Goal: Information Seeking & Learning: Learn about a topic

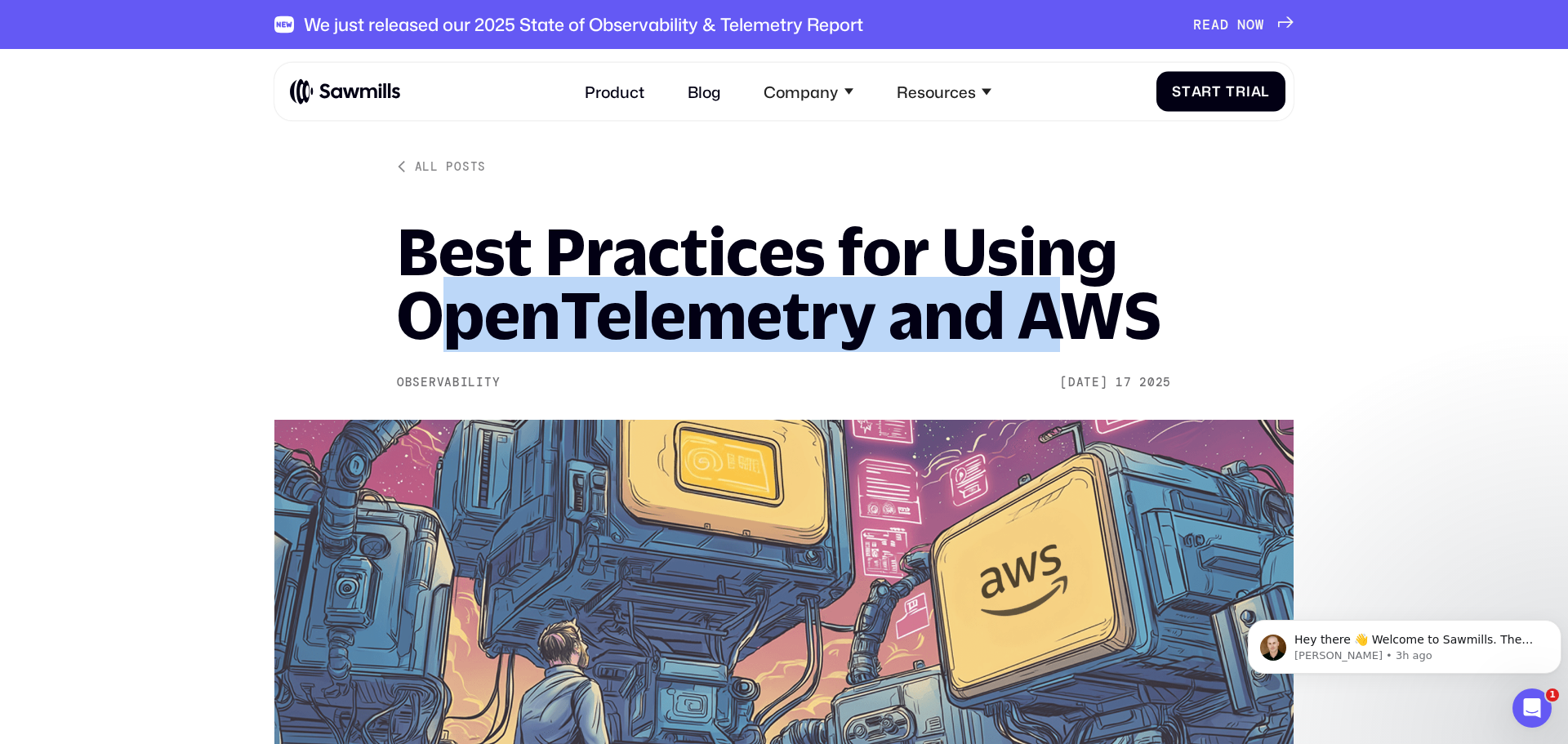
drag, startPoint x: 566, startPoint y: 302, endPoint x: 1074, endPoint y: 314, distance: 508.1
click at [1074, 314] on h1 "Best Practices for Using OpenTelemetry and AWS" at bounding box center [784, 283] width 774 height 128
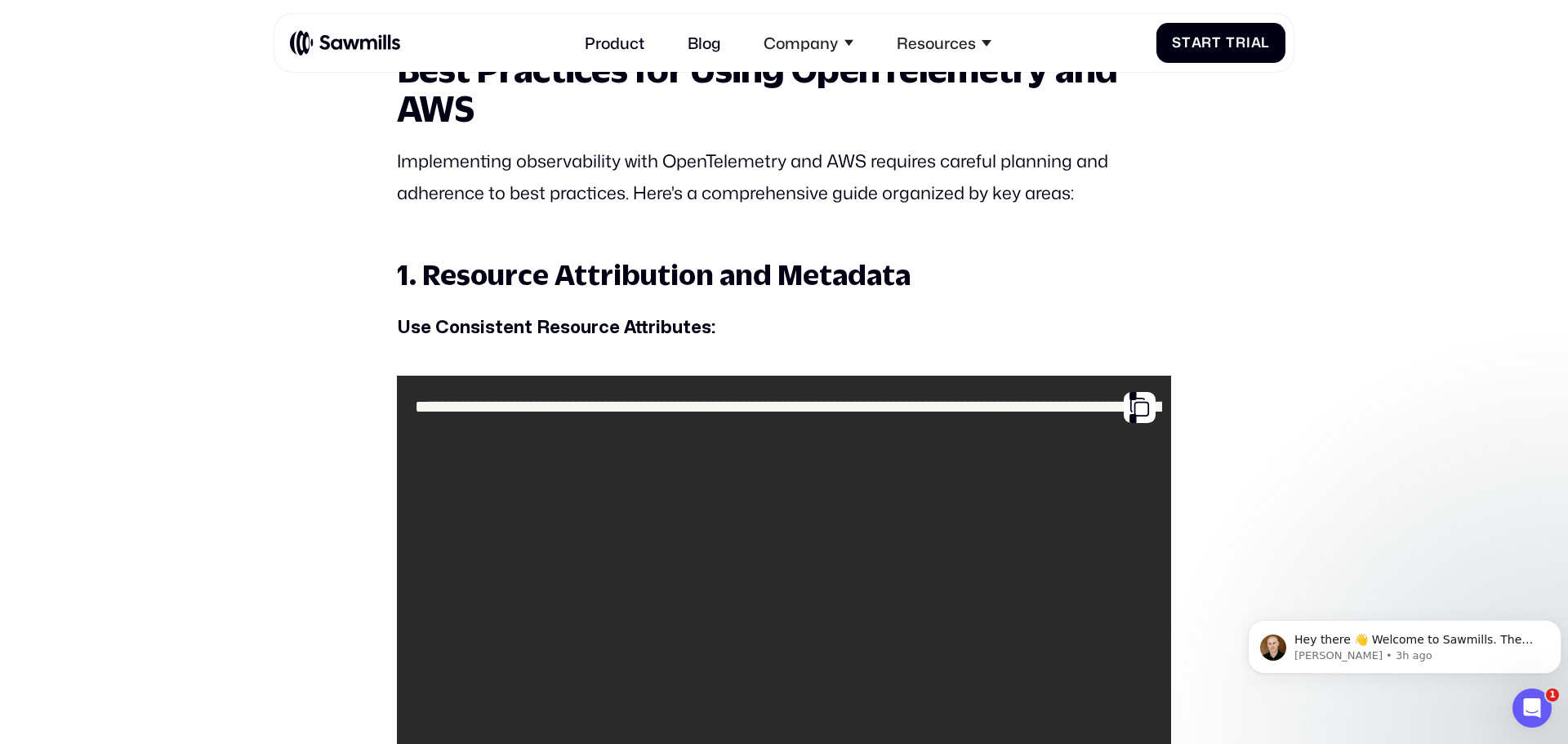
scroll to position [1494, 0]
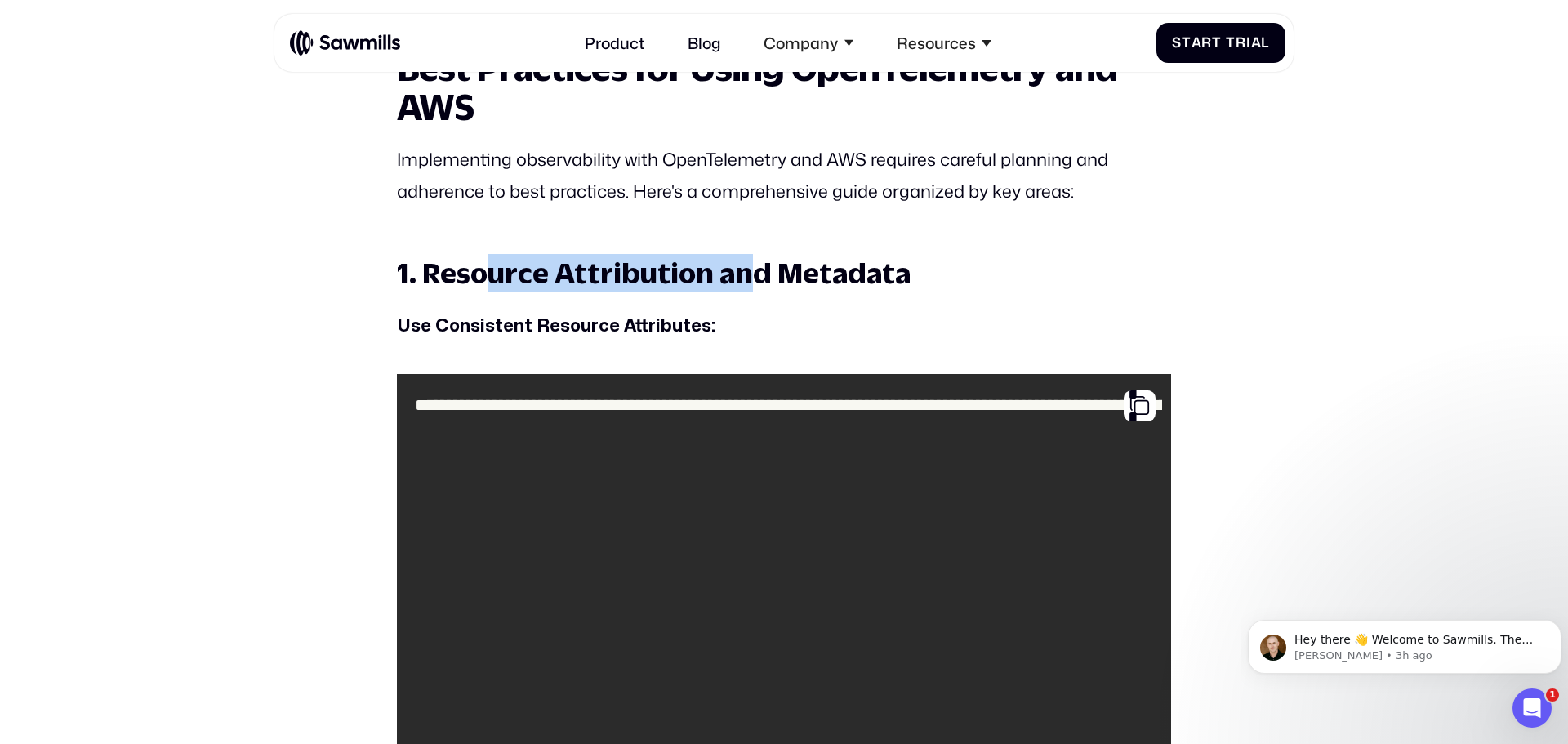
drag, startPoint x: 485, startPoint y: 276, endPoint x: 753, endPoint y: 276, distance: 268.0
click at [753, 276] on h3 "1. Resource Attribution and Metadata" at bounding box center [784, 272] width 774 height 37
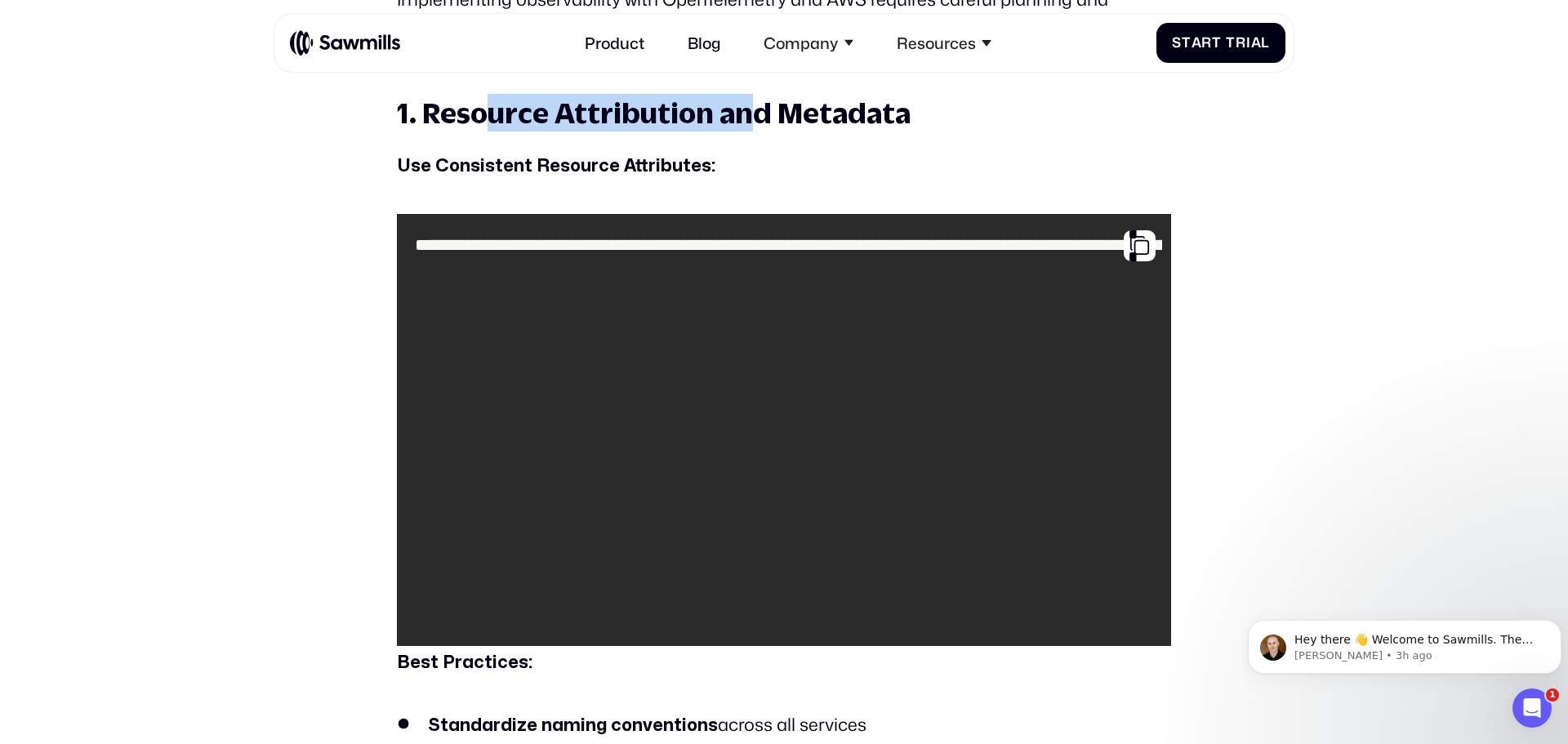
scroll to position [1657, 0]
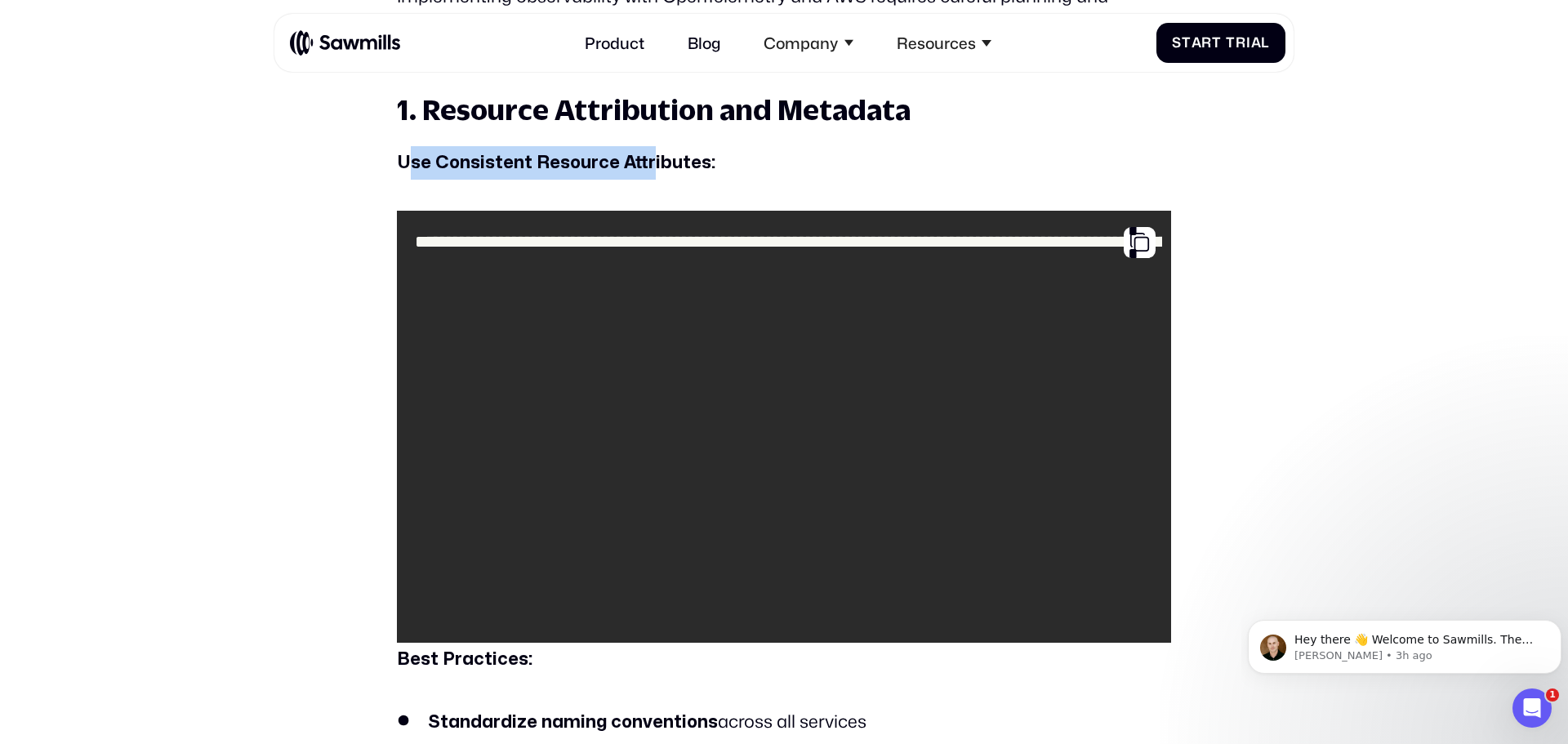
drag, startPoint x: 461, startPoint y: 172, endPoint x: 647, endPoint y: 179, distance: 186.1
click at [647, 179] on p "Use Consistent Resource Attributes:" at bounding box center [784, 163] width 774 height 34
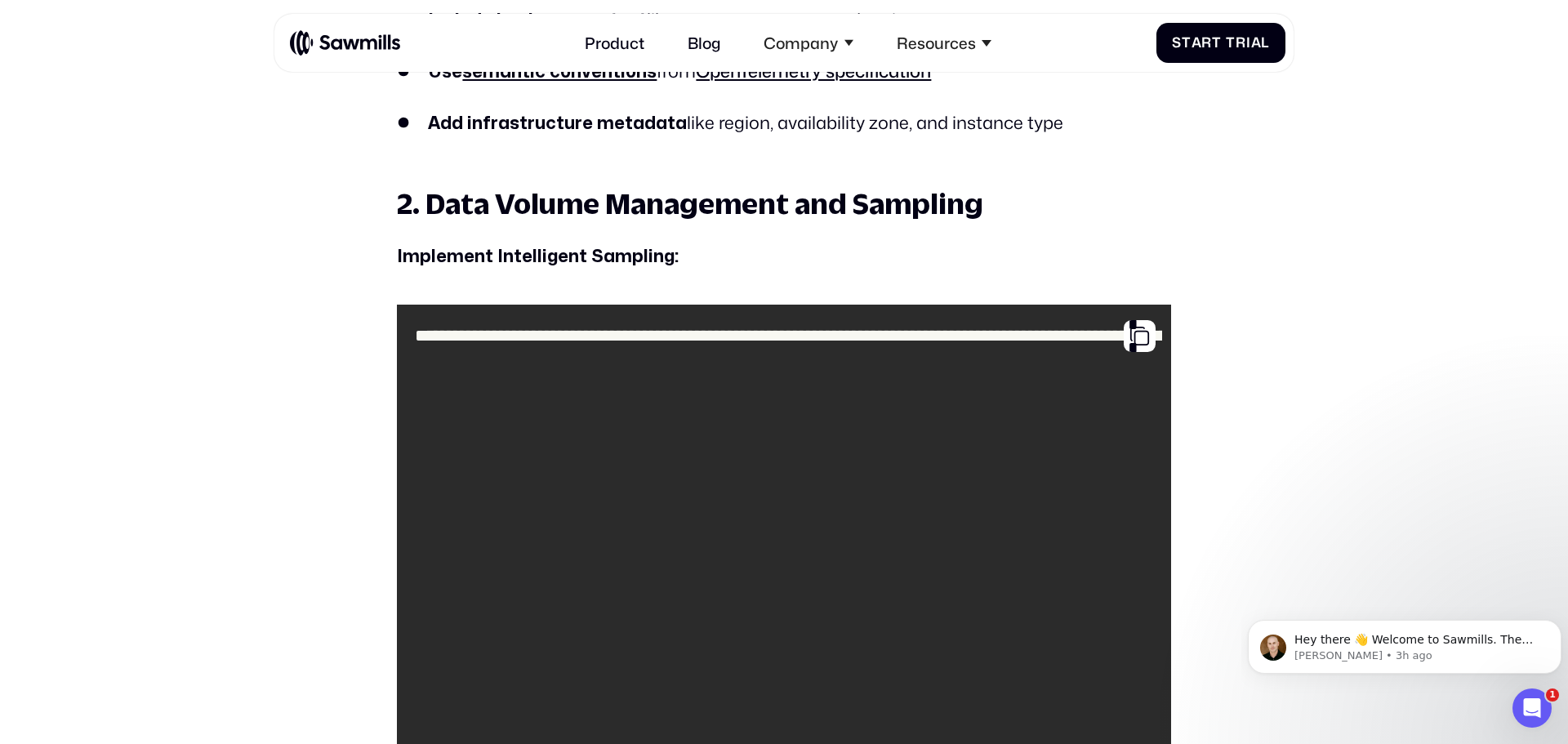
scroll to position [2411, 0]
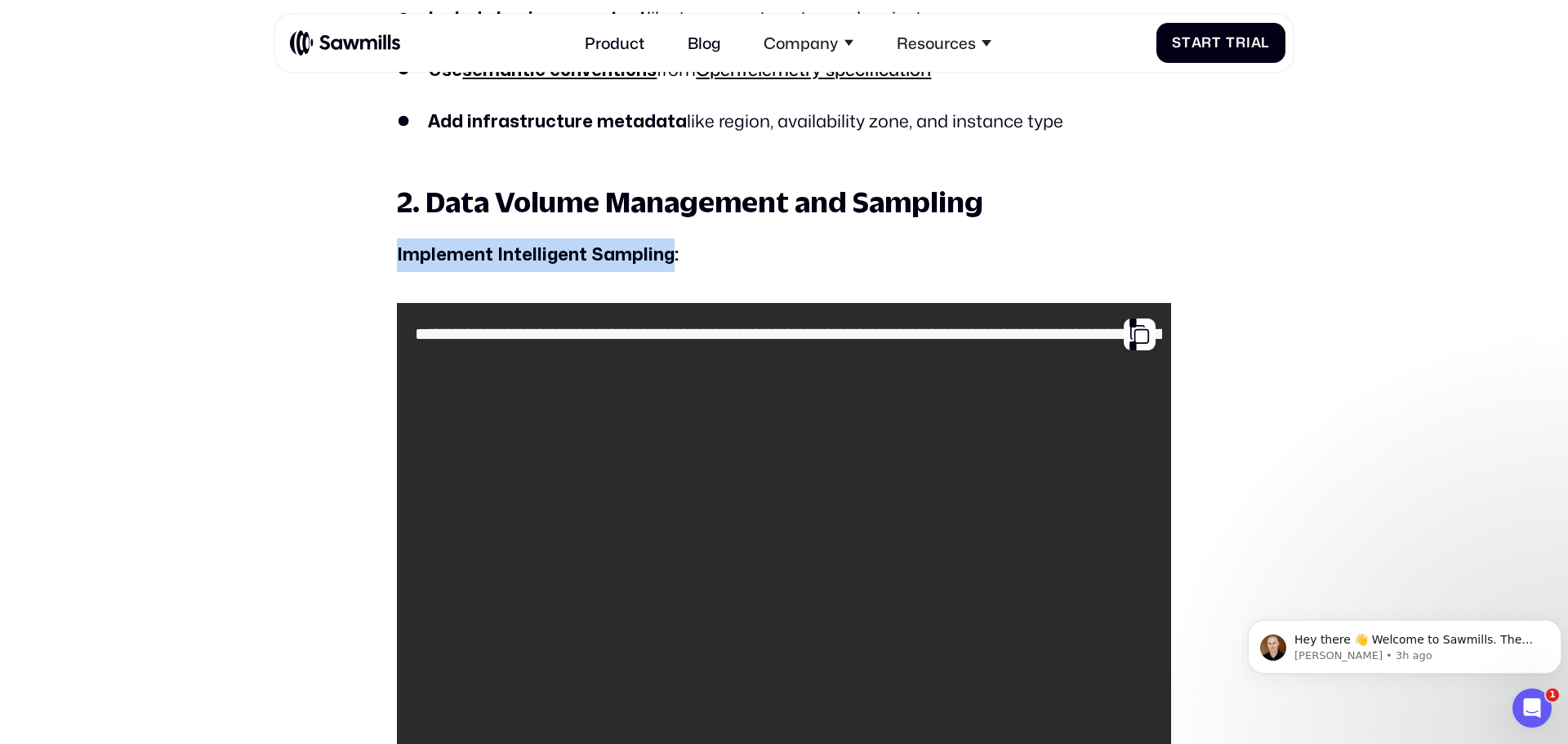
drag, startPoint x: 395, startPoint y: 258, endPoint x: 762, endPoint y: 276, distance: 367.4
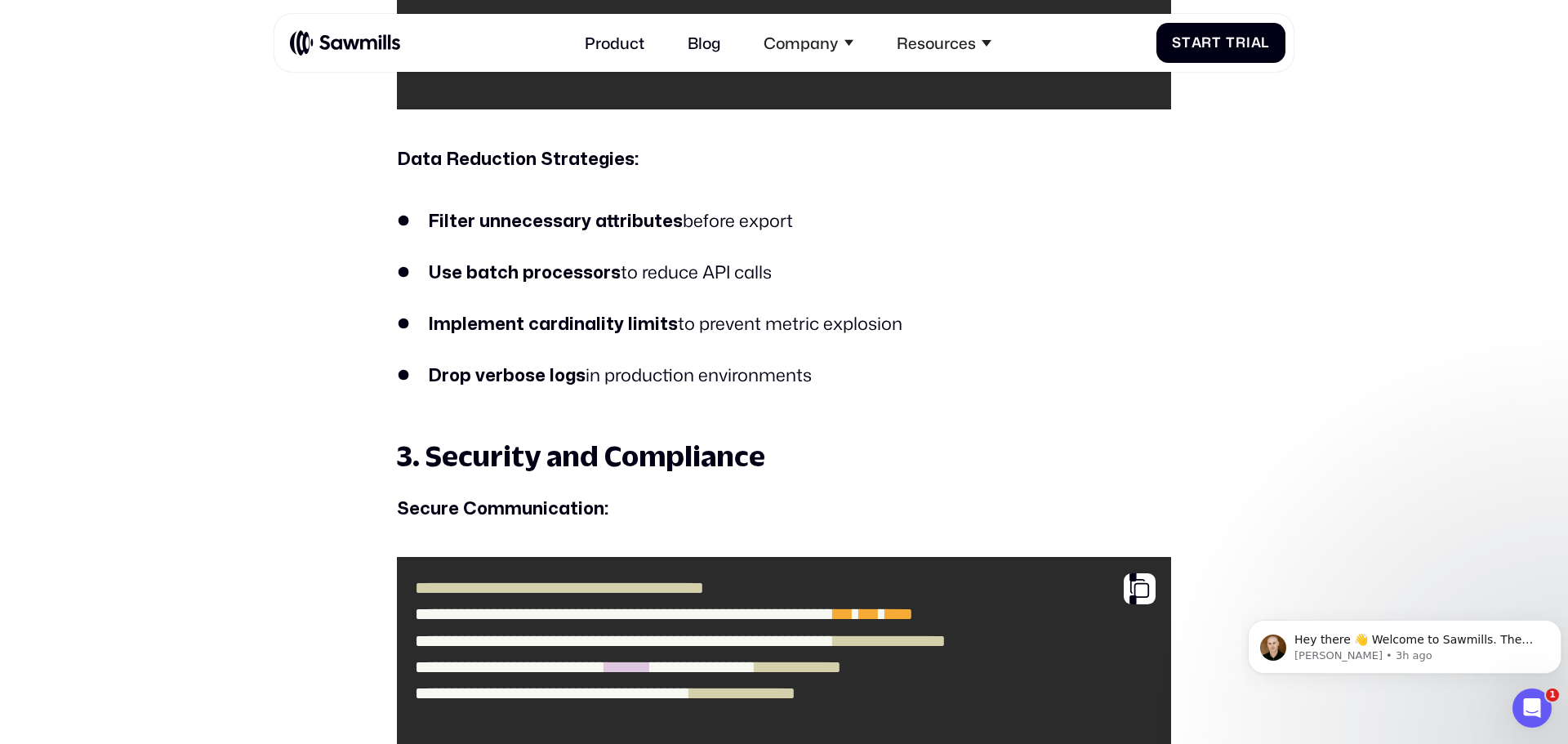
scroll to position [3228, 0]
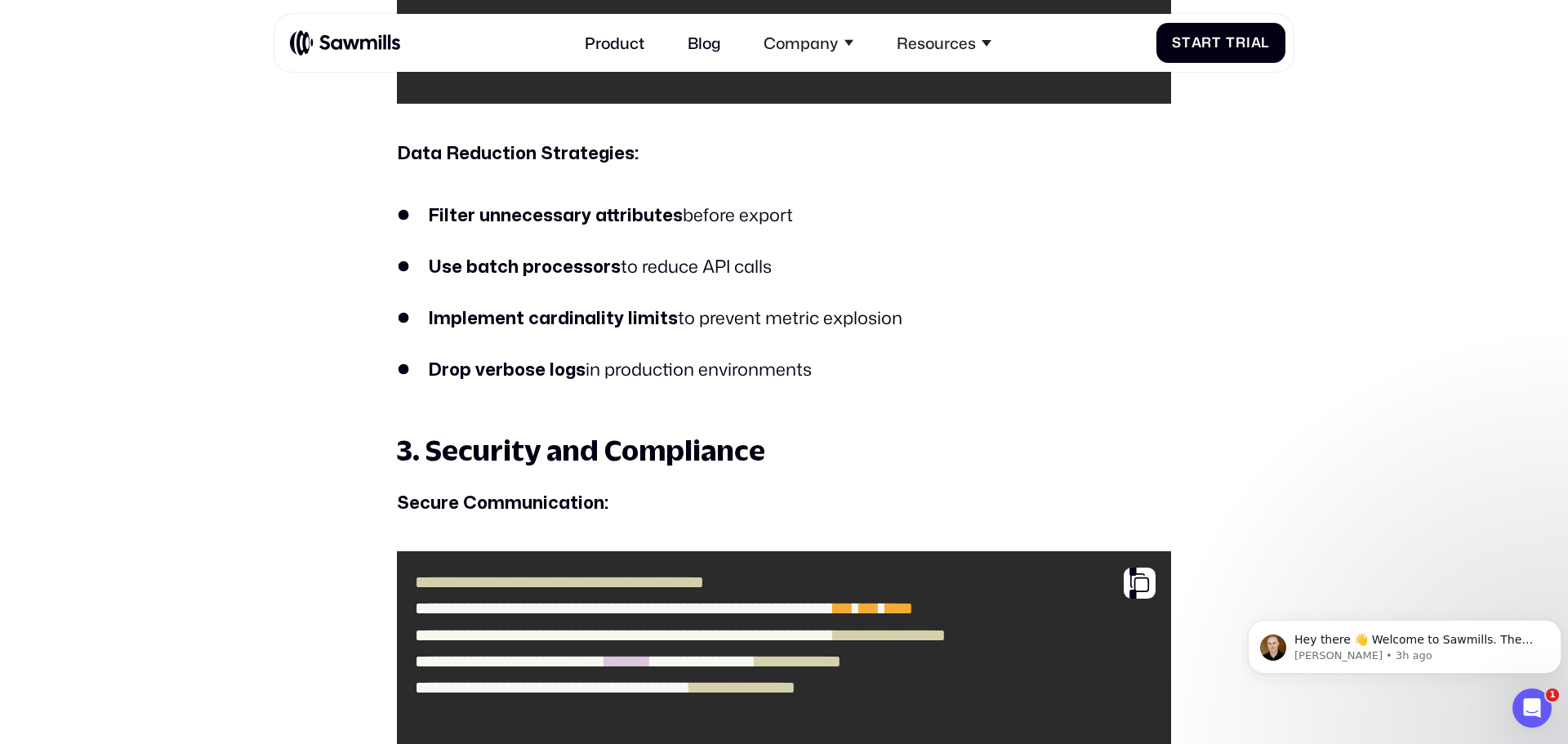
drag, startPoint x: 478, startPoint y: 216, endPoint x: 827, endPoint y: 362, distance: 378.3
click at [827, 362] on ul "Filter unnecessary attributes before export Use batch processors to reduce API …" at bounding box center [784, 293] width 774 height 183
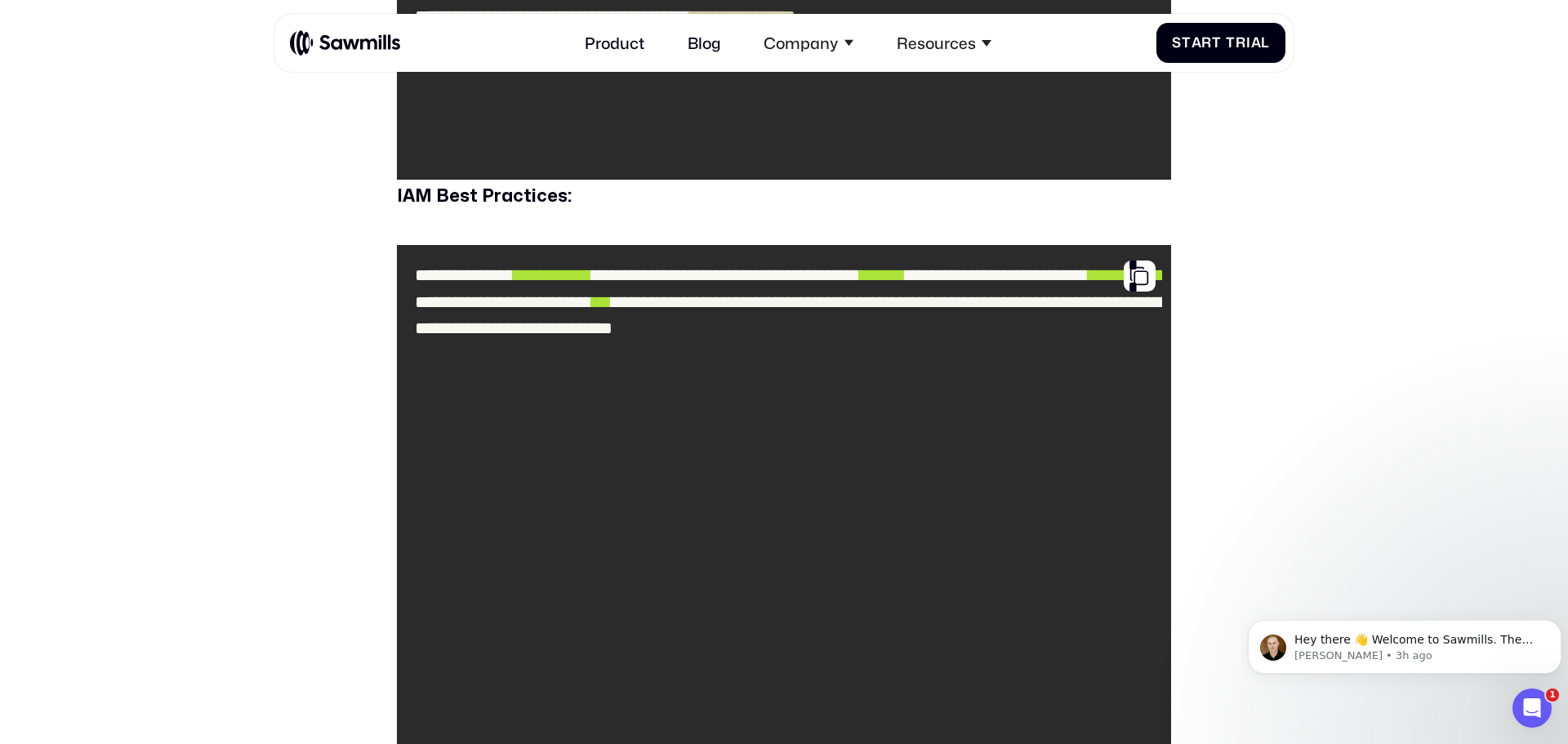
scroll to position [3901, 0]
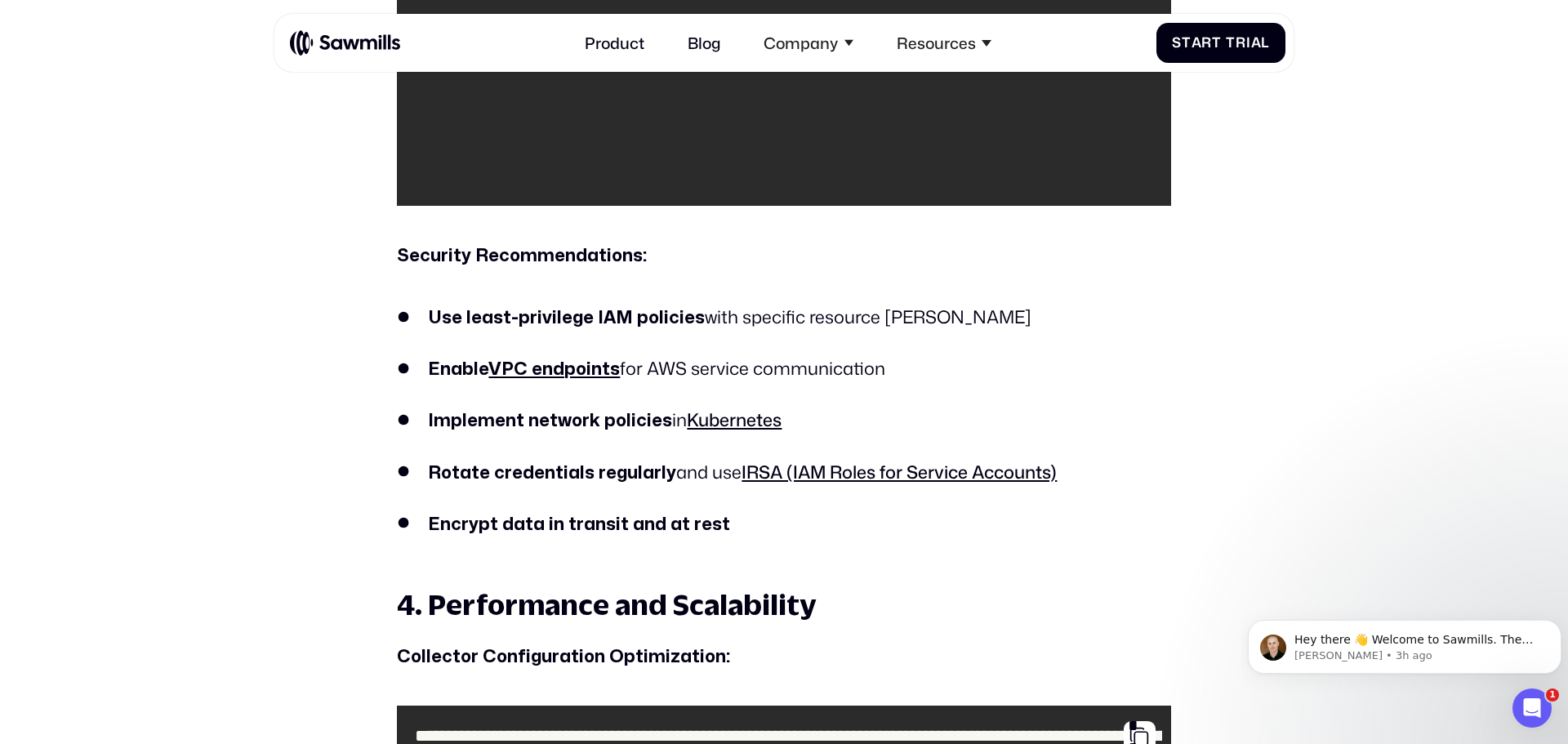
scroll to position [4453, 0]
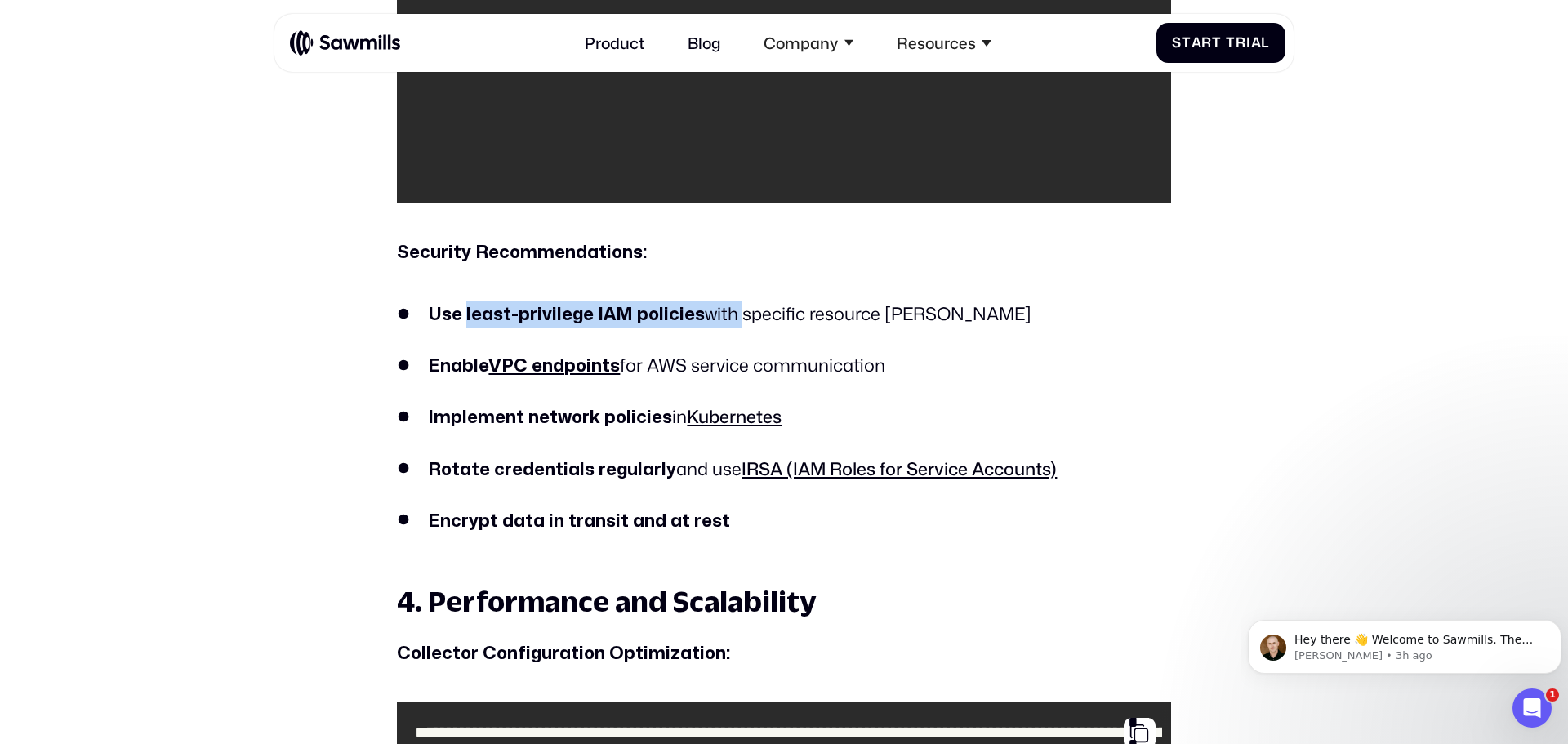
drag, startPoint x: 466, startPoint y: 304, endPoint x: 731, endPoint y: 299, distance: 265.0
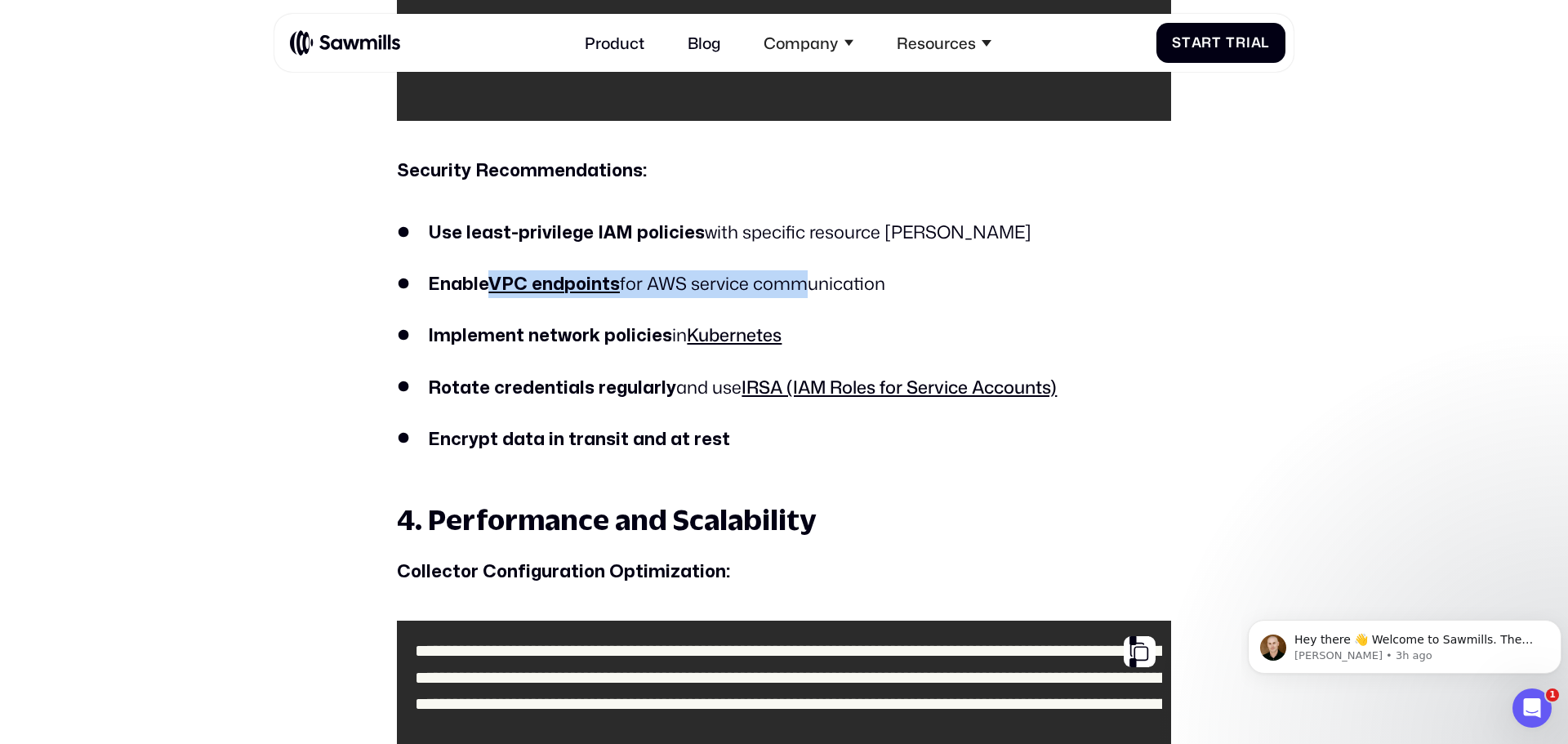
drag, startPoint x: 505, startPoint y: 288, endPoint x: 791, endPoint y: 295, distance: 286.1
click at [791, 295] on li "Enable VPC endpoints for AWS service communication" at bounding box center [784, 284] width 774 height 28
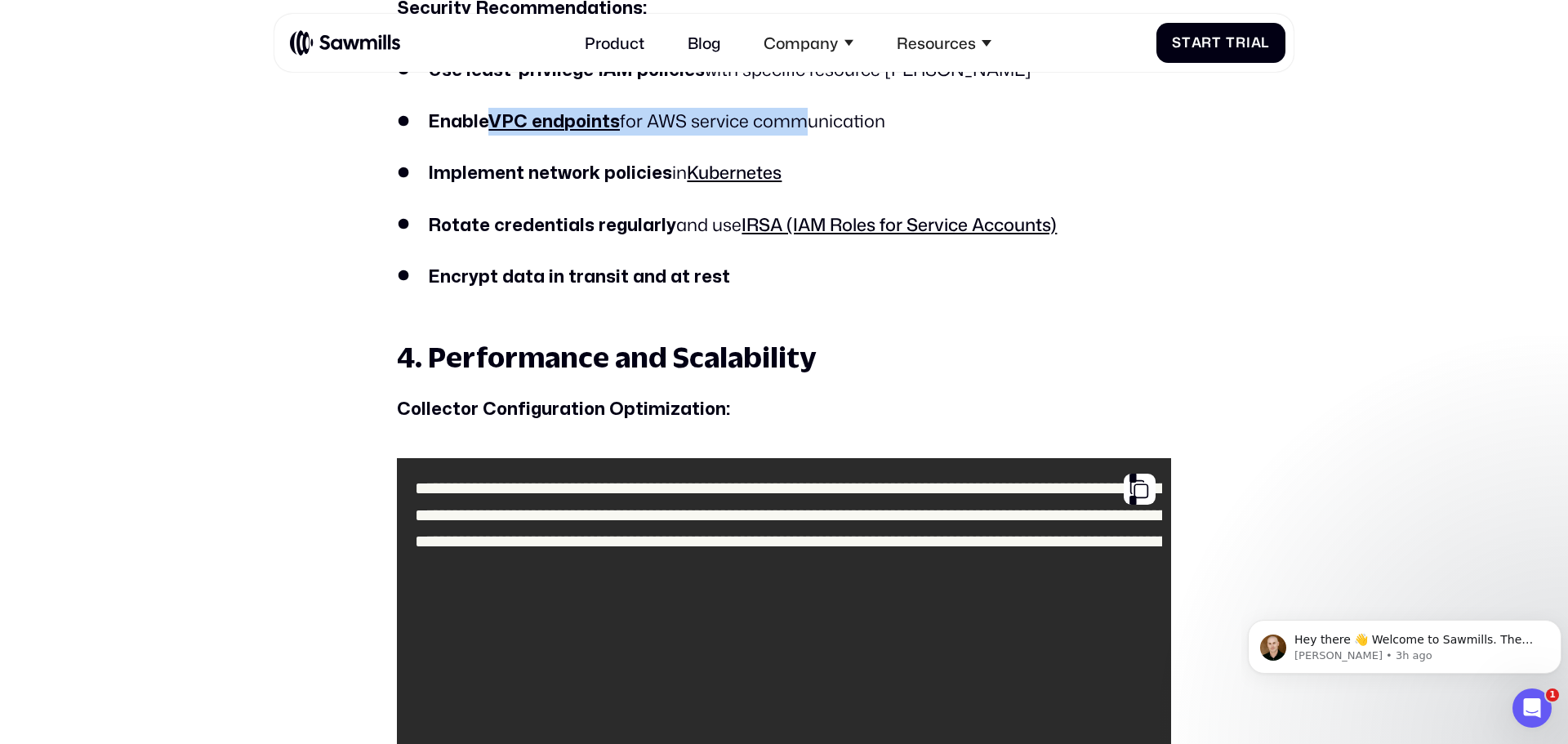
scroll to position [4698, 0]
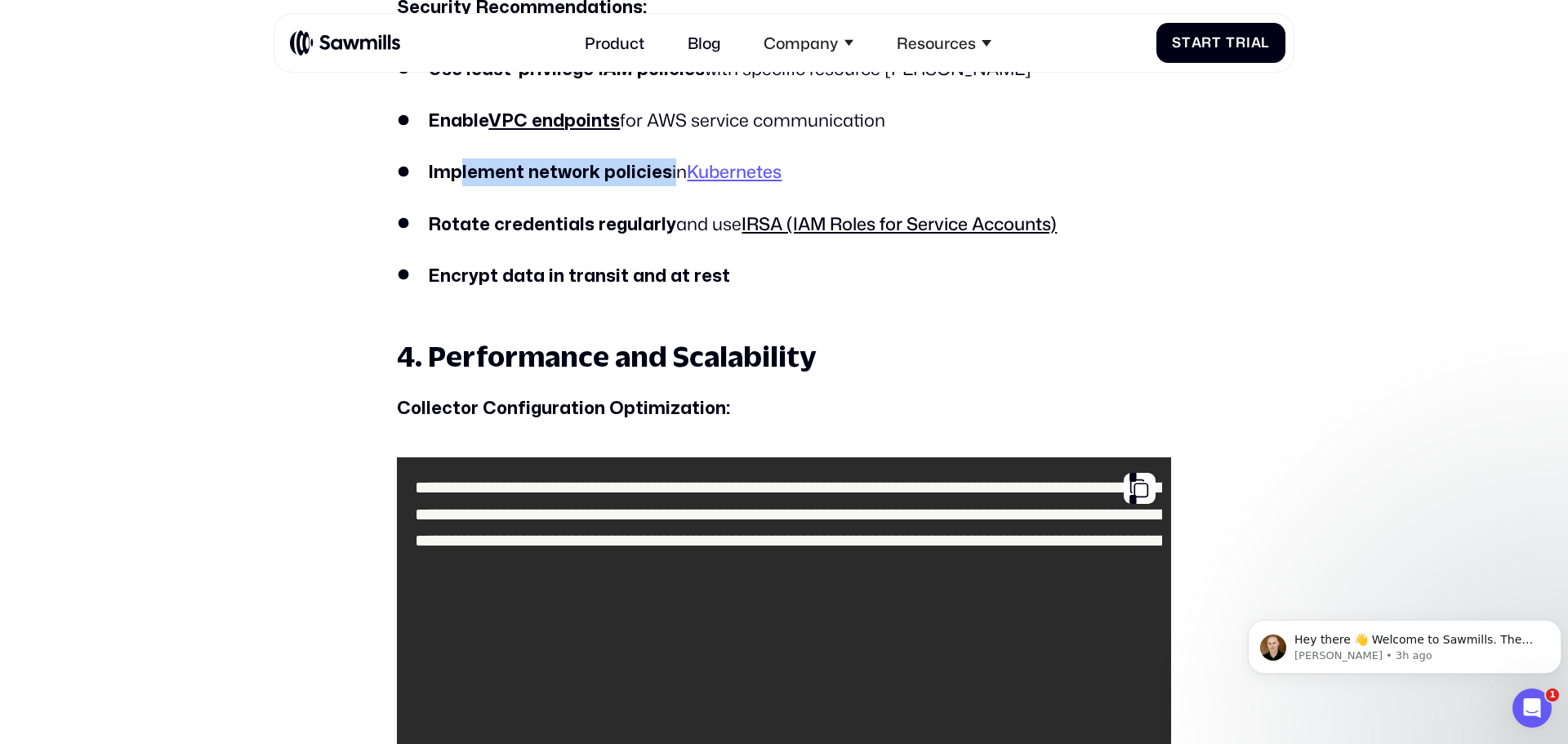
drag, startPoint x: 462, startPoint y: 170, endPoint x: 736, endPoint y: 178, distance: 274.1
click at [672, 183] on li "Implement network policies in Kubernetes" at bounding box center [784, 172] width 774 height 28
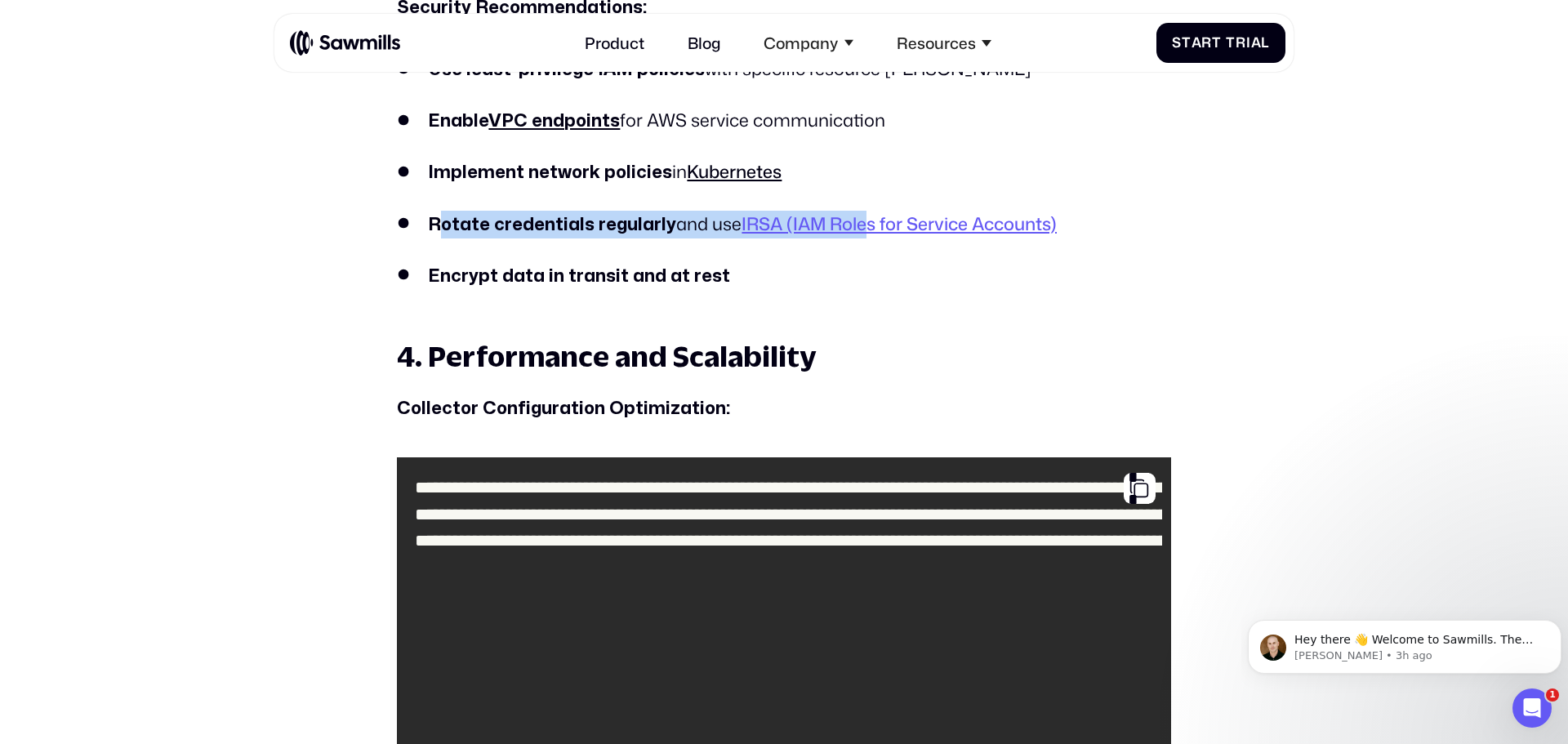
drag, startPoint x: 435, startPoint y: 219, endPoint x: 874, endPoint y: 229, distance: 439.1
click at [871, 230] on li "Rotate credentials regularly and use IRSA (IAM Roles for Service Accounts)" at bounding box center [784, 224] width 774 height 28
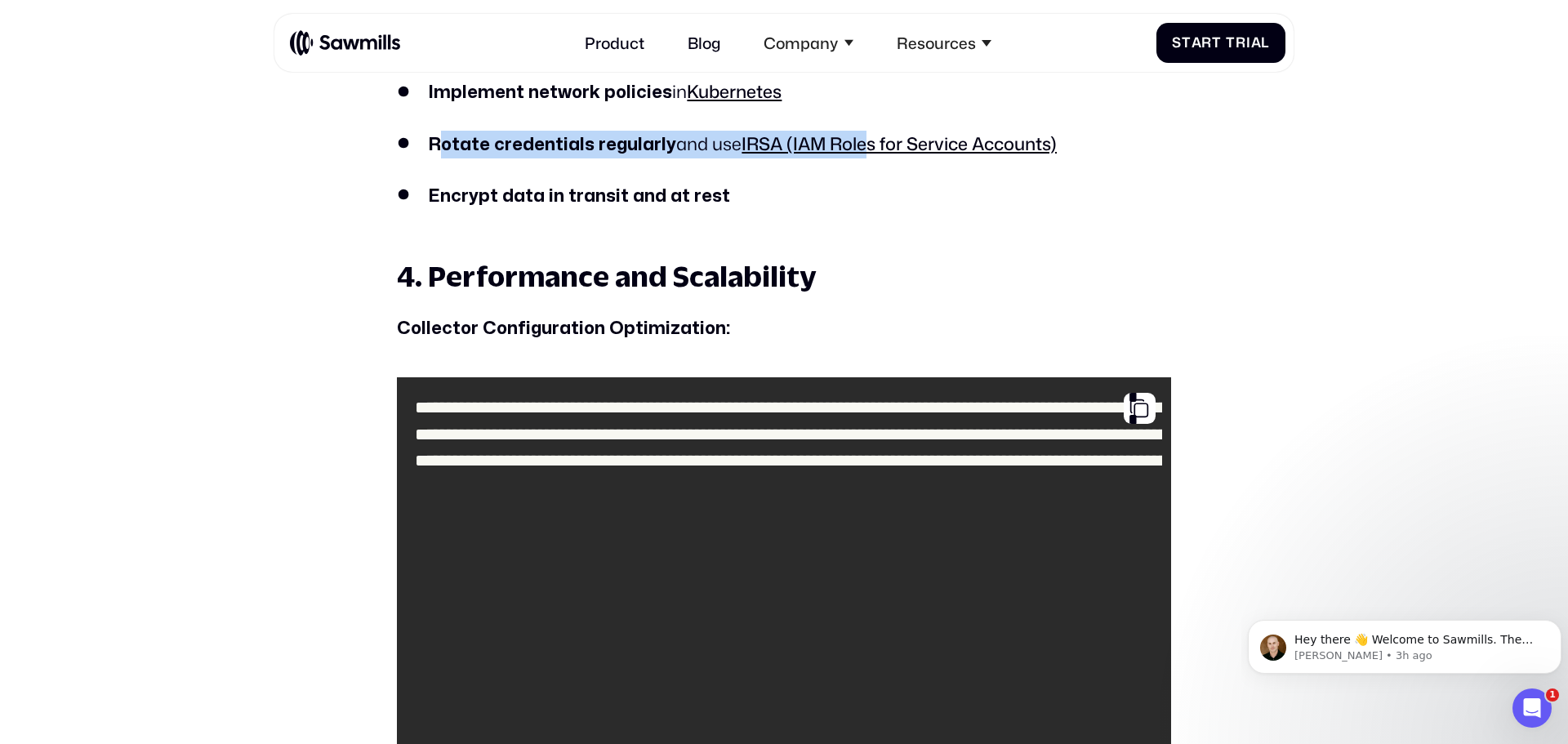
scroll to position [4780, 0]
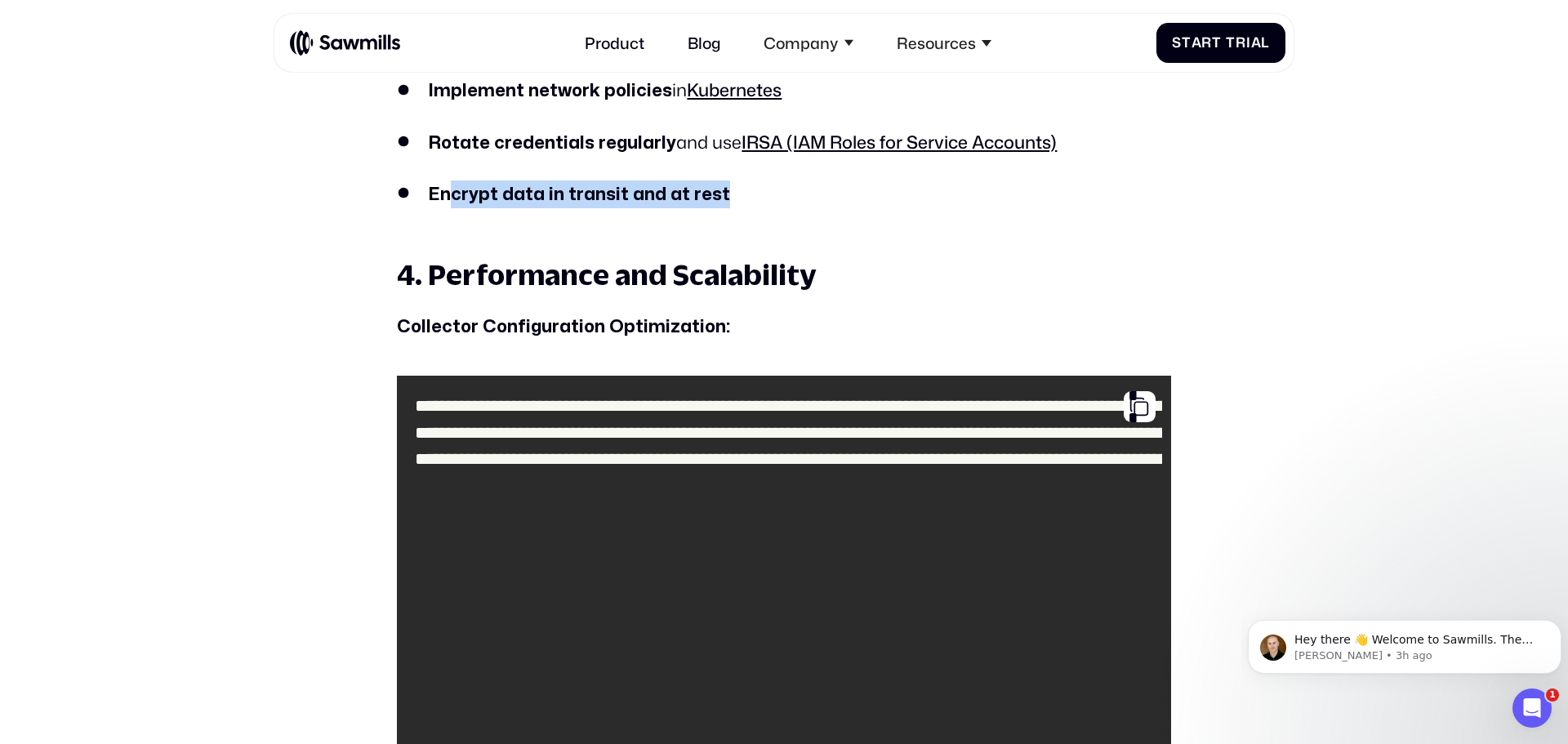
drag, startPoint x: 470, startPoint y: 197, endPoint x: 740, endPoint y: 189, distance: 270.1
click at [740, 189] on li "Encrypt data in transit and at rest" at bounding box center [784, 194] width 774 height 28
drag, startPoint x: 757, startPoint y: 200, endPoint x: 429, endPoint y: 183, distance: 328.4
click at [429, 183] on li "Encrypt data in transit and at rest" at bounding box center [784, 194] width 774 height 28
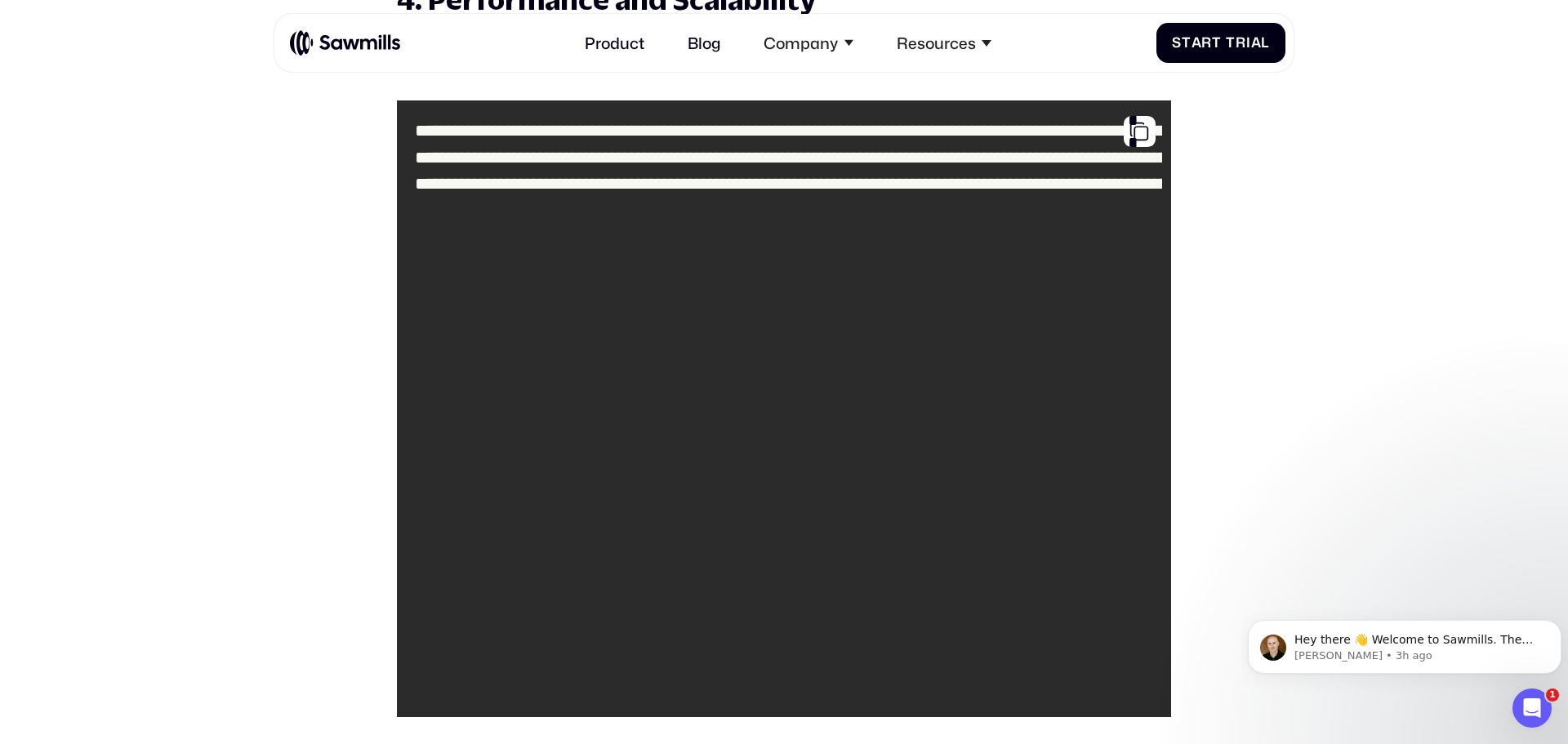
scroll to position [5057, 0]
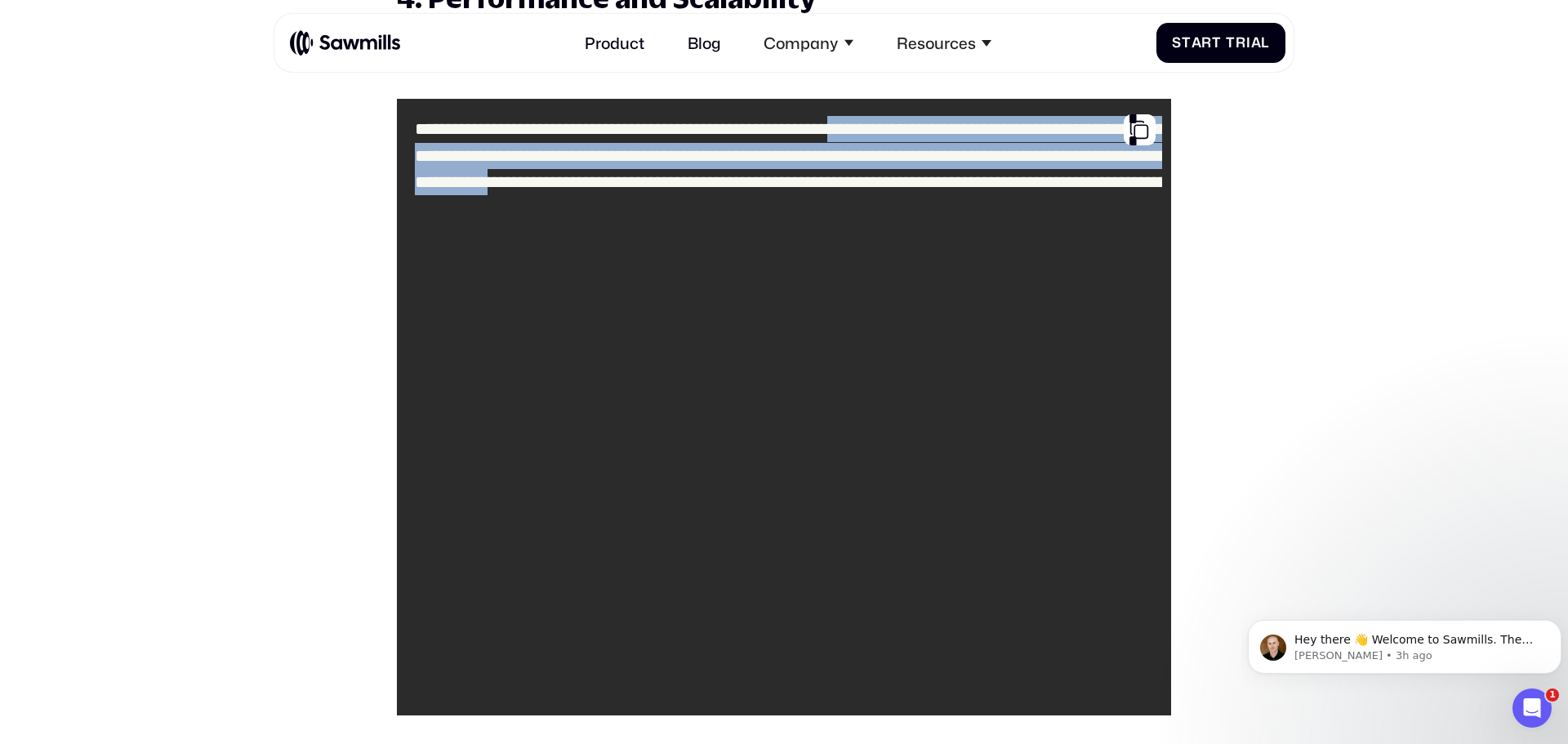
drag, startPoint x: 445, startPoint y: 177, endPoint x: 910, endPoint y: 486, distance: 558.3
click at [904, 490] on code "**********" at bounding box center [784, 407] width 756 height 599
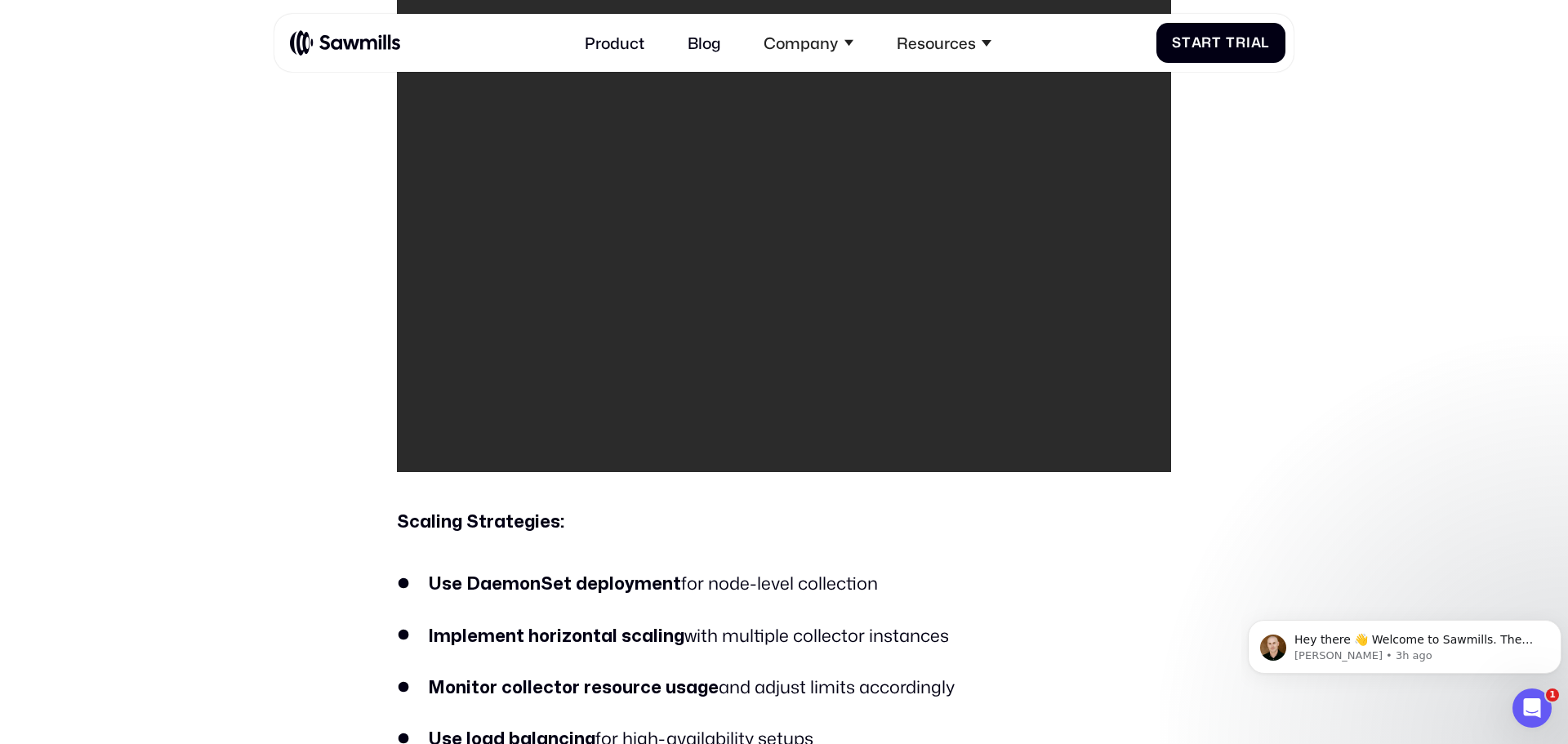
scroll to position [5302, 0]
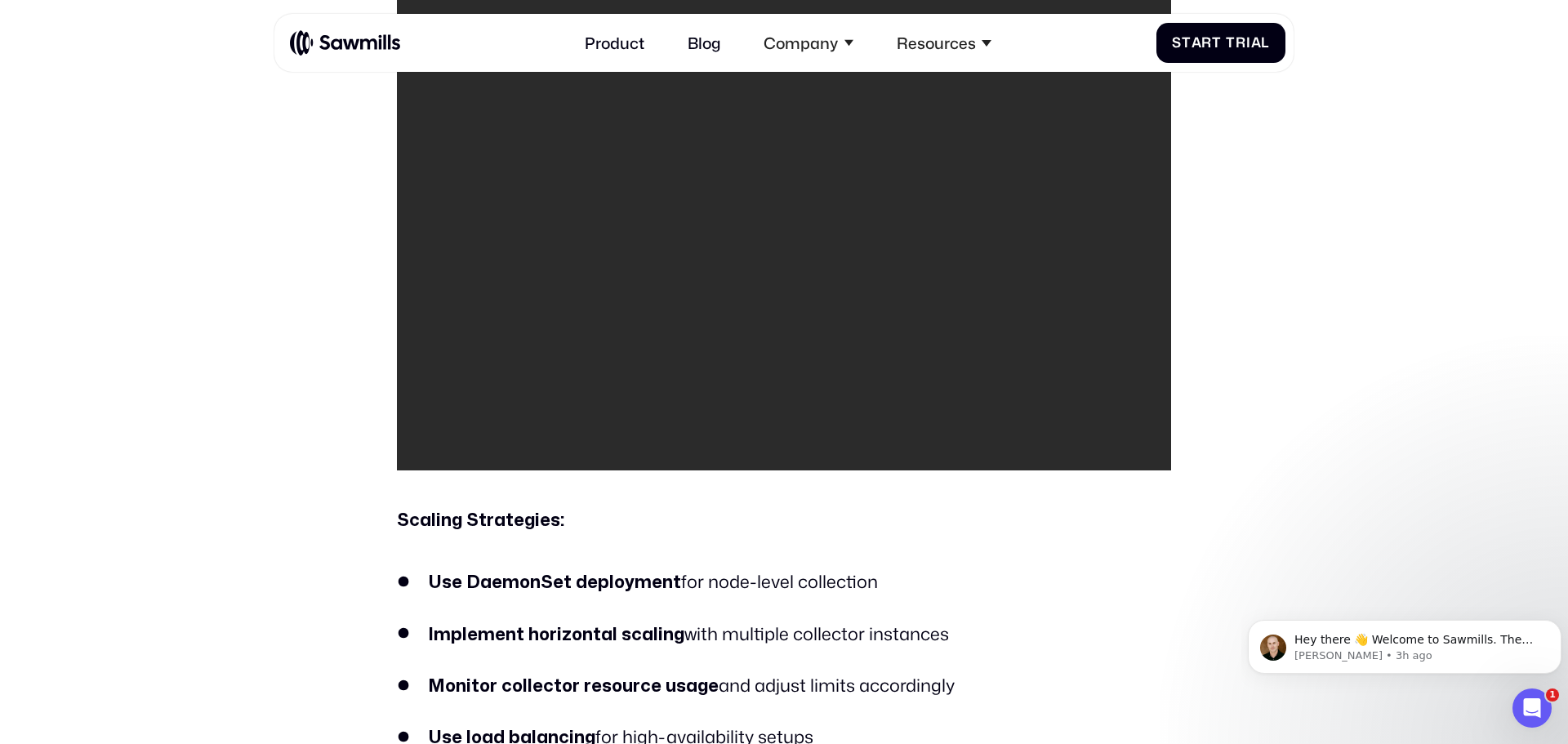
drag, startPoint x: 443, startPoint y: 266, endPoint x: 490, endPoint y: 263, distance: 47.1
click at [443, 265] on code "**********" at bounding box center [784, 161] width 756 height 599
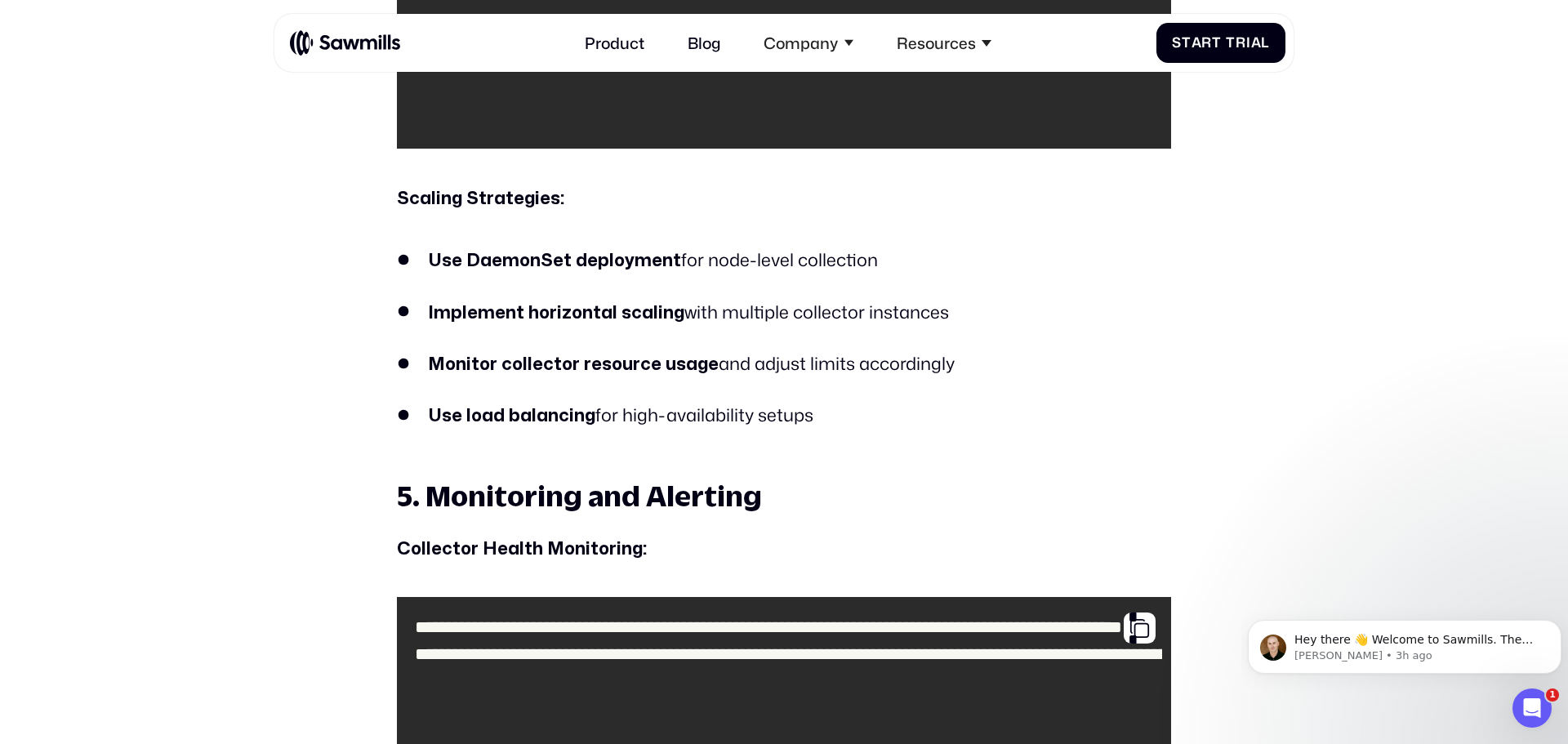
scroll to position [5628, 0]
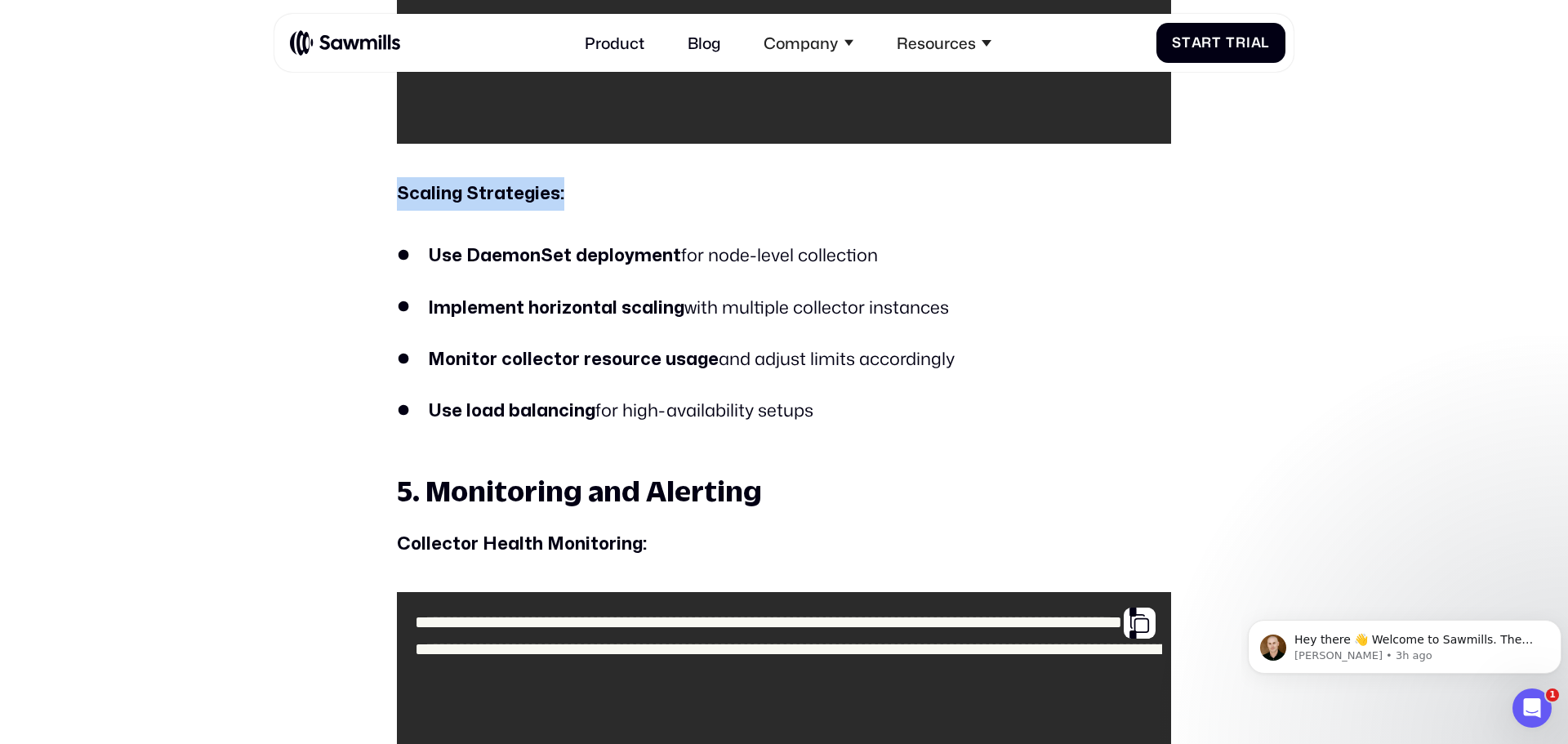
drag, startPoint x: 400, startPoint y: 188, endPoint x: 635, endPoint y: 200, distance: 235.3
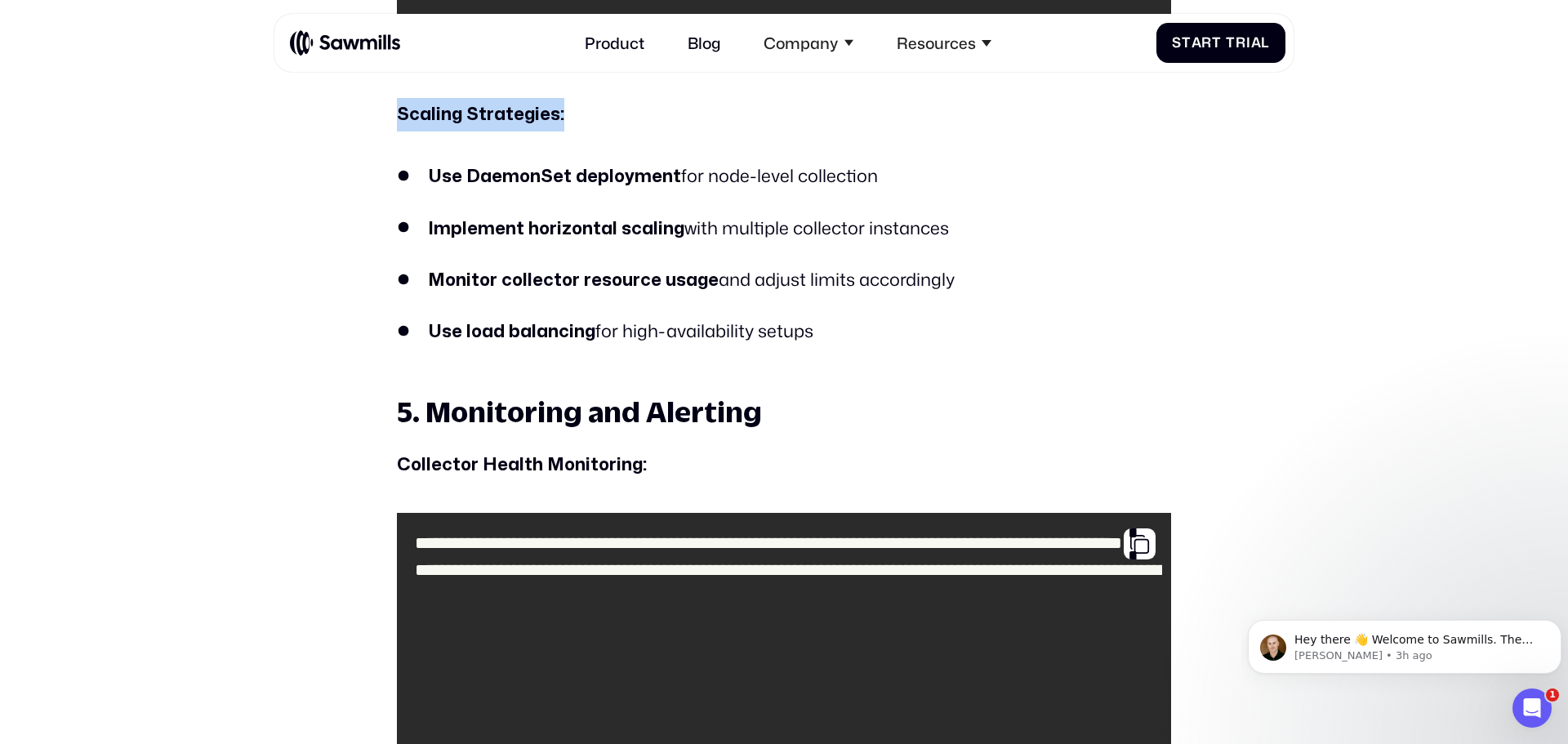
scroll to position [5710, 0]
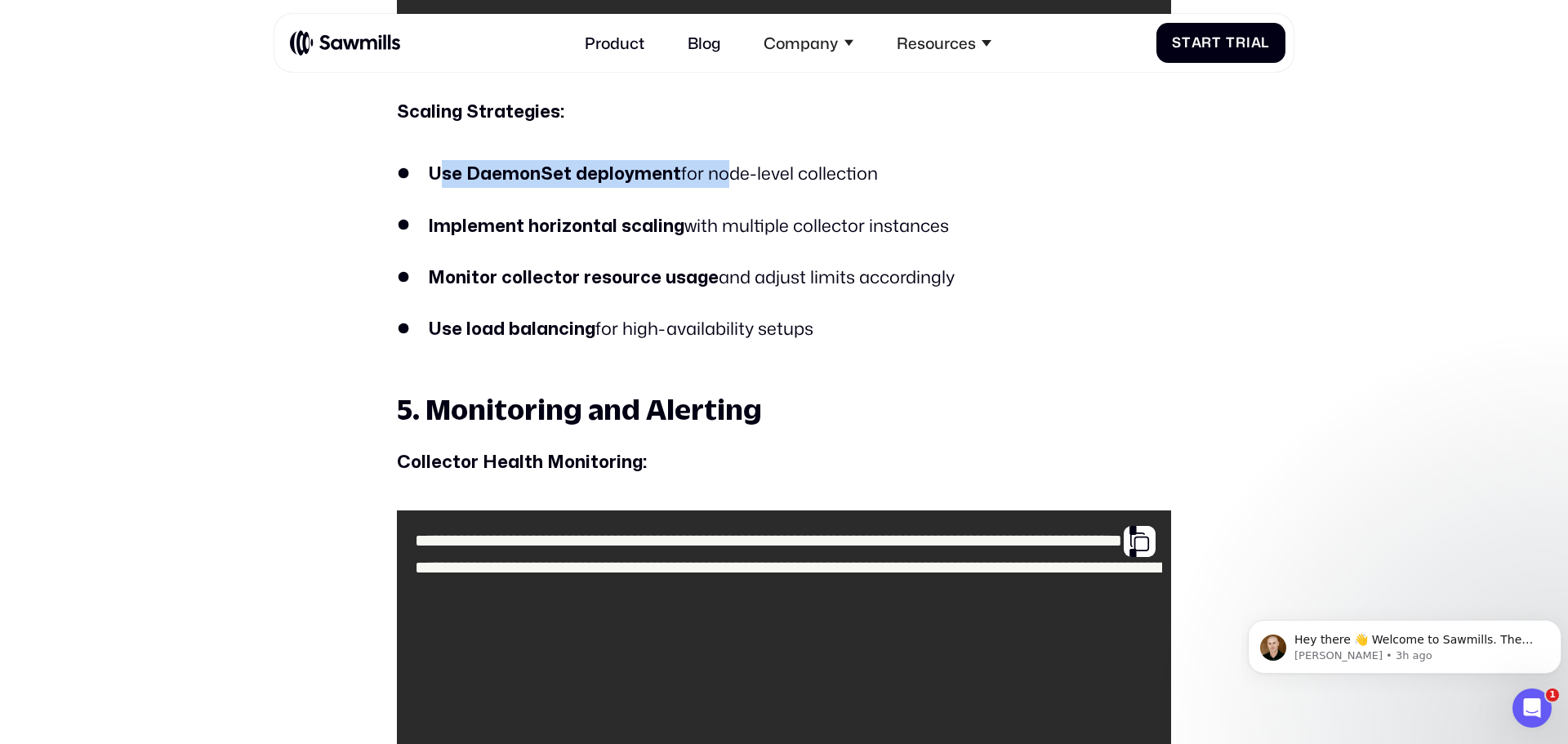
drag, startPoint x: 440, startPoint y: 176, endPoint x: 746, endPoint y: 173, distance: 306.0
click at [713, 171] on li "Use DaemonSet deployment for node-level collection" at bounding box center [784, 173] width 774 height 28
click at [746, 173] on li "Use DaemonSet deployment for node-level collection" at bounding box center [784, 173] width 774 height 28
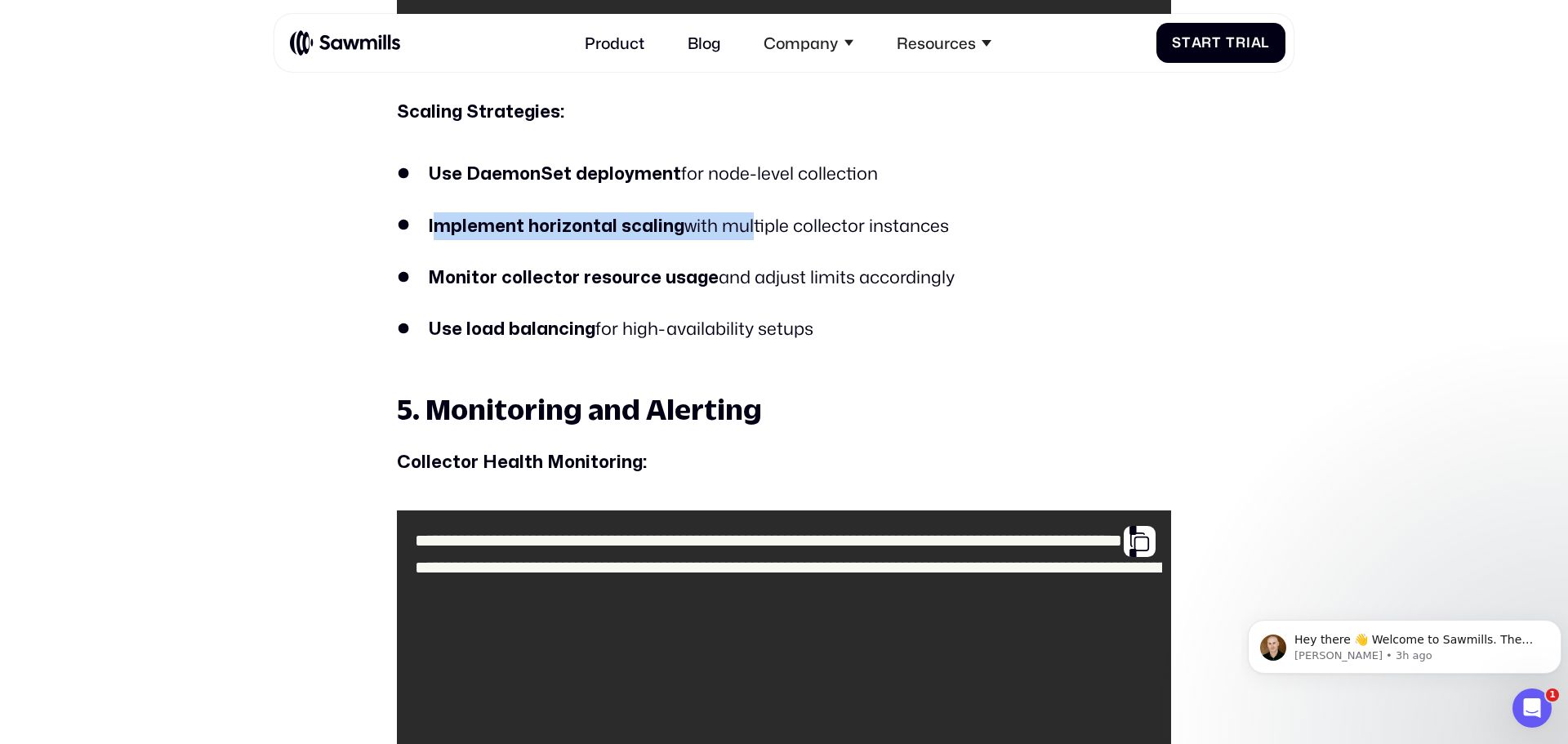
drag, startPoint x: 433, startPoint y: 232, endPoint x: 787, endPoint y: 221, distance: 354.2
click at [771, 220] on li "Implement horizontal scaling with multiple collector instances" at bounding box center [784, 226] width 774 height 28
click at [915, 233] on li "Implement horizontal scaling with multiple collector instances" at bounding box center [784, 226] width 774 height 28
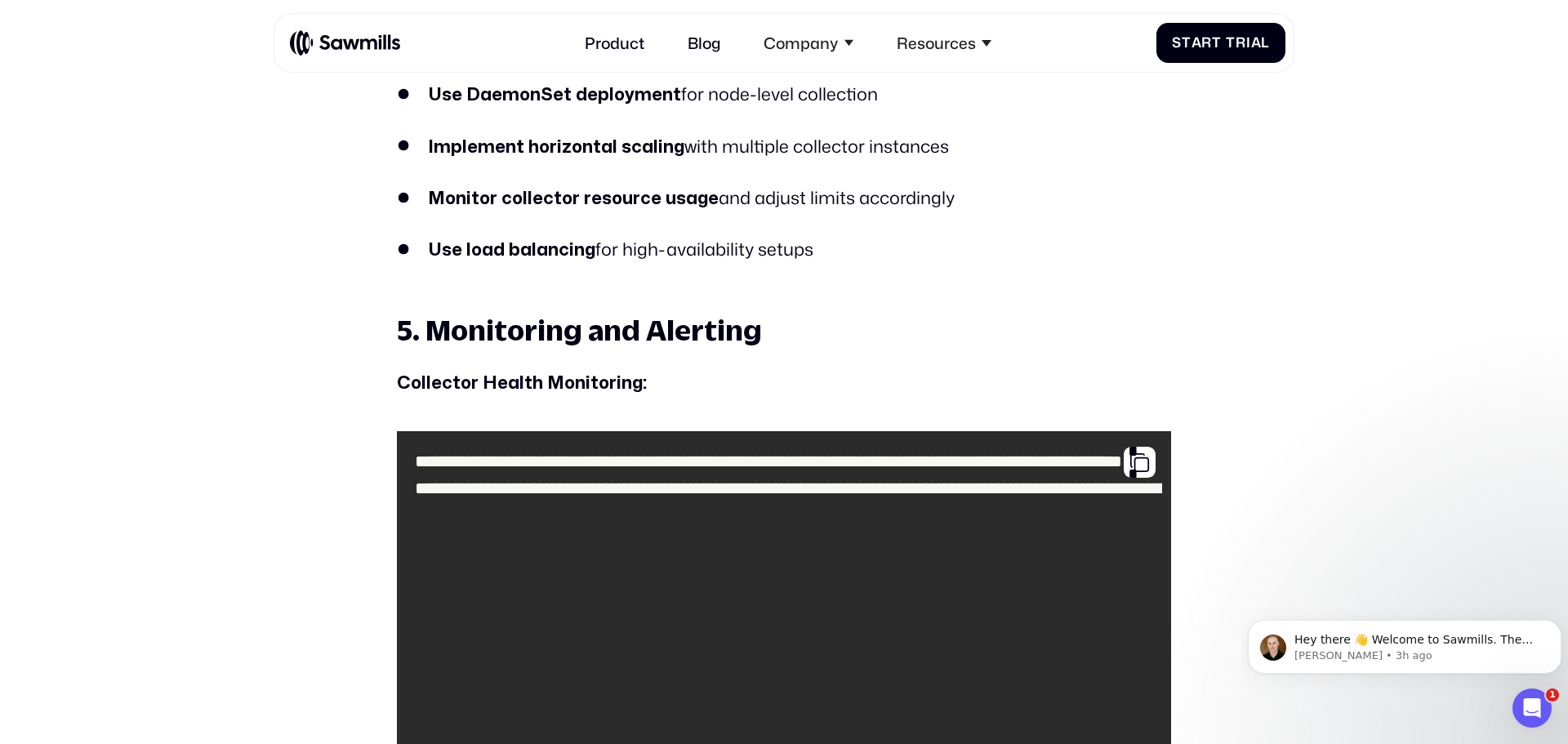
scroll to position [5791, 0]
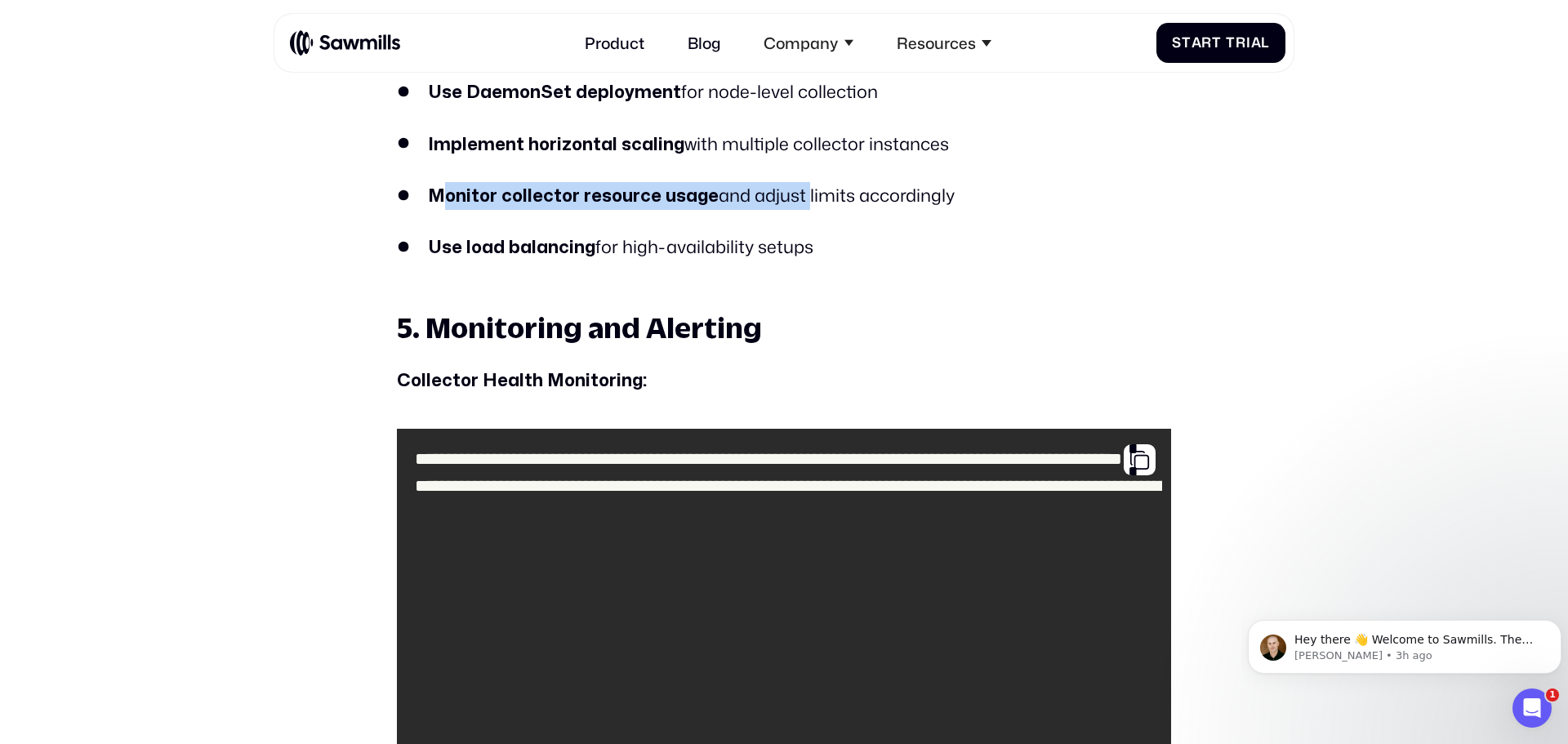
drag, startPoint x: 439, startPoint y: 193, endPoint x: 800, endPoint y: 192, distance: 361.0
click at [800, 192] on li "Monitor collector resource usage and adjust limits accordingly" at bounding box center [784, 195] width 774 height 28
click at [805, 200] on li "Monitor collector resource usage and adjust limits accordingly" at bounding box center [784, 195] width 774 height 28
drag, startPoint x: 722, startPoint y: 200, endPoint x: 966, endPoint y: 197, distance: 244.0
click at [966, 197] on li "Monitor collector resource usage and adjust limits accordingly" at bounding box center [784, 195] width 774 height 28
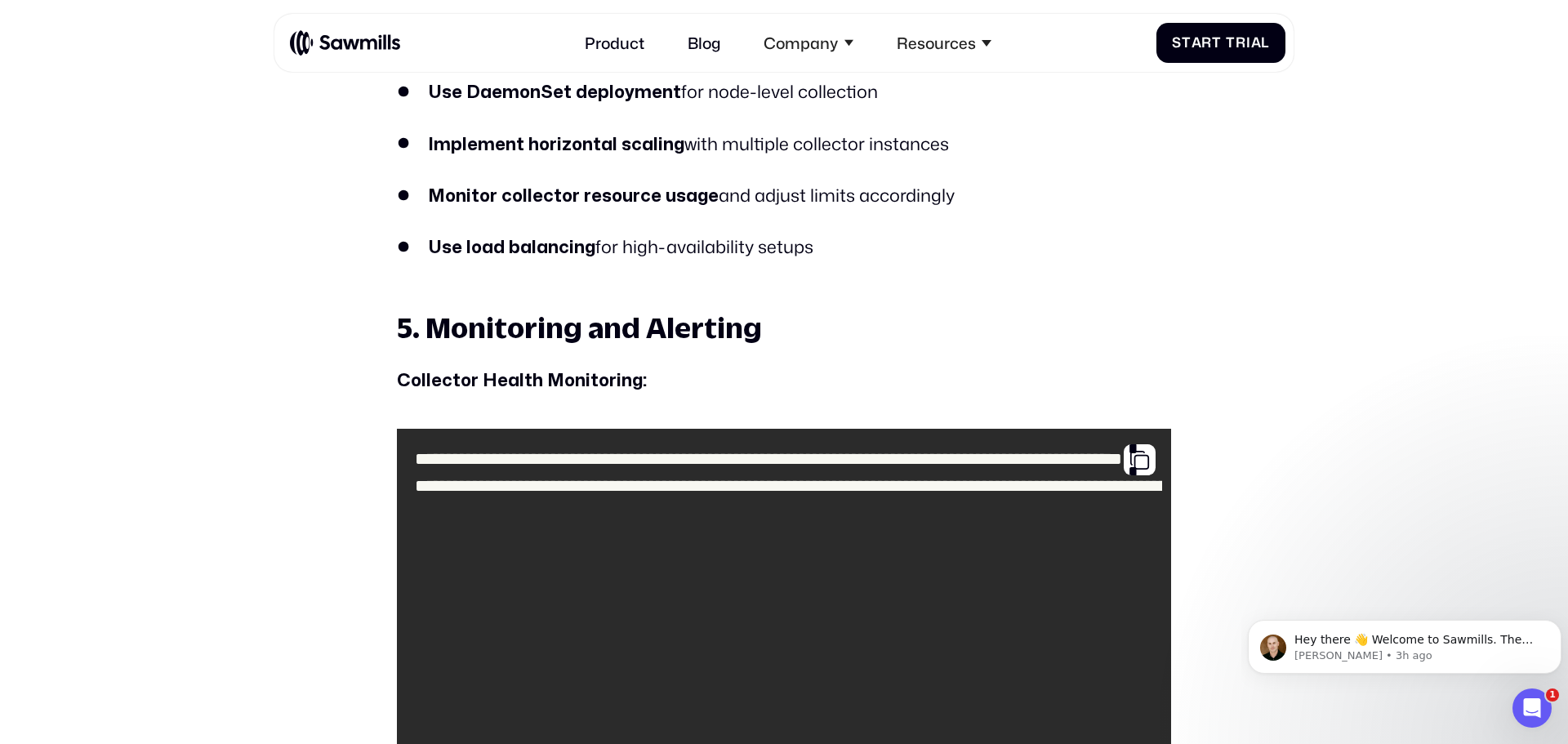
click at [1012, 196] on li "Monitor collector resource usage and adjust limits accordingly" at bounding box center [784, 195] width 774 height 28
drag, startPoint x: 994, startPoint y: 194, endPoint x: 448, endPoint y: 192, distance: 546.0
click at [448, 192] on li "Monitor collector resource usage and adjust limits accordingly" at bounding box center [784, 195] width 774 height 28
click at [915, 214] on ul "Use DaemonSet deployment for node-level collection Implement horizontal scaling…" at bounding box center [784, 170] width 774 height 183
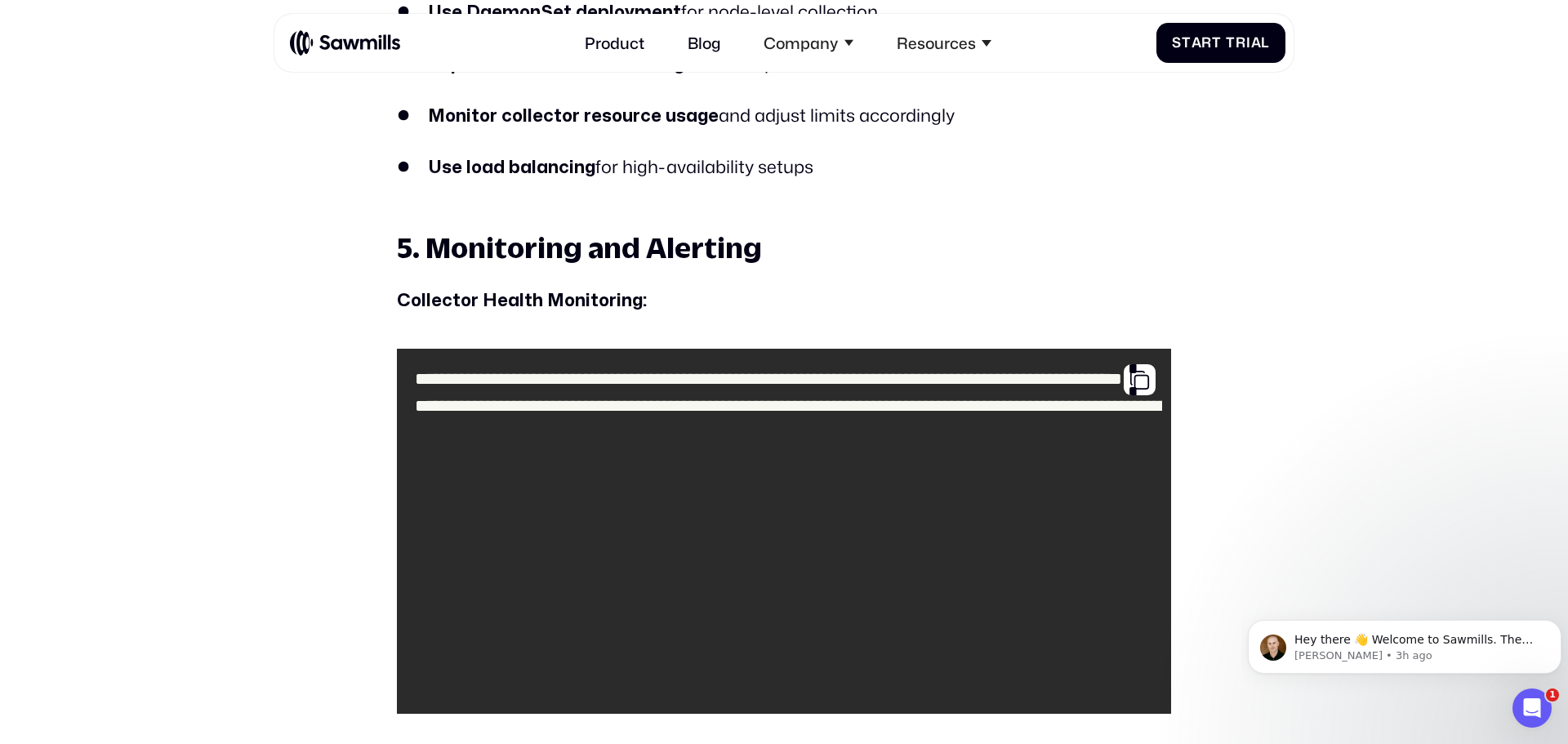
scroll to position [5873, 0]
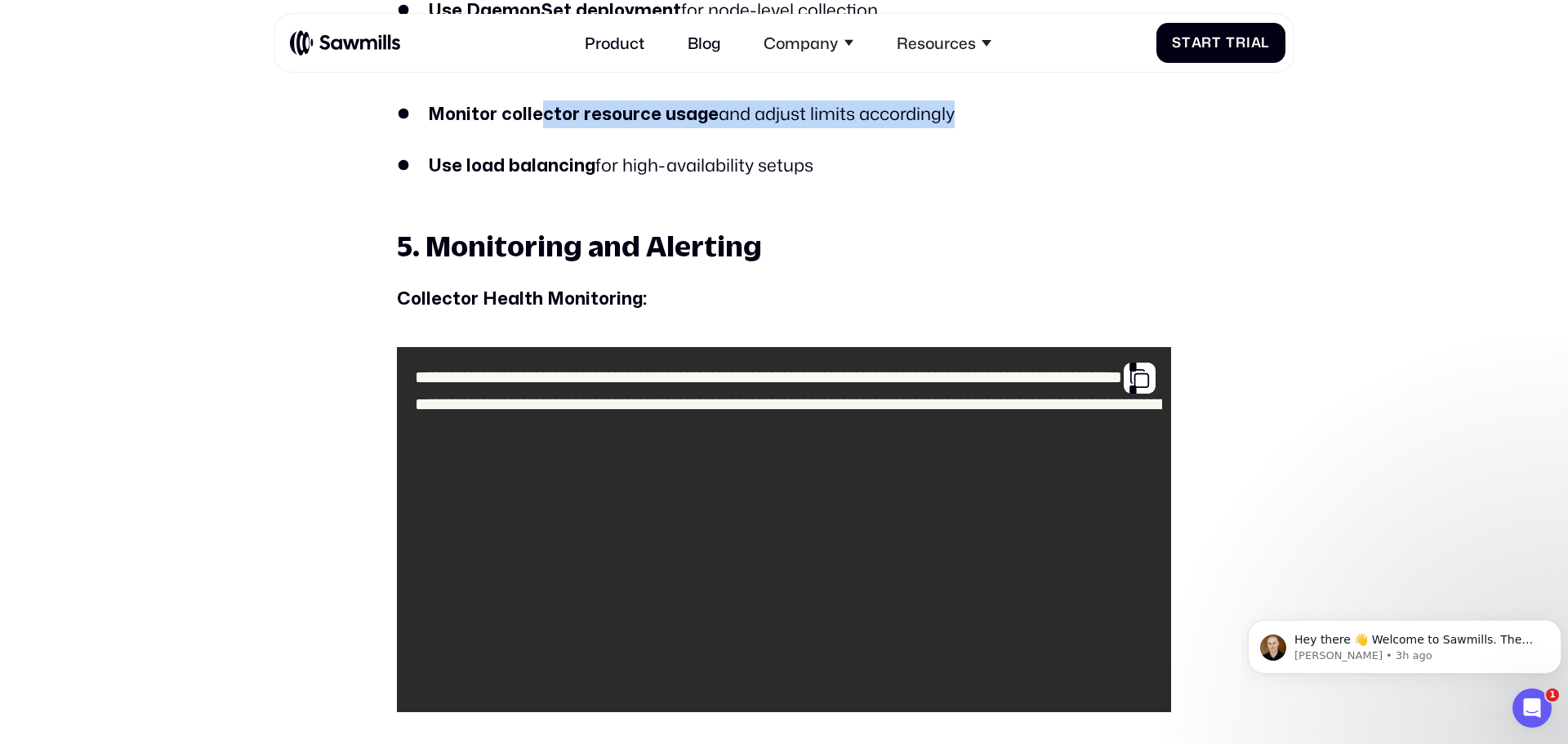
drag, startPoint x: 942, startPoint y: 122, endPoint x: 542, endPoint y: 117, distance: 400.0
click at [542, 117] on li "Monitor collector resource usage and adjust limits accordingly" at bounding box center [784, 114] width 774 height 28
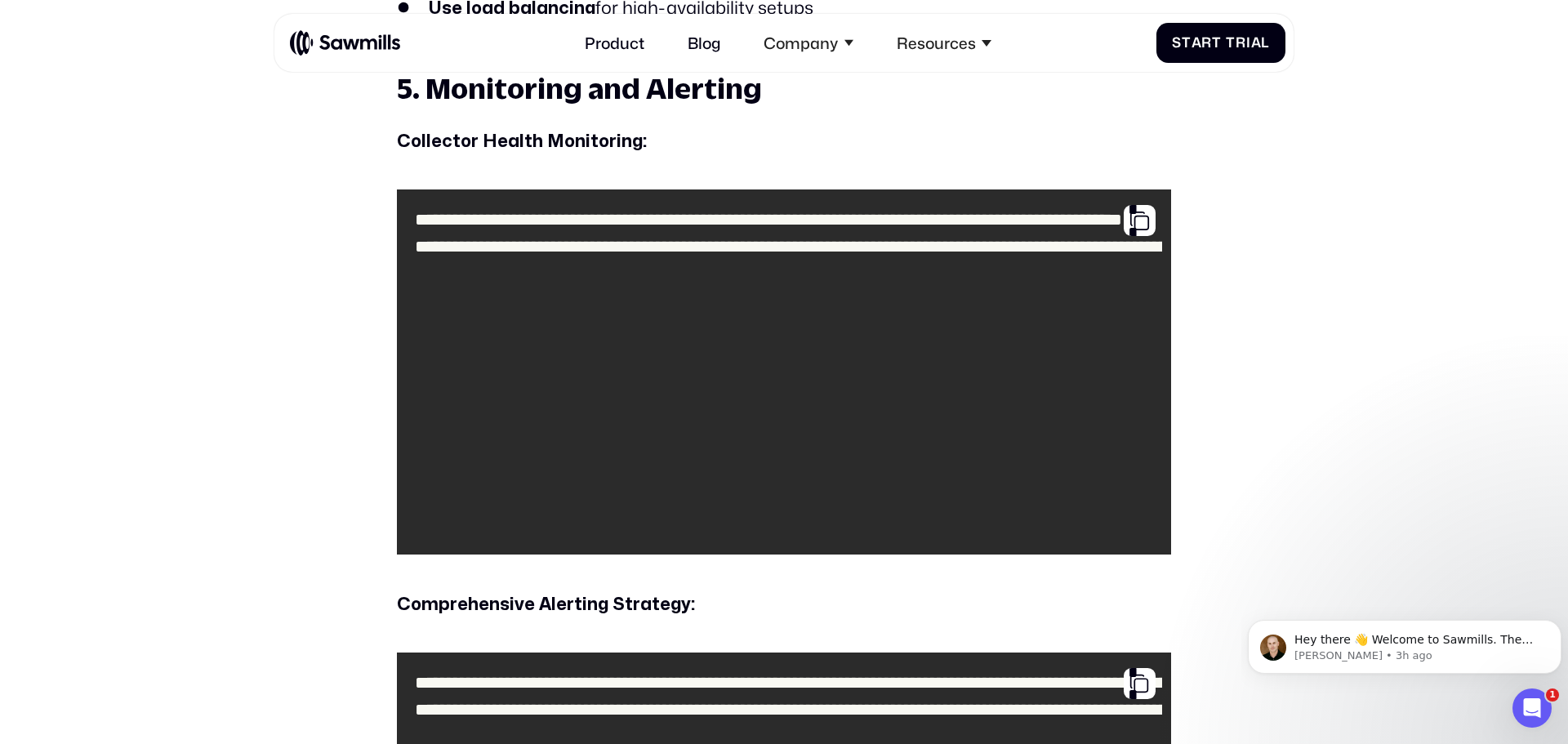
scroll to position [6037, 0]
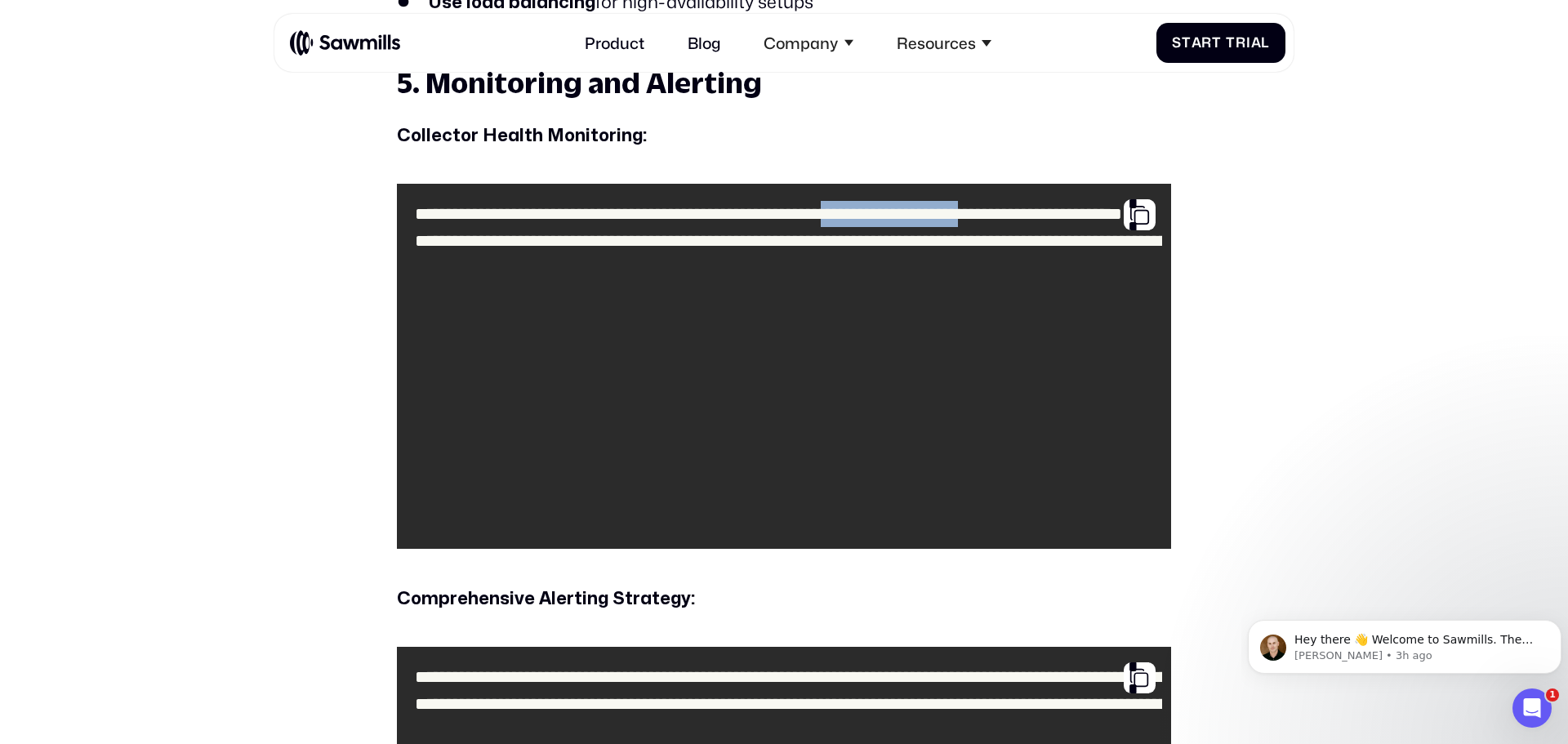
drag, startPoint x: 683, startPoint y: 294, endPoint x: 476, endPoint y: 304, distance: 207.2
click at [476, 304] on code "**********" at bounding box center [784, 366] width 756 height 347
click at [596, 299] on code "**********" at bounding box center [784, 366] width 756 height 347
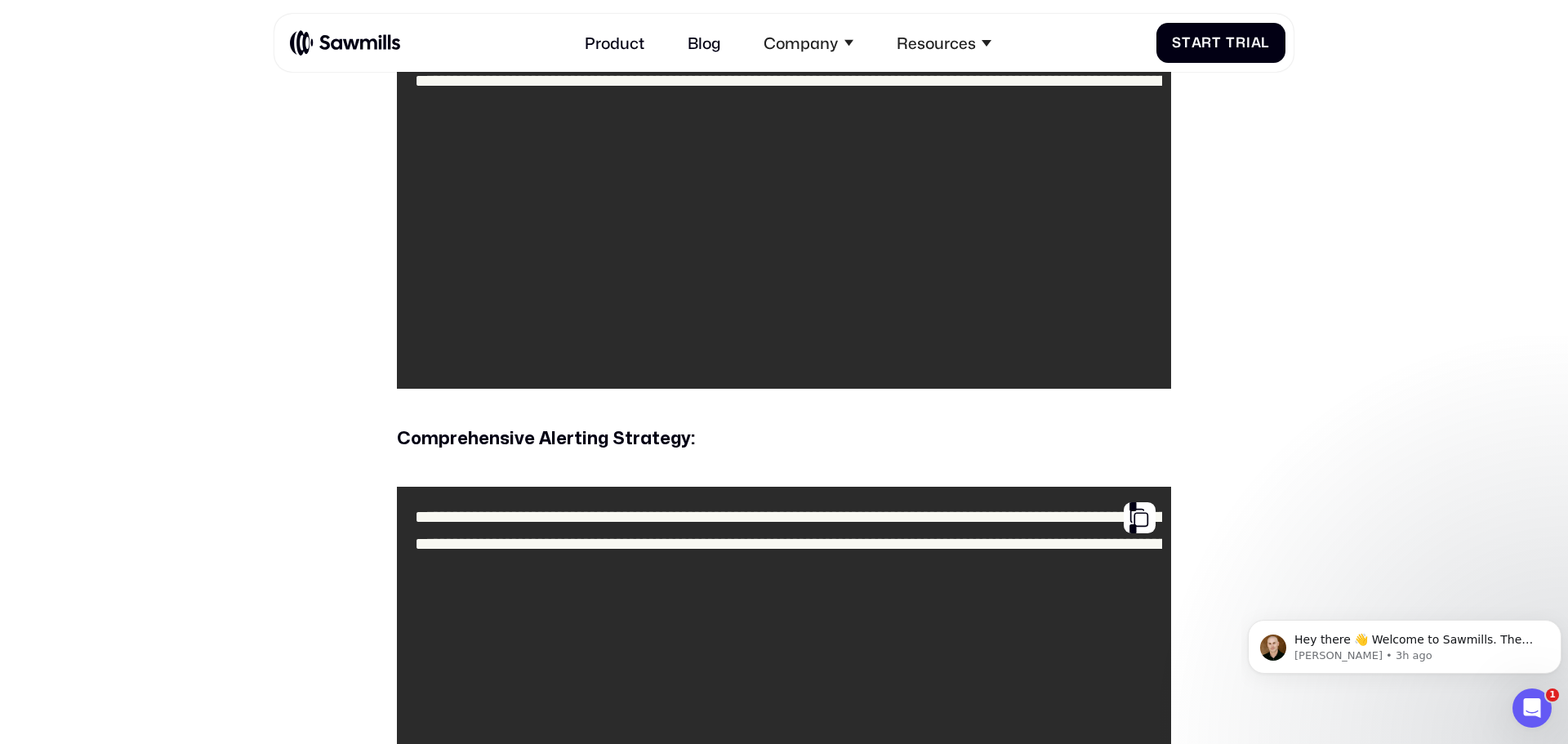
scroll to position [6200, 0]
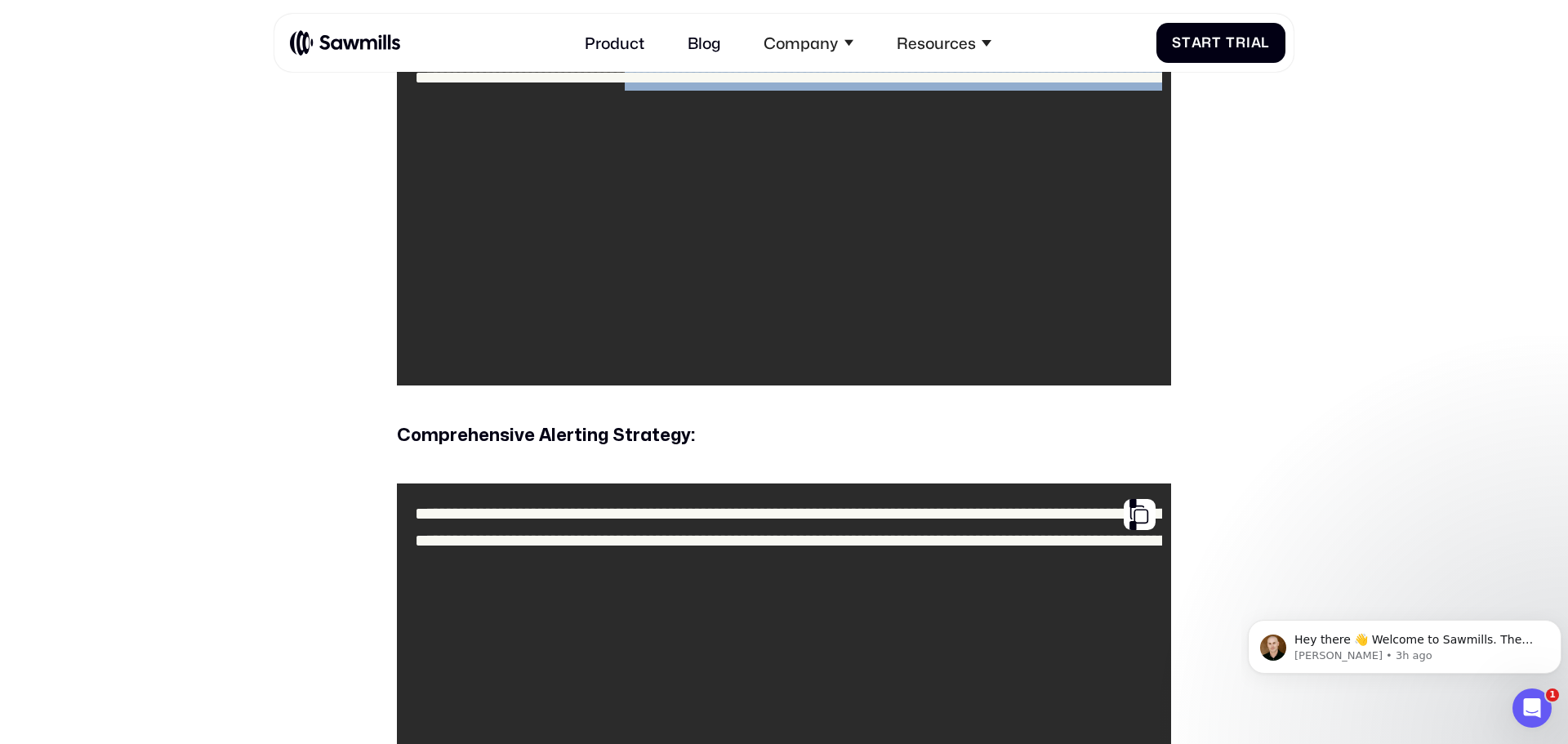
drag, startPoint x: 587, startPoint y: 280, endPoint x: 1101, endPoint y: 329, distance: 516.3
click at [1113, 331] on code "**********" at bounding box center [784, 203] width 756 height 347
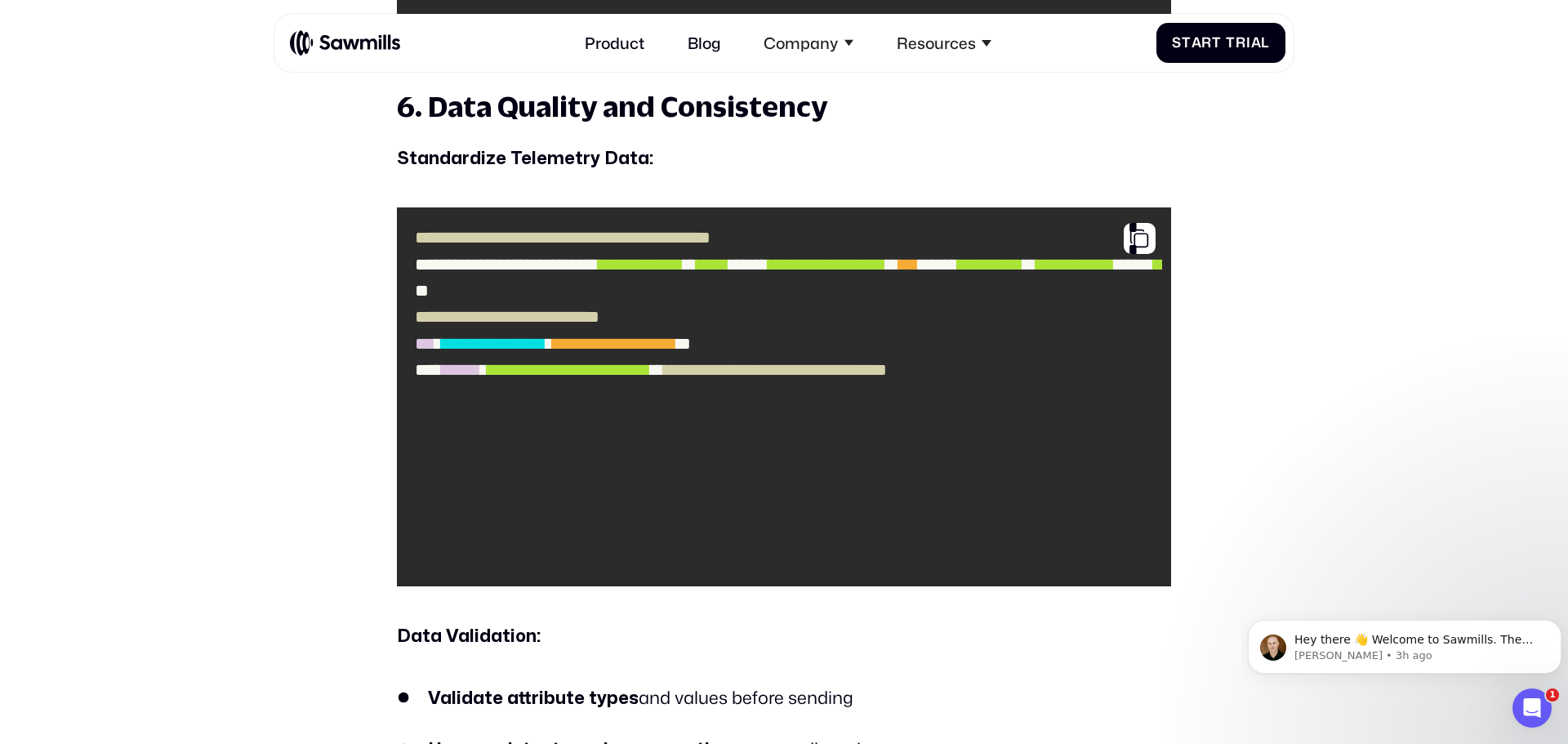
scroll to position [7365, 0]
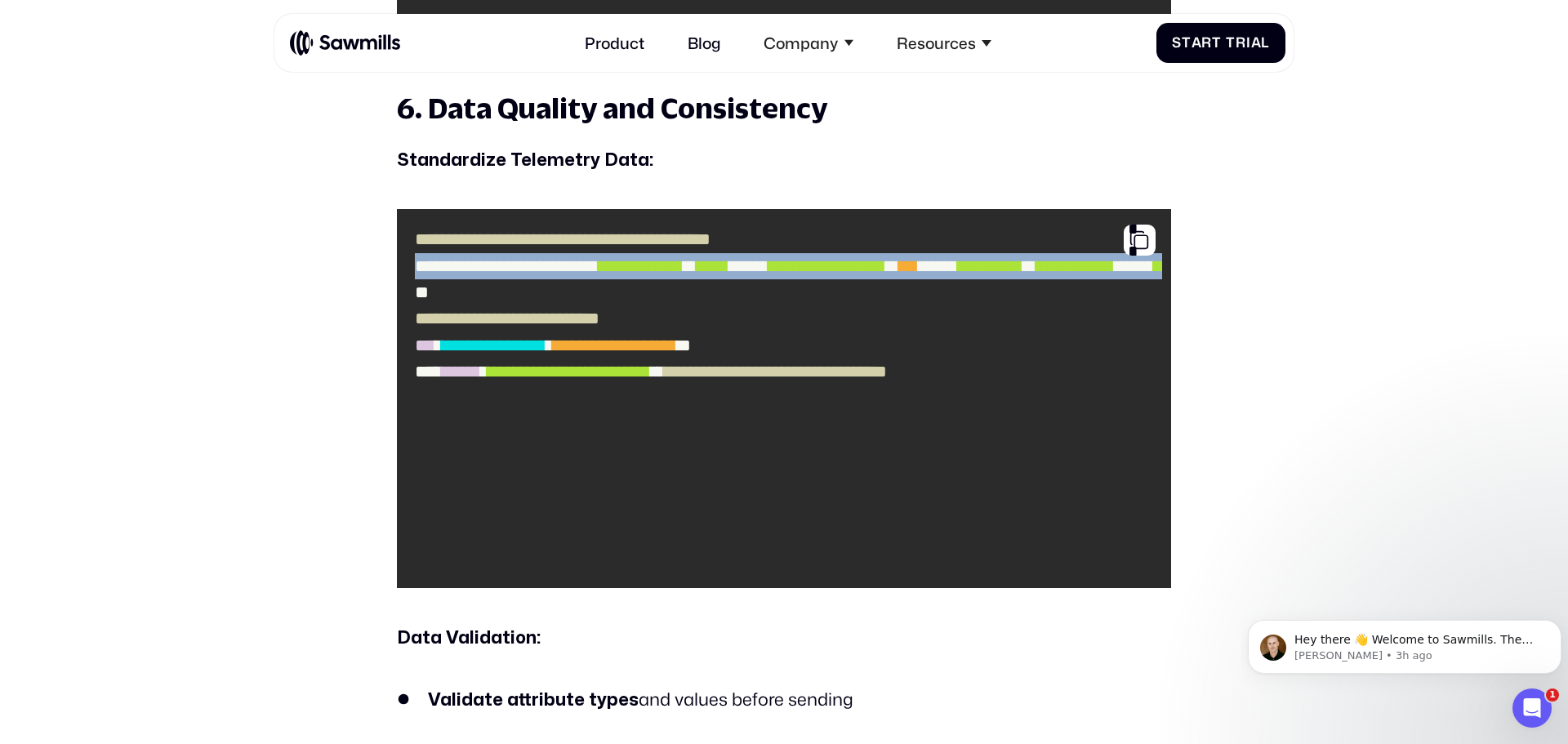
drag, startPoint x: 418, startPoint y: 265, endPoint x: 790, endPoint y: 419, distance: 402.6
click at [790, 419] on code "**********" at bounding box center [784, 398] width 756 height 362
click at [762, 407] on code "**********" at bounding box center [784, 398] width 756 height 362
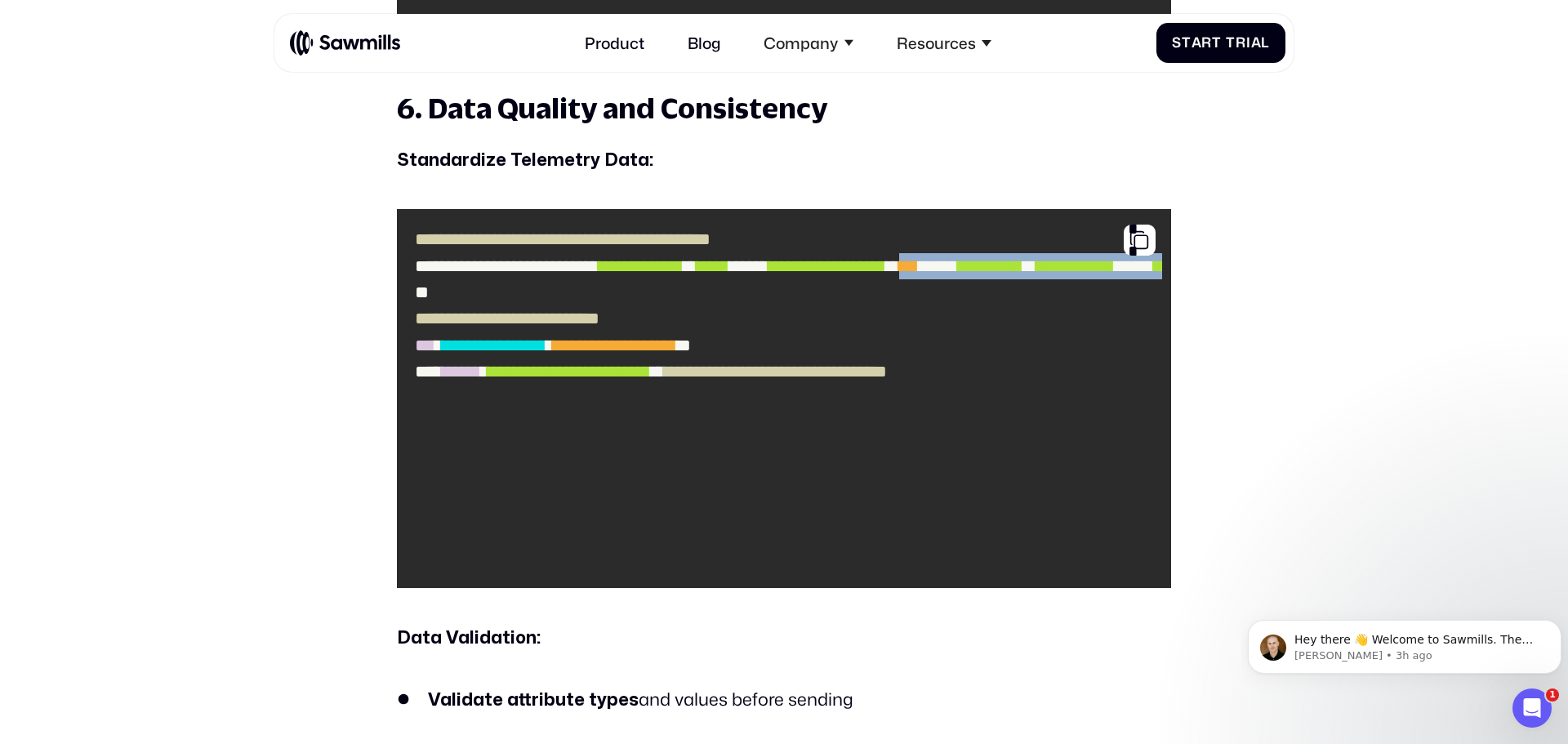
drag, startPoint x: 650, startPoint y: 322, endPoint x: 658, endPoint y: 375, distance: 53.6
click at [658, 375] on code "**********" at bounding box center [784, 398] width 756 height 362
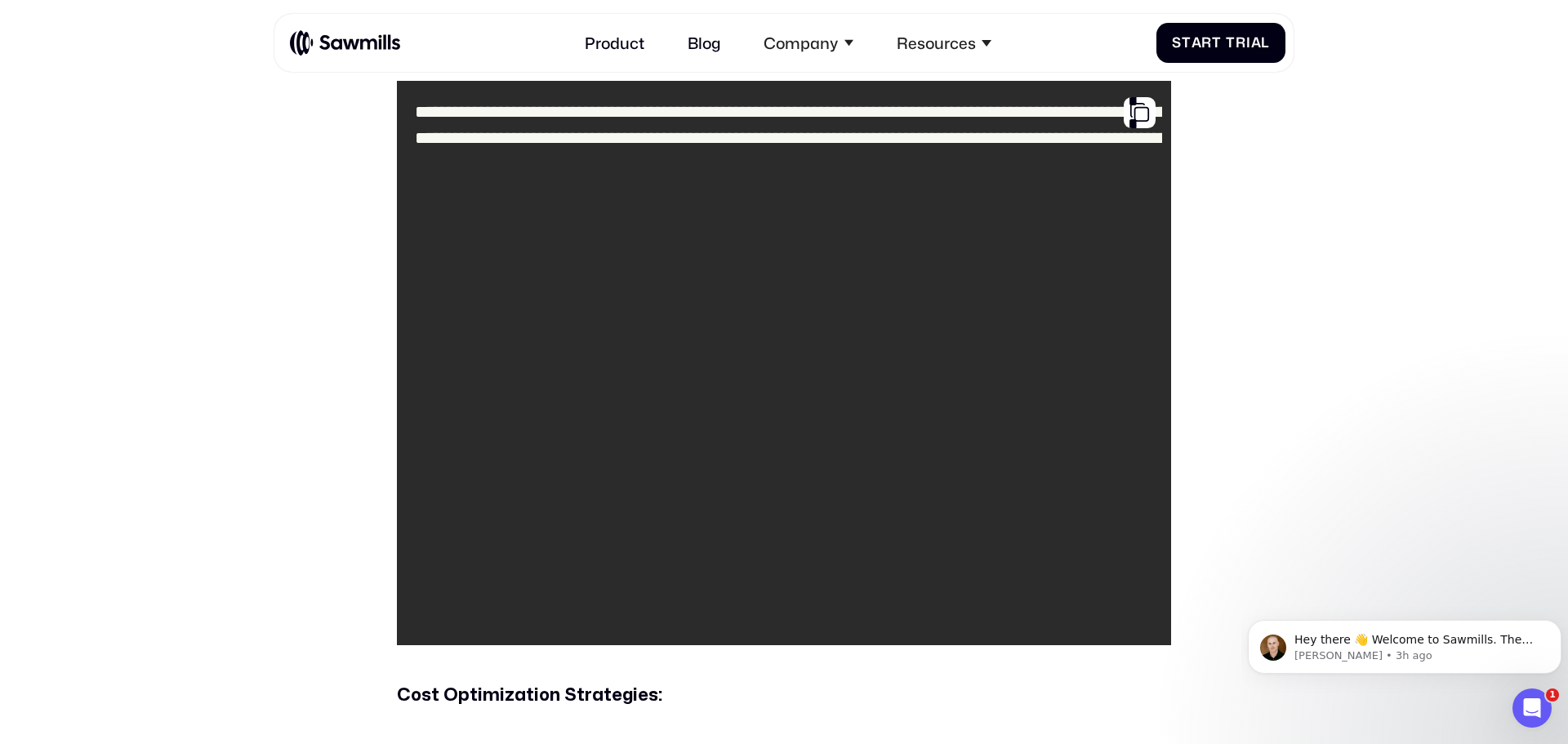
scroll to position [8323, 0]
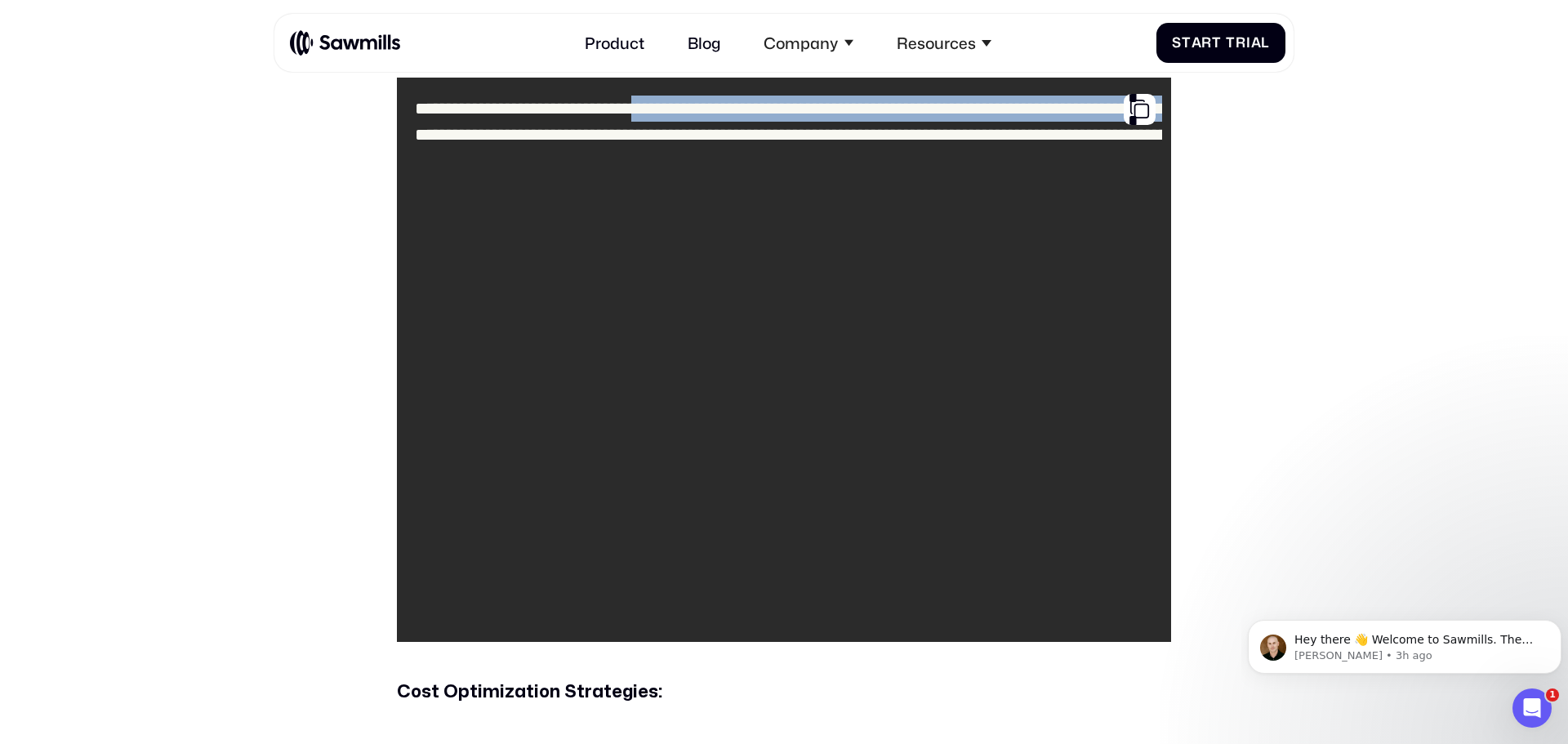
drag, startPoint x: 431, startPoint y: 140, endPoint x: 875, endPoint y: 440, distance: 535.9
click at [875, 443] on code "**********" at bounding box center [784, 359] width 756 height 546
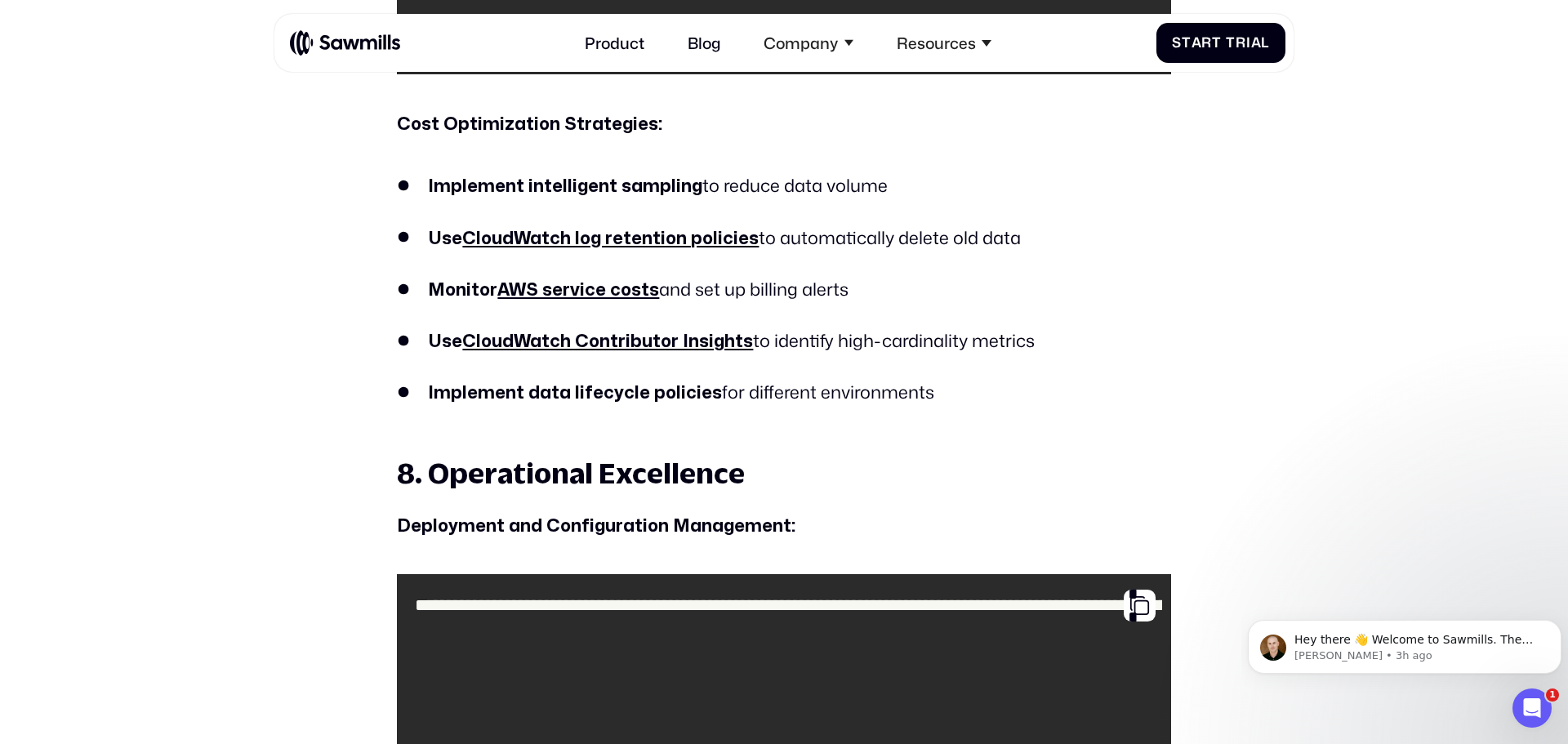
scroll to position [8894, 0]
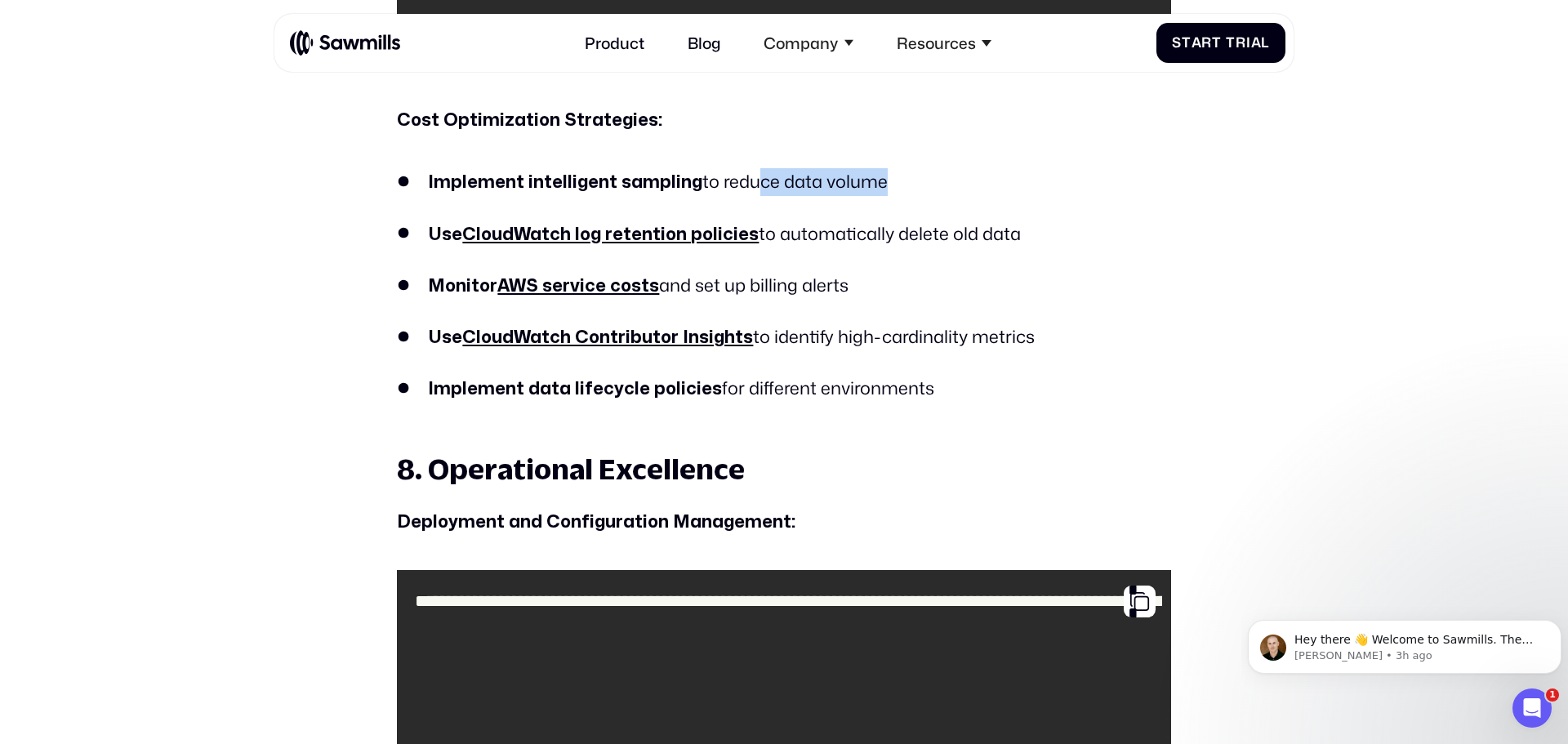
drag, startPoint x: 751, startPoint y: 182, endPoint x: 891, endPoint y: 192, distance: 140.4
click at [884, 185] on li "Implement intelligent sampling to reduce data volume" at bounding box center [784, 182] width 774 height 28
drag, startPoint x: 887, startPoint y: 236, endPoint x: 971, endPoint y: 243, distance: 84.3
click at [976, 241] on li "Use CloudWatch log retention policies to automatically delete old data" at bounding box center [784, 234] width 774 height 28
drag, startPoint x: 718, startPoint y: 276, endPoint x: 855, endPoint y: 292, distance: 137.9
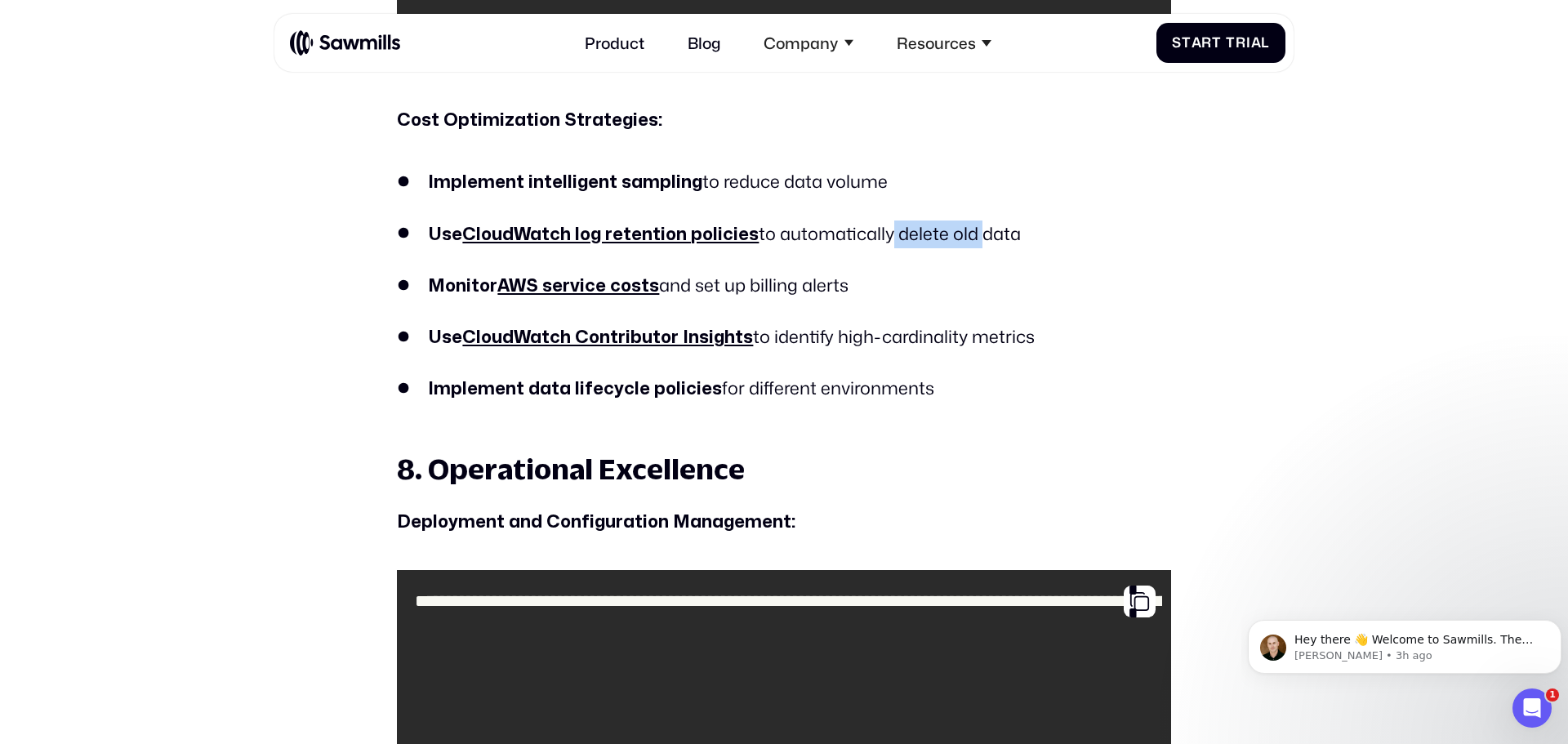
click at [855, 292] on li "Monitor AWS service costs and set up billing alerts" at bounding box center [784, 286] width 774 height 28
drag, startPoint x: 835, startPoint y: 331, endPoint x: 981, endPoint y: 347, distance: 146.9
click at [981, 347] on li "Use CloudWatch Contributor Insights to identify high-cardinality metrics" at bounding box center [784, 337] width 774 height 28
drag, startPoint x: 859, startPoint y: 292, endPoint x: 768, endPoint y: 285, distance: 91.3
click at [768, 285] on li "Monitor AWS service costs and set up billing alerts" at bounding box center [784, 286] width 774 height 28
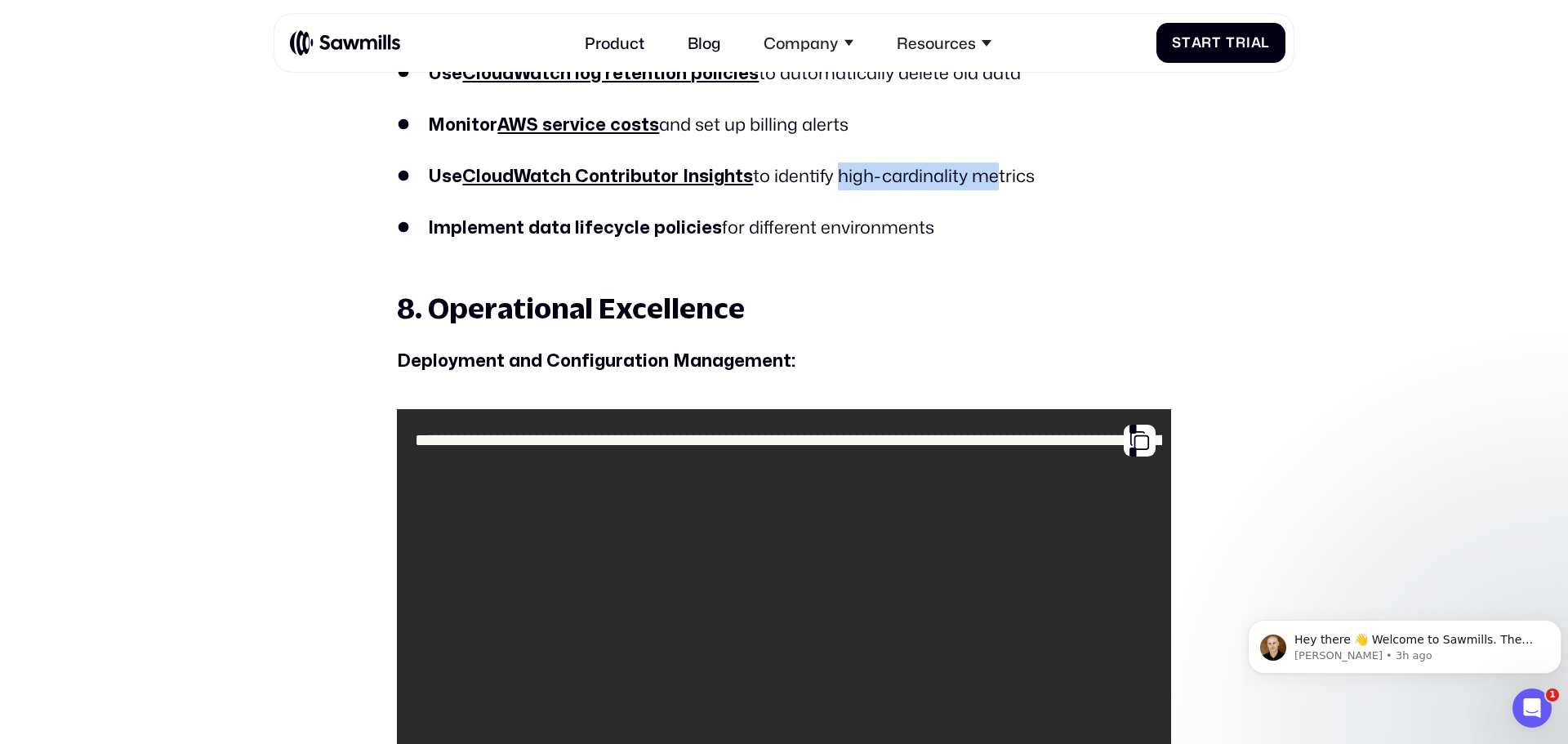
scroll to position [9057, 0]
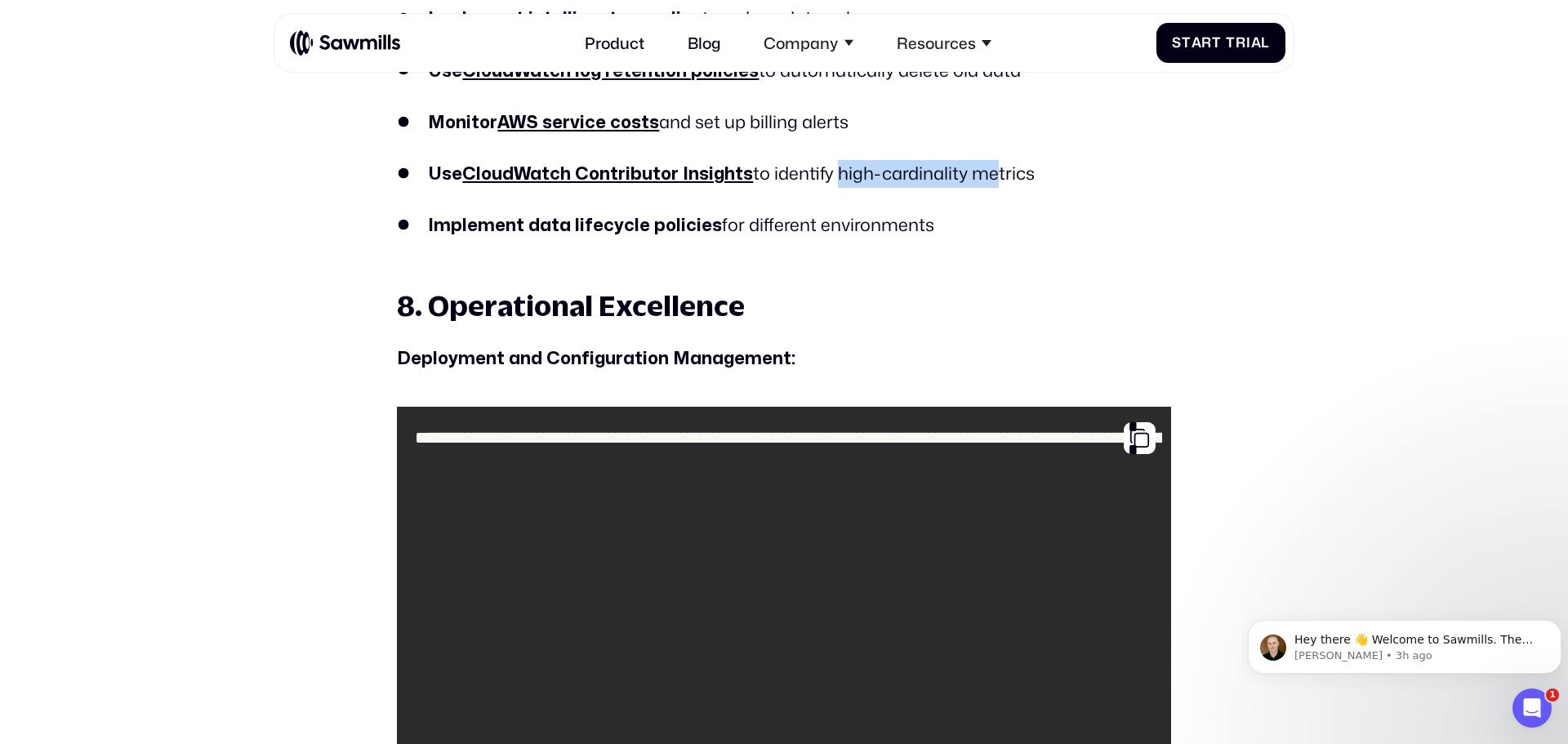
drag, startPoint x: 735, startPoint y: 226, endPoint x: 926, endPoint y: 232, distance: 191.1
click at [926, 232] on li "Implement data lifecycle policies for different environments" at bounding box center [784, 225] width 774 height 28
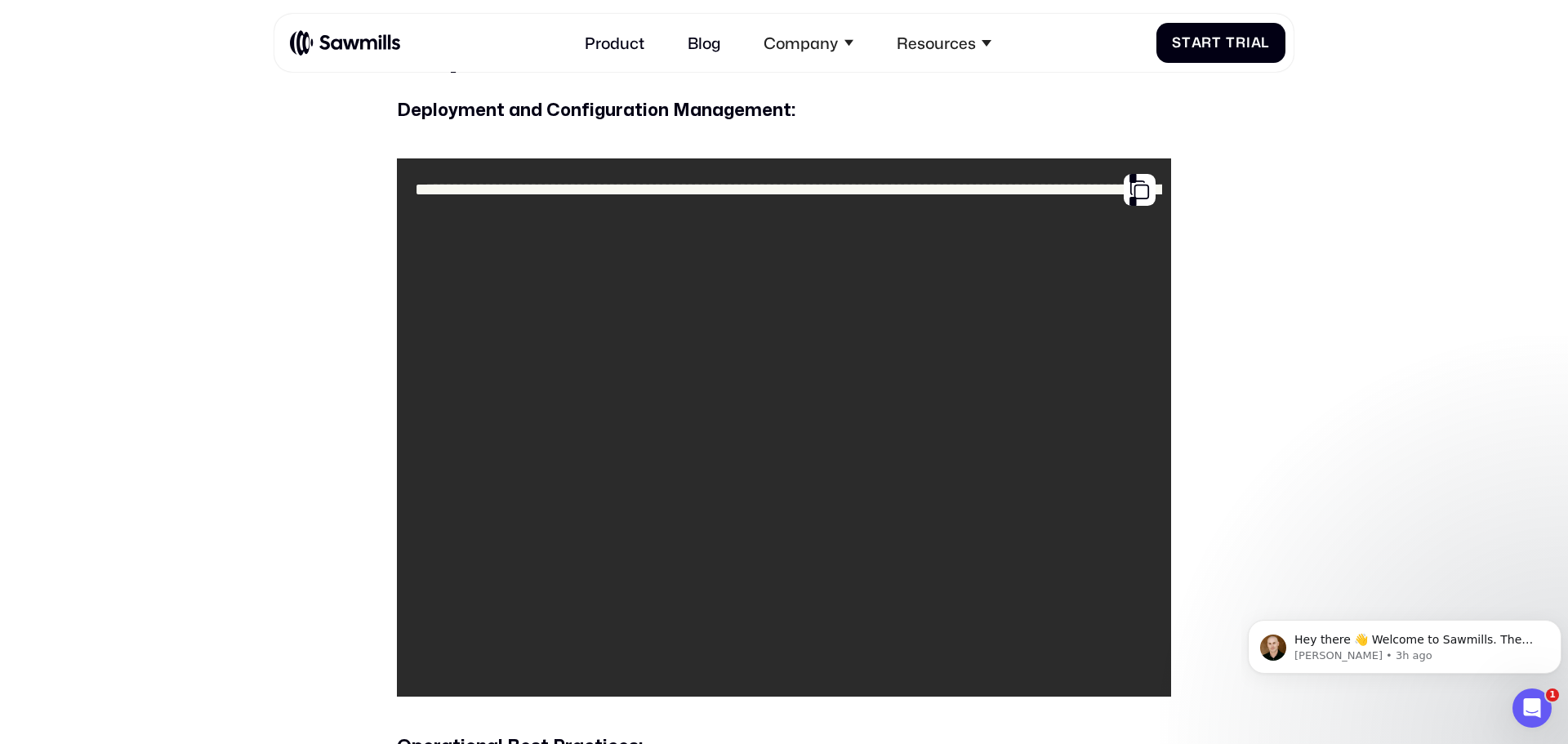
scroll to position [9303, 0]
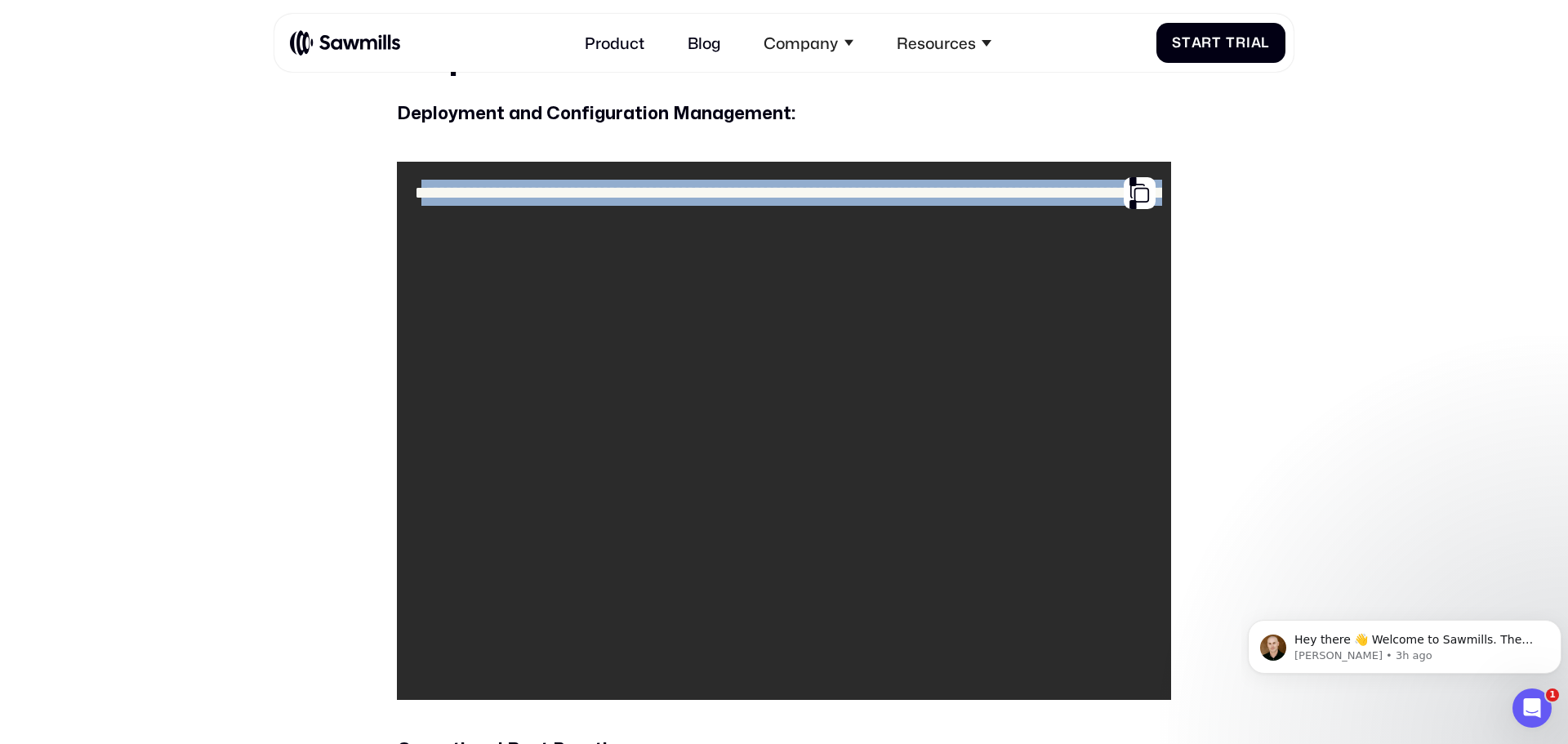
drag, startPoint x: 466, startPoint y: 227, endPoint x: 870, endPoint y: 580, distance: 536.5
click at [861, 613] on code "**********" at bounding box center [784, 430] width 756 height 520
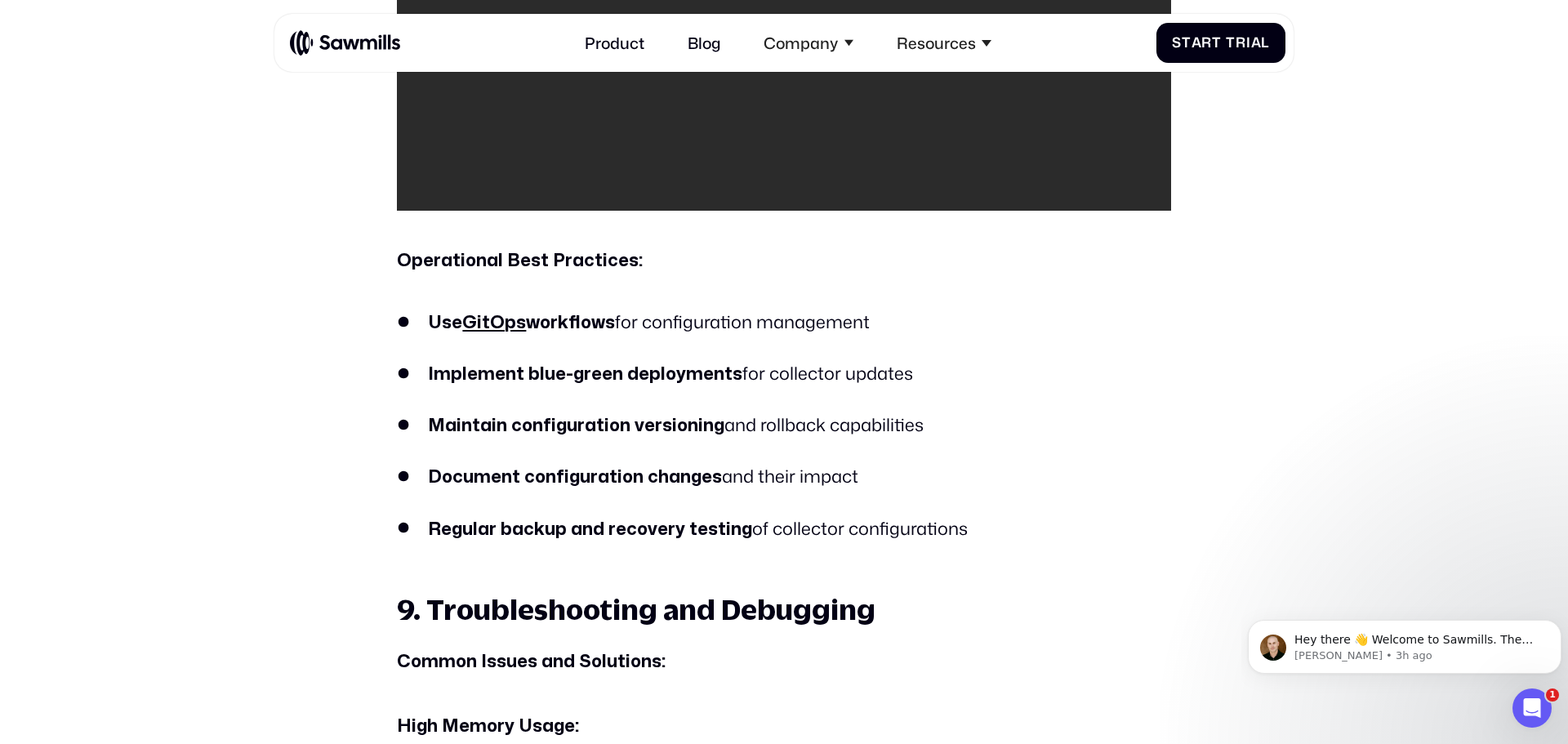
scroll to position [9792, 0]
drag, startPoint x: 408, startPoint y: 259, endPoint x: 866, endPoint y: 282, distance: 458.6
click at [712, 266] on p "Operational Best Practices:" at bounding box center [784, 243] width 774 height 67
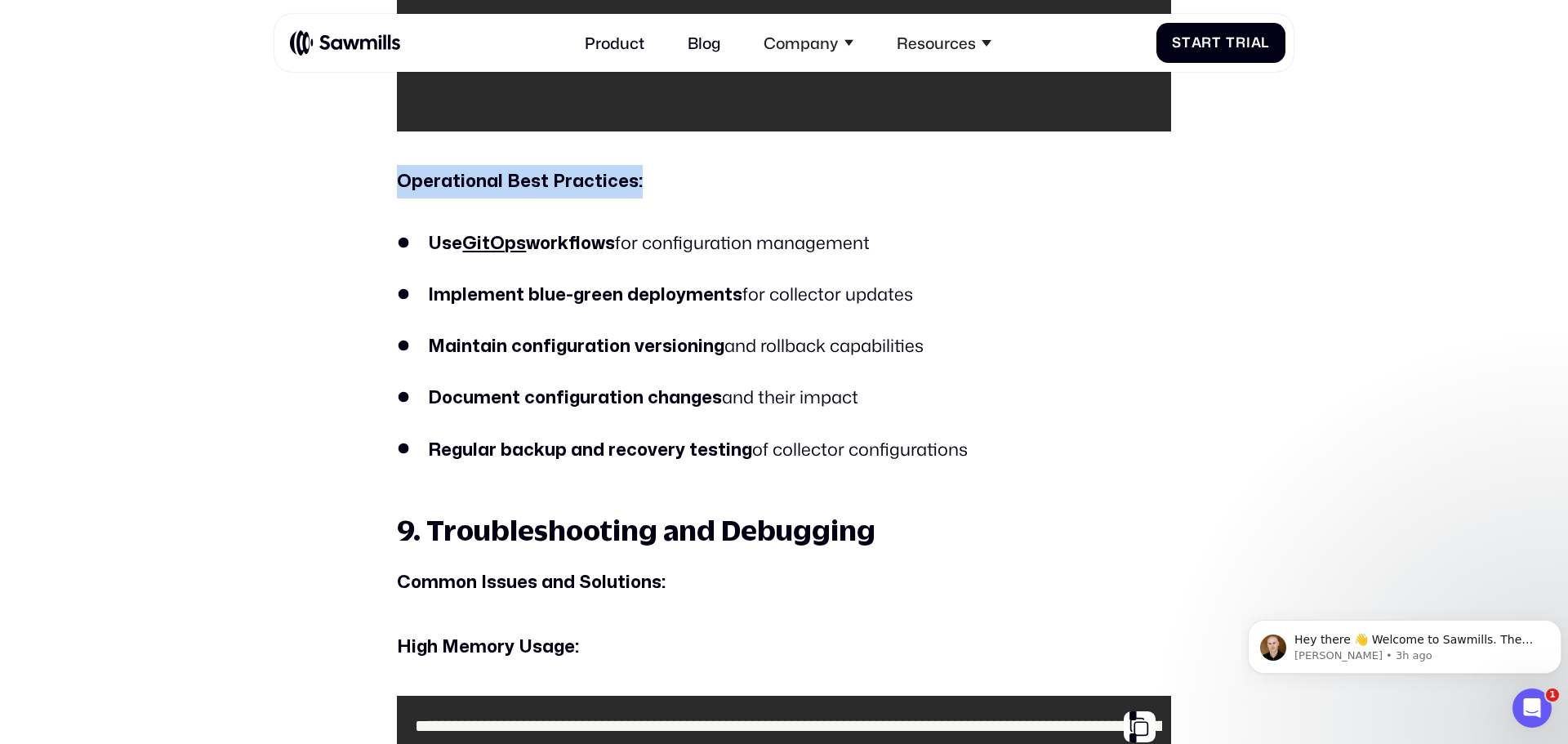
scroll to position [9874, 0]
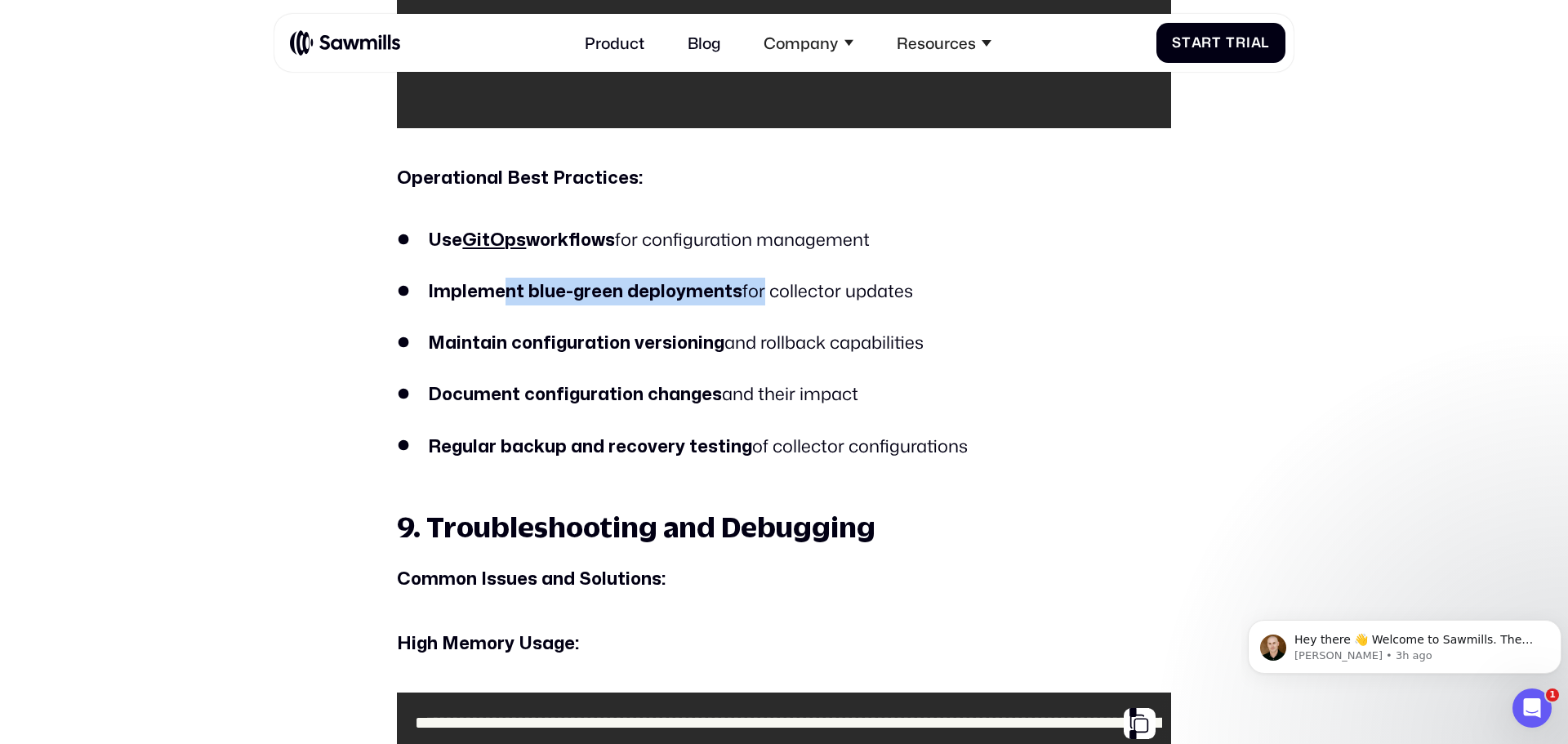
drag, startPoint x: 507, startPoint y: 289, endPoint x: 754, endPoint y: 299, distance: 247.2
click at [754, 299] on li "Implement blue-green deployments for collector updates" at bounding box center [784, 291] width 774 height 28
click at [771, 299] on li "Implement blue-green deployments for collector updates" at bounding box center [784, 291] width 774 height 28
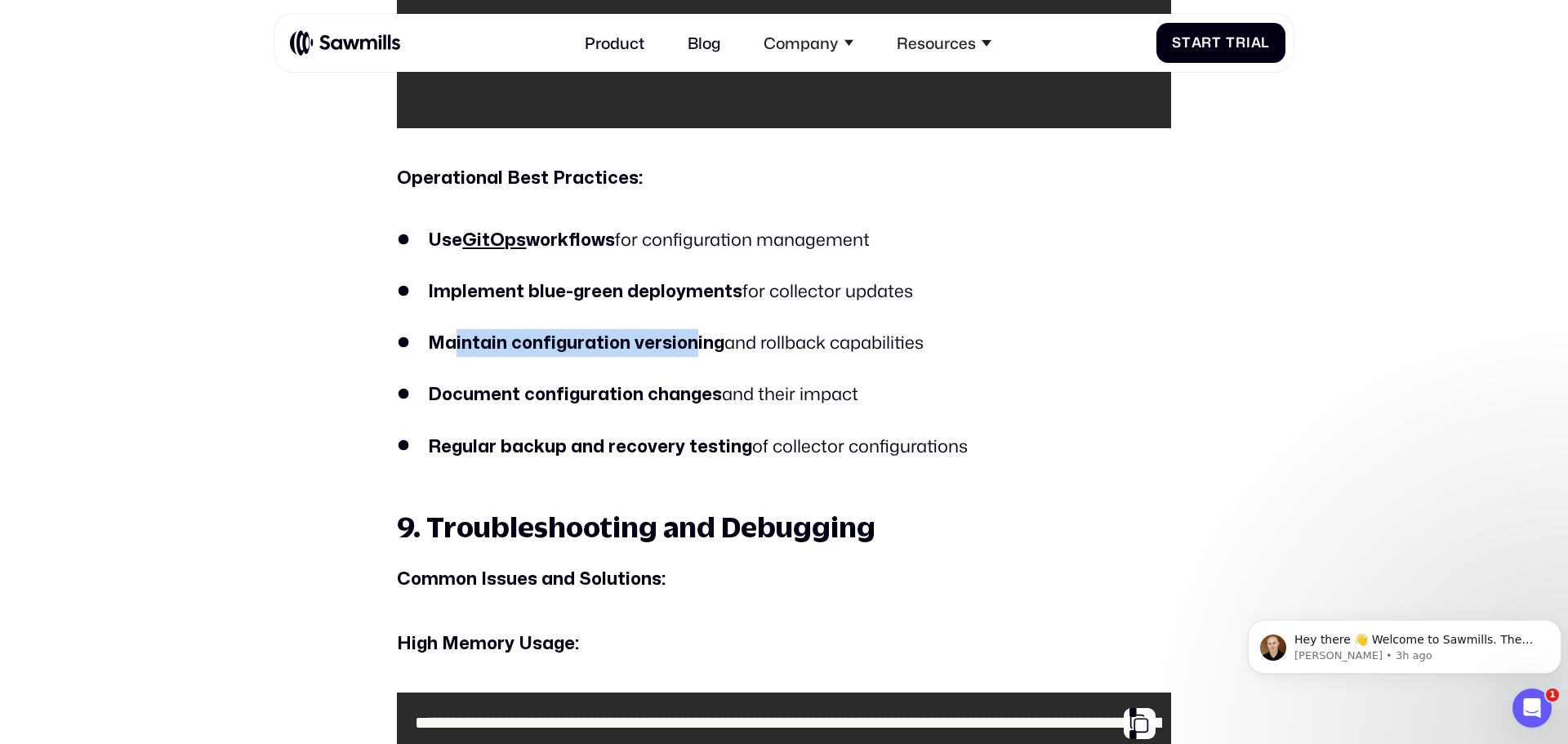
drag, startPoint x: 452, startPoint y: 336, endPoint x: 732, endPoint y: 331, distance: 280.0
click at [707, 334] on li "Maintain configuration versioning and rollback capabilities" at bounding box center [784, 342] width 774 height 28
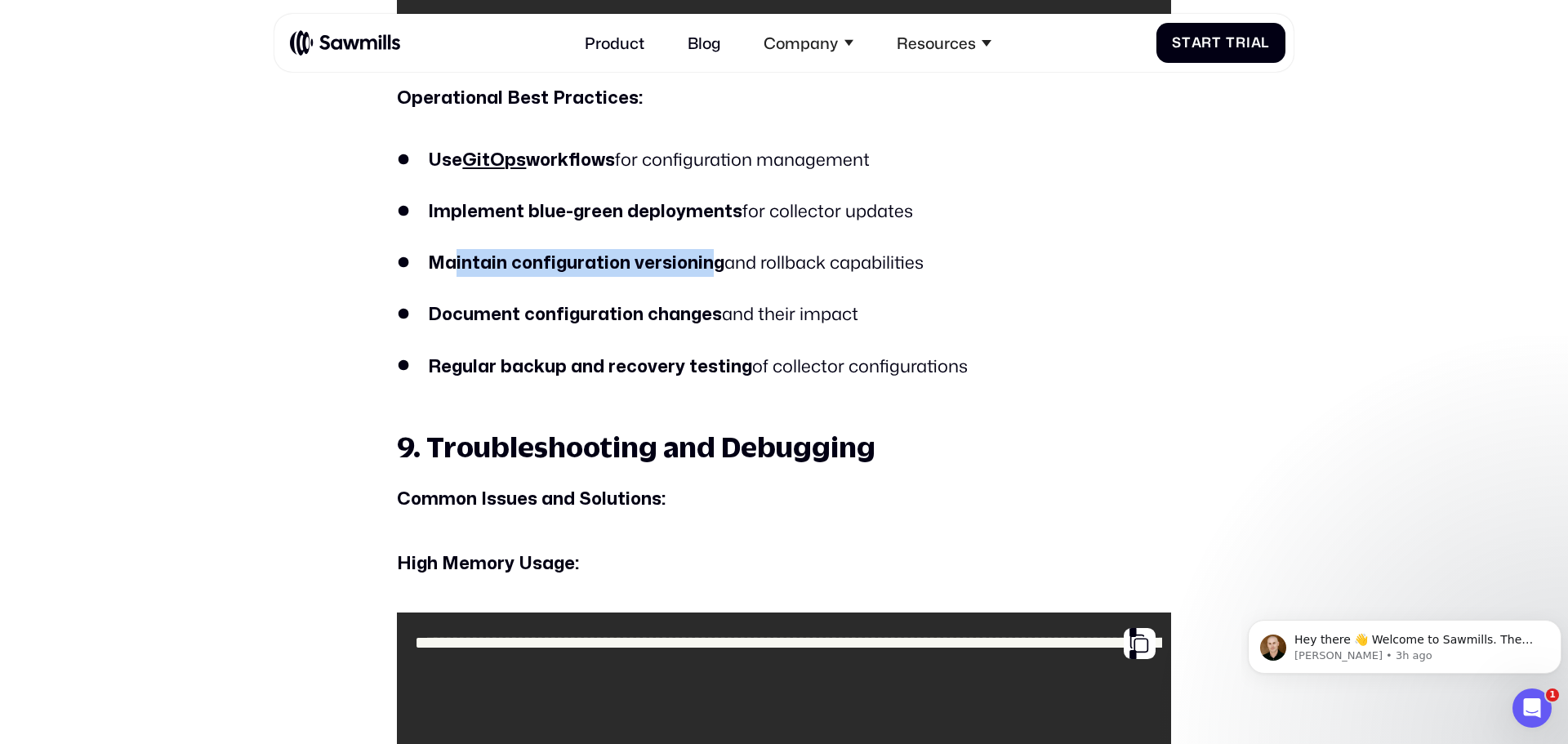
scroll to position [9956, 0]
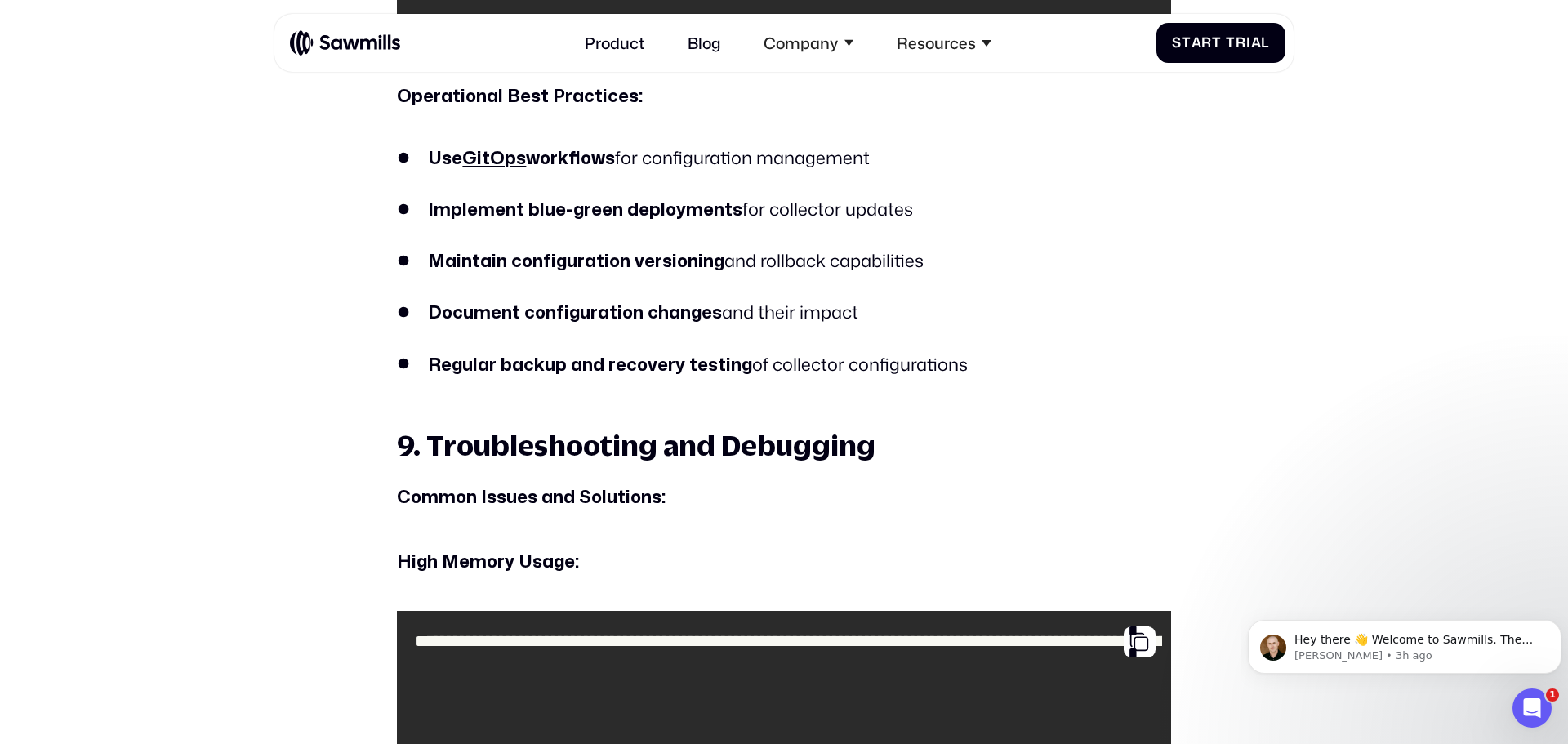
click at [910, 252] on li "Maintain configuration versioning and rollback capabilities" at bounding box center [784, 261] width 774 height 28
drag, startPoint x: 935, startPoint y: 264, endPoint x: 451, endPoint y: 267, distance: 484.0
click at [451, 267] on li "Maintain configuration versioning and rollback capabilities" at bounding box center [784, 261] width 774 height 28
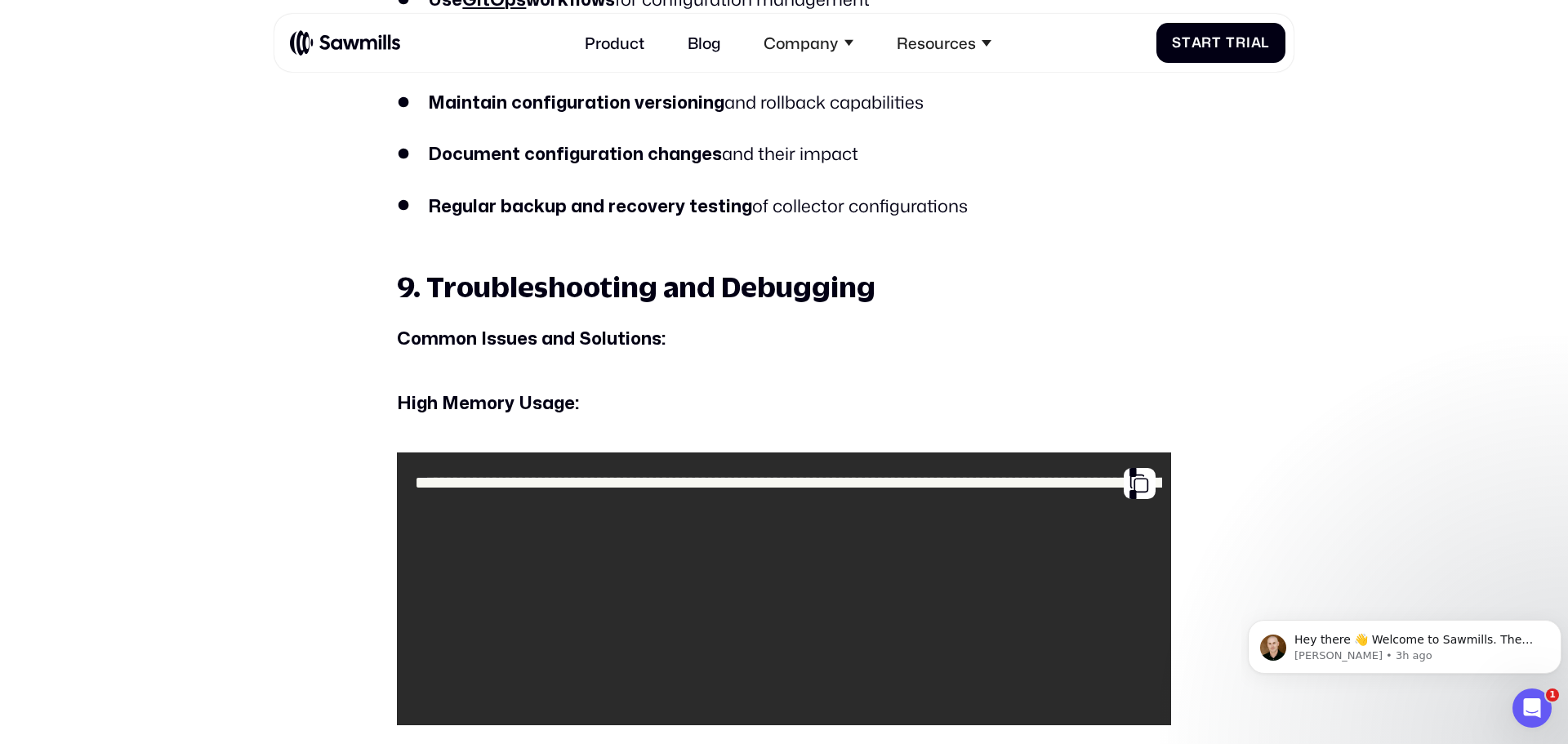
scroll to position [10119, 0]
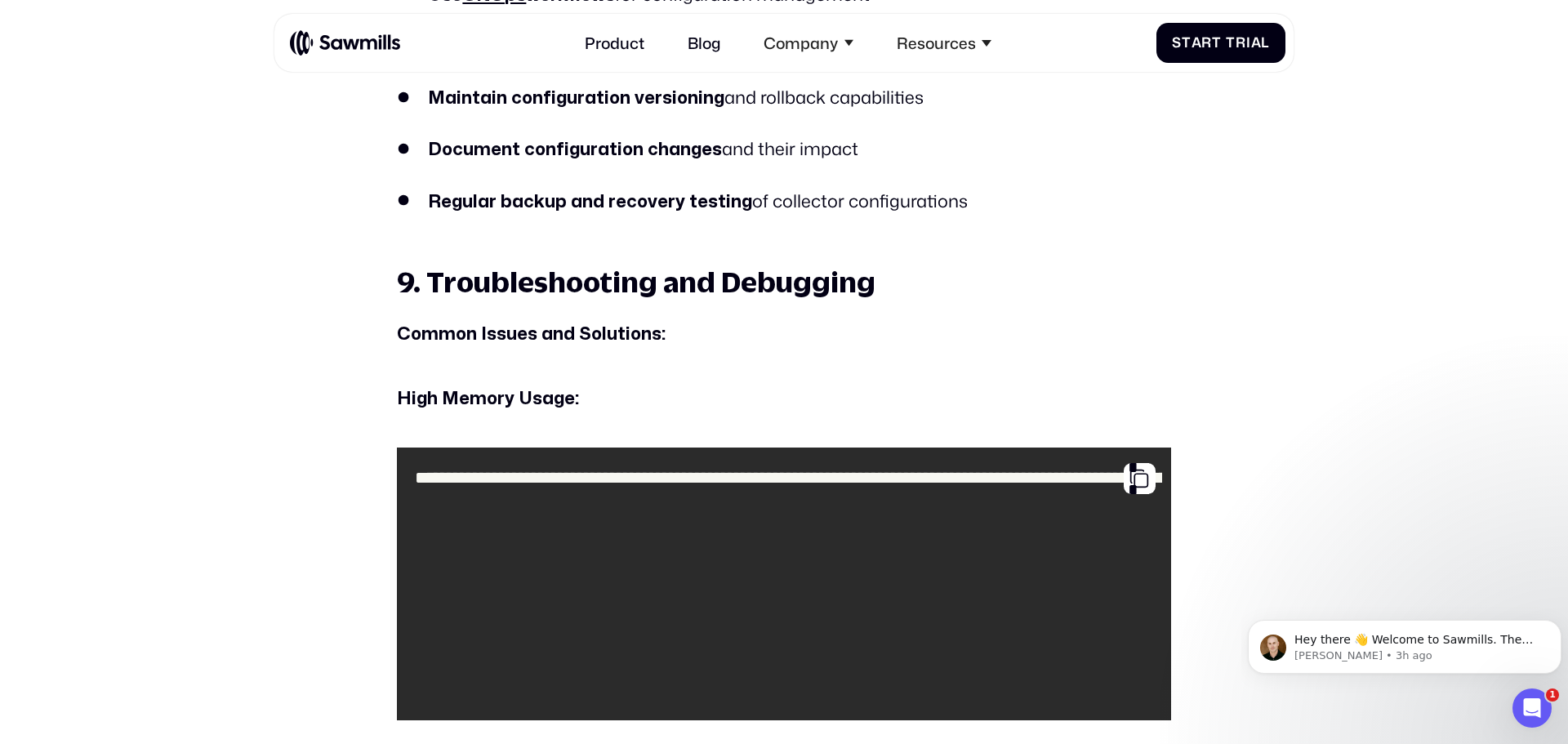
drag, startPoint x: 822, startPoint y: 108, endPoint x: 873, endPoint y: 110, distance: 51.0
click at [822, 107] on li "Maintain configuration versioning and rollback capabilities" at bounding box center [784, 97] width 774 height 28
click at [926, 93] on li "Maintain configuration versioning and rollback capabilities" at bounding box center [784, 97] width 774 height 28
drag, startPoint x: 774, startPoint y: 101, endPoint x: 419, endPoint y: 103, distance: 355.0
click at [419, 103] on li "Maintain configuration versioning and rollback capabilities" at bounding box center [784, 97] width 774 height 28
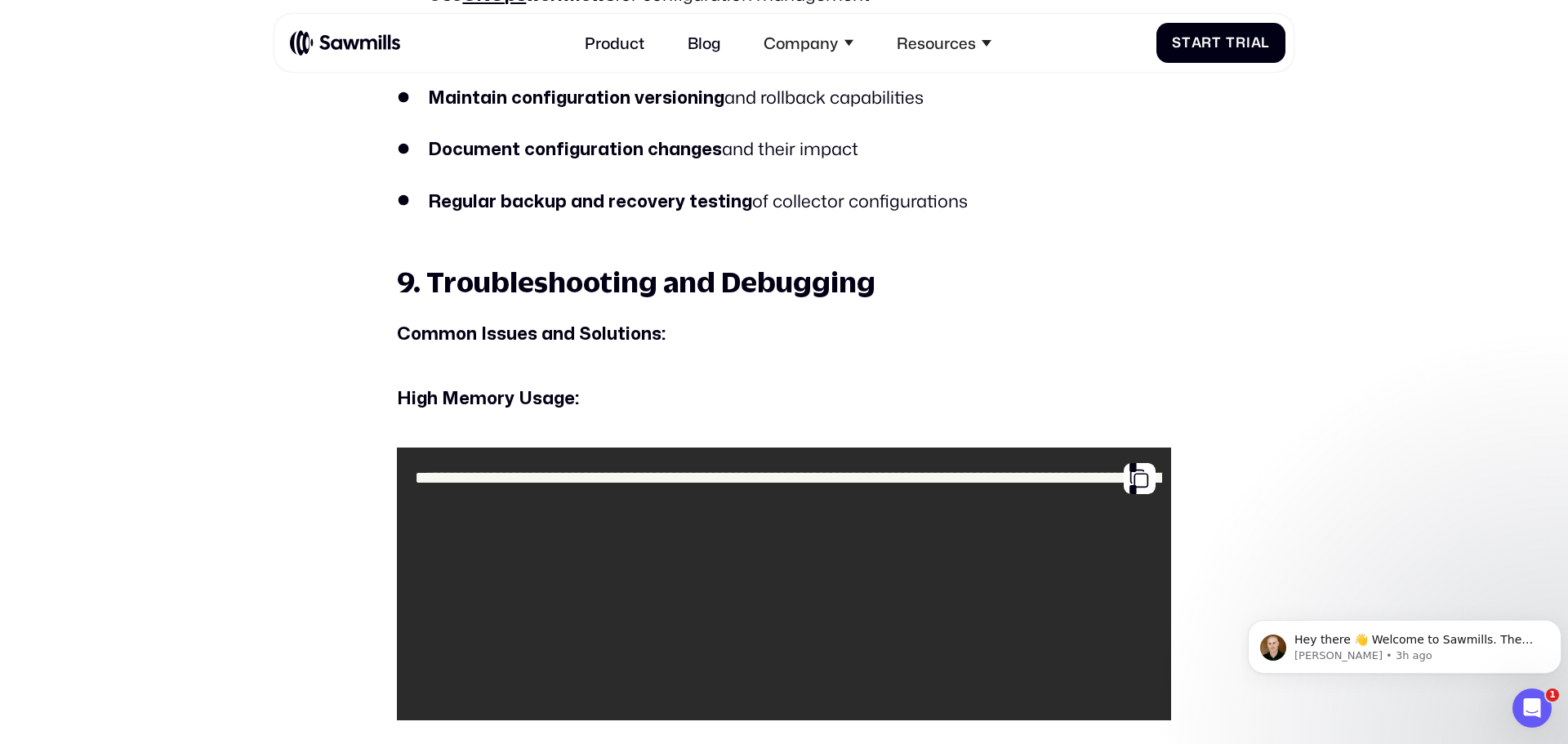
click at [632, 154] on strong "Document configuration changes" at bounding box center [575, 150] width 294 height 17
drag, startPoint x: 793, startPoint y: 147, endPoint x: 530, endPoint y: 142, distance: 263.0
click at [528, 142] on li "Document configuration changes and their impact" at bounding box center [784, 149] width 774 height 28
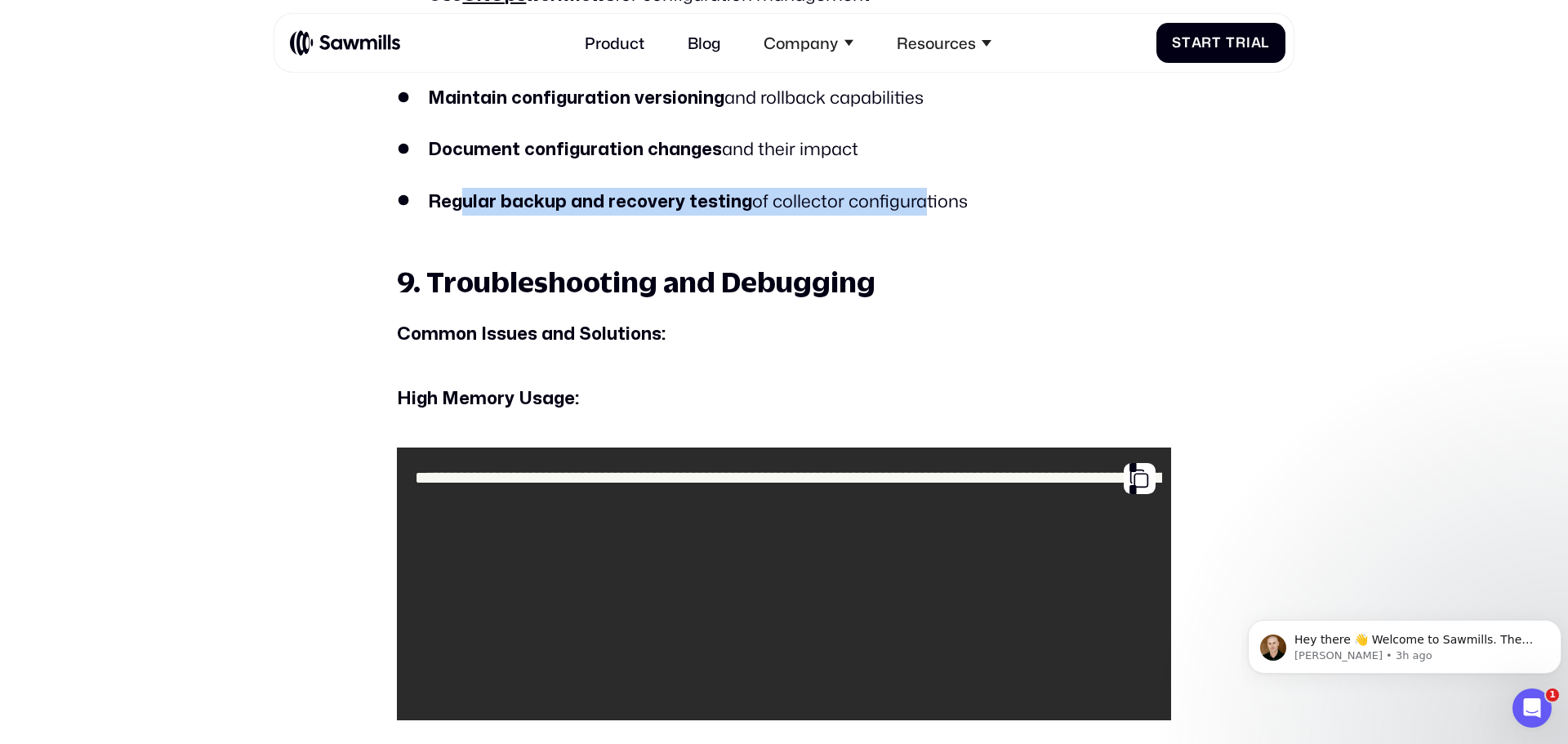
drag, startPoint x: 467, startPoint y: 205, endPoint x: 909, endPoint y: 199, distance: 442.0
click at [909, 199] on li "Regular backup and recovery testing of collector configurations" at bounding box center [784, 201] width 774 height 28
click at [932, 204] on li "Regular backup and recovery testing of collector configurations" at bounding box center [784, 201] width 774 height 28
drag, startPoint x: 992, startPoint y: 205, endPoint x: 788, endPoint y: 228, distance: 205.3
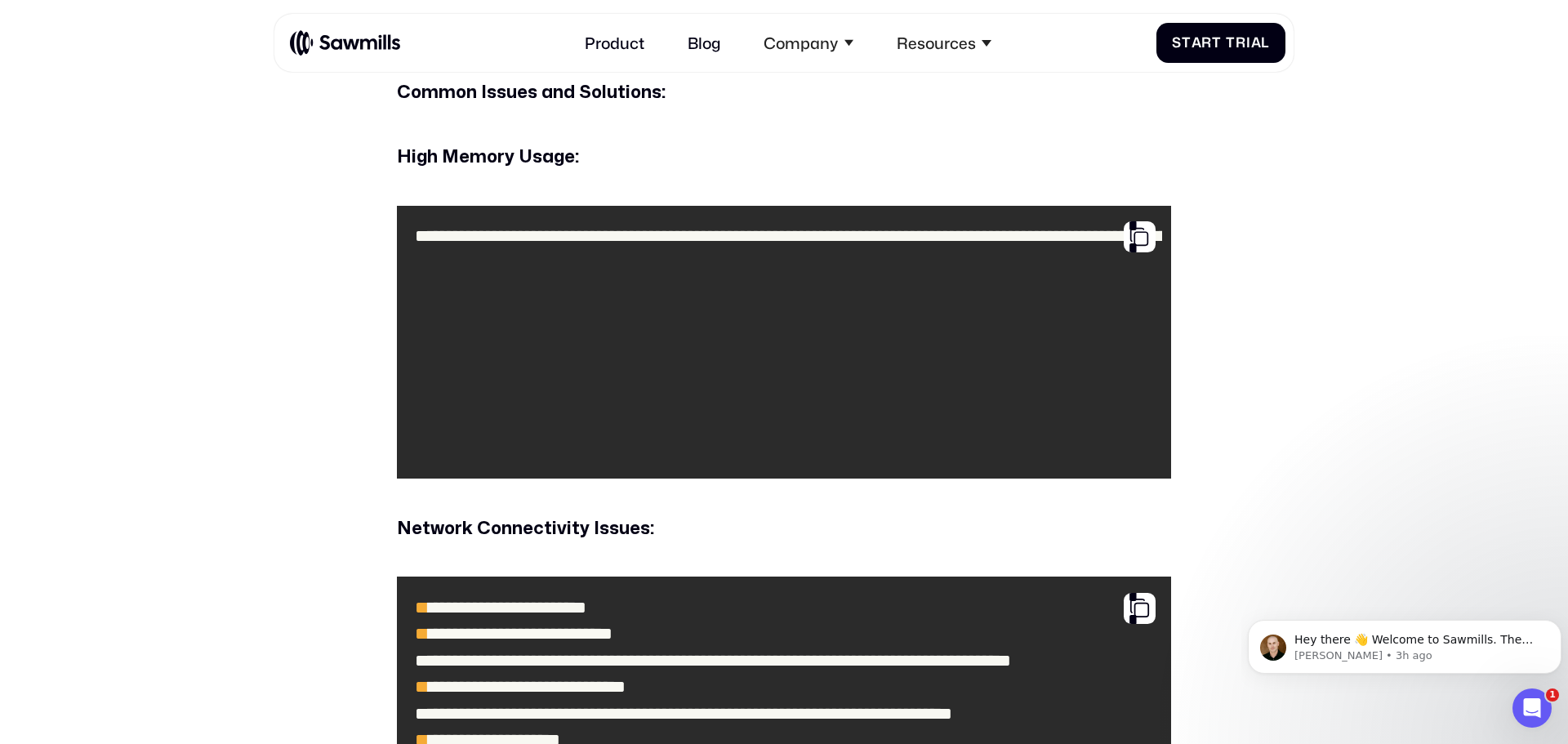
scroll to position [10364, 0]
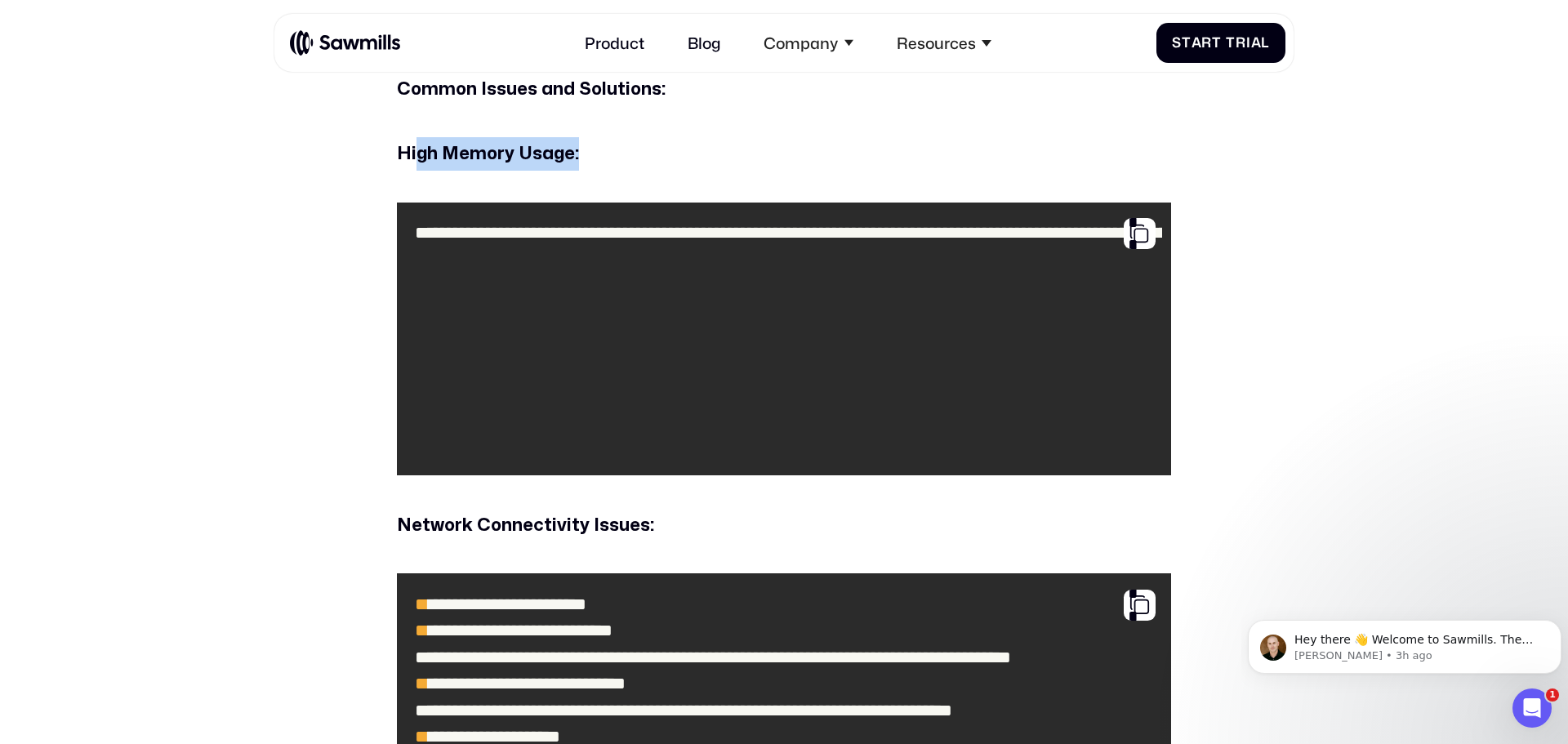
drag, startPoint x: 505, startPoint y: 153, endPoint x: 636, endPoint y: 162, distance: 131.3
click at [636, 162] on p "High Memory Usage:" at bounding box center [784, 154] width 774 height 34
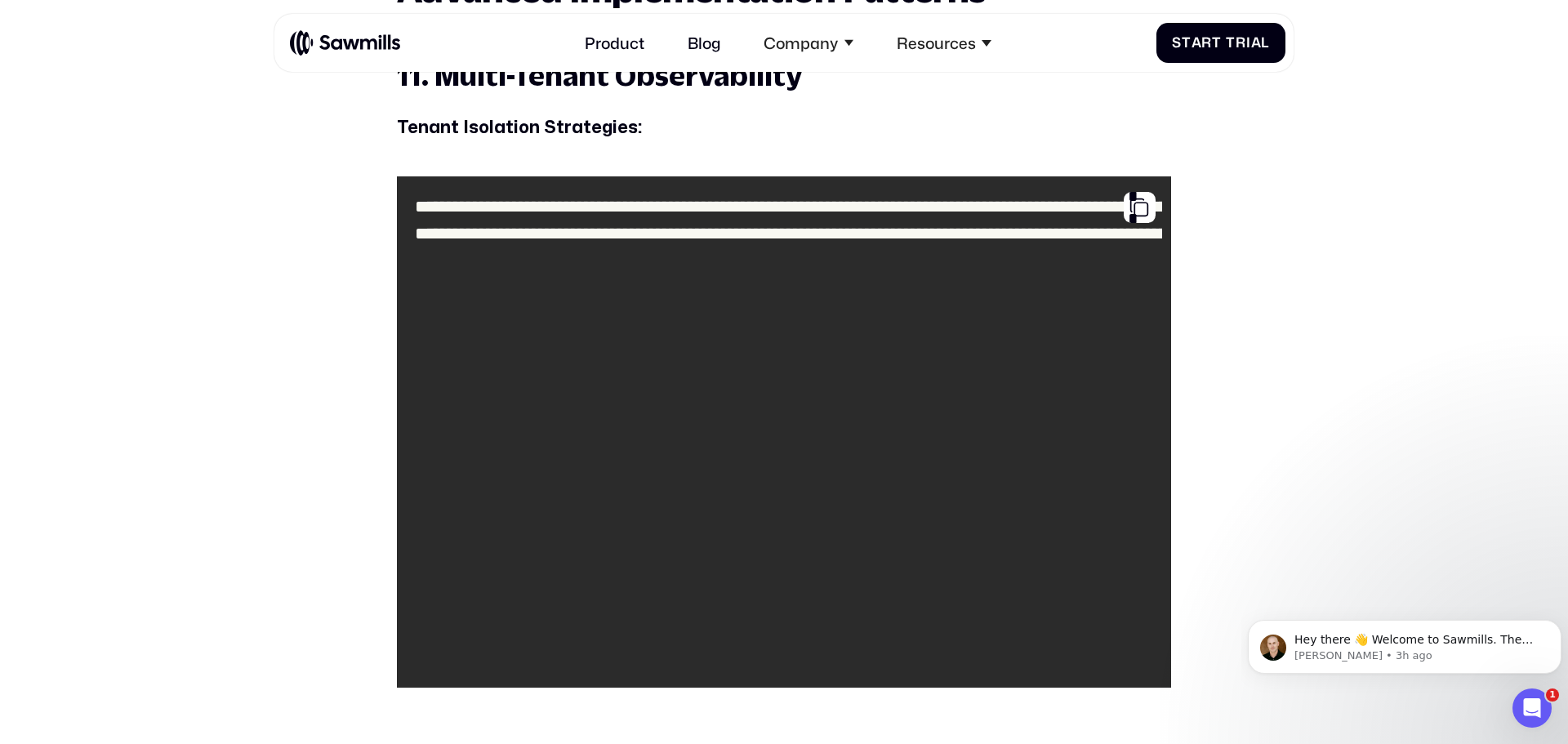
scroll to position [12260, 0]
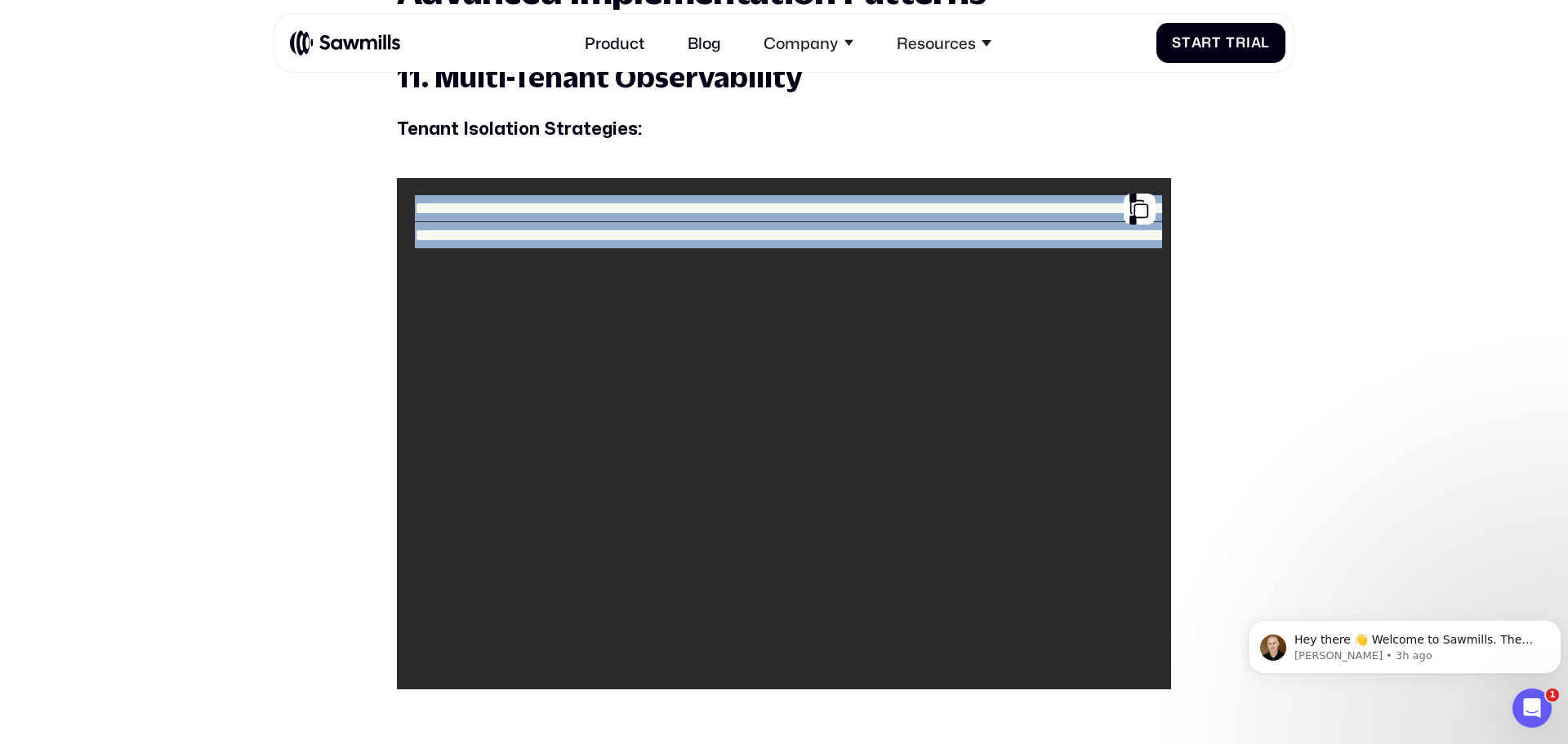
drag, startPoint x: 416, startPoint y: 220, endPoint x: 932, endPoint y: 646, distance: 669.1
click at [932, 646] on code "**********" at bounding box center [784, 433] width 756 height 494
click at [978, 523] on code "**********" at bounding box center [784, 433] width 756 height 494
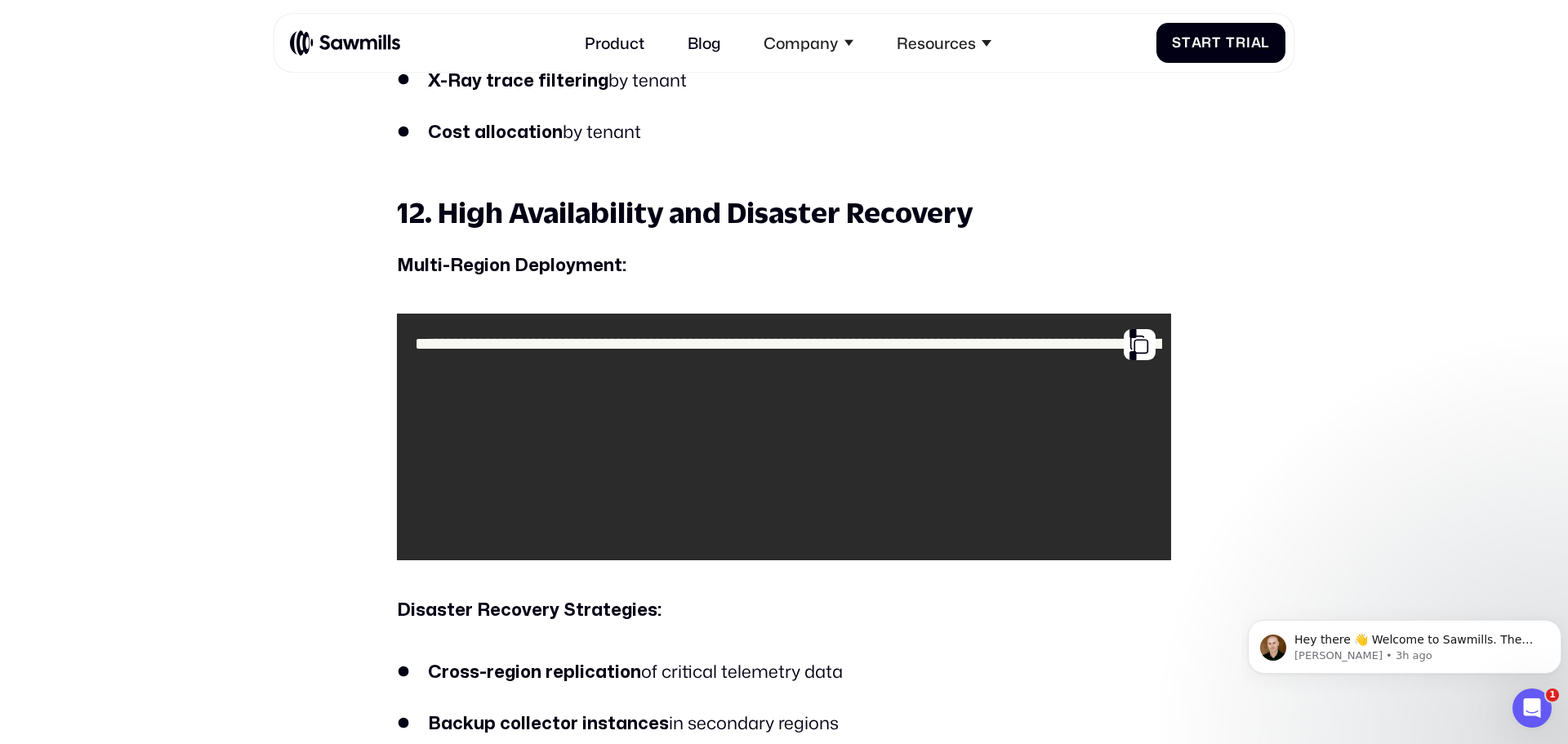
scroll to position [13118, 0]
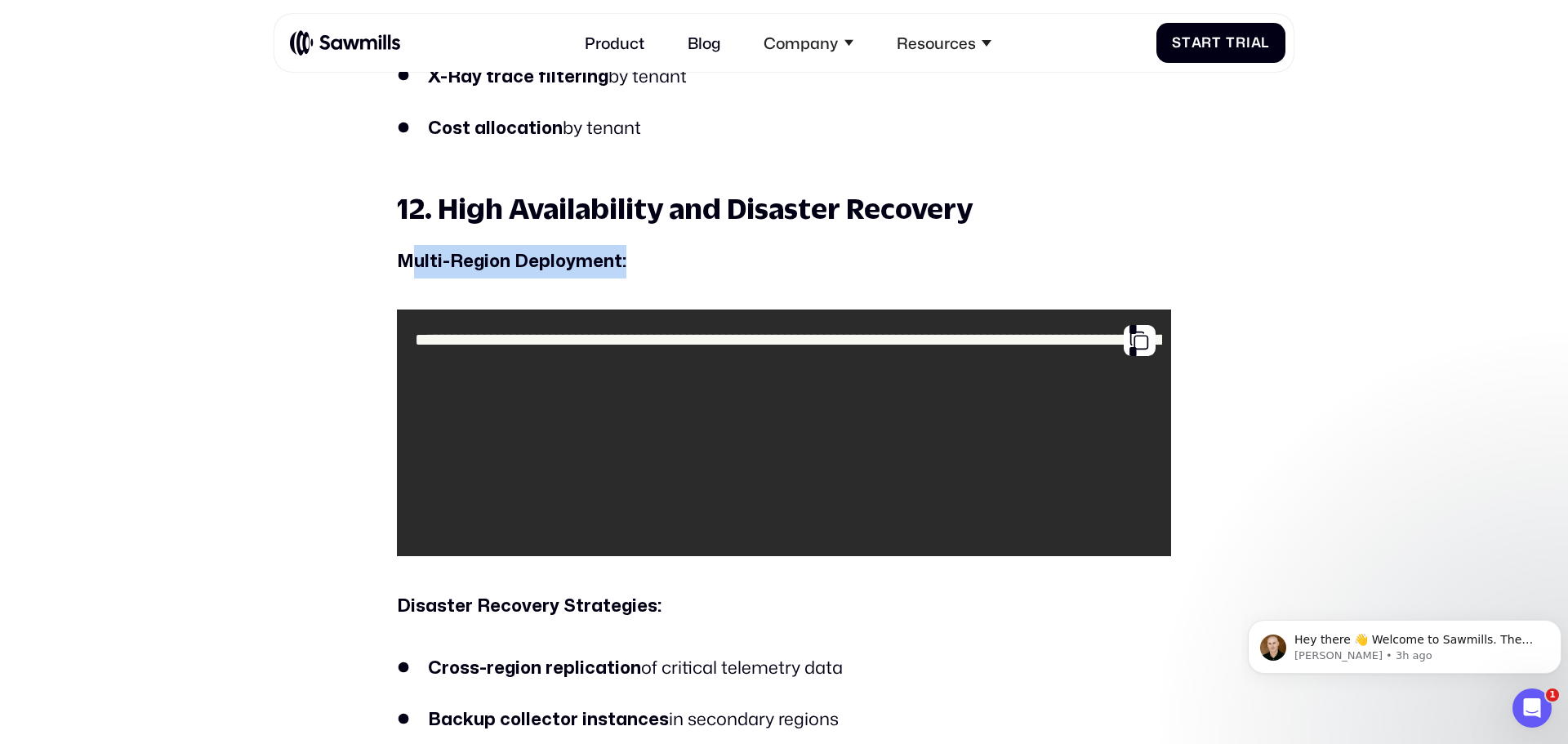
drag, startPoint x: 413, startPoint y: 258, endPoint x: 657, endPoint y: 276, distance: 244.7
click at [657, 276] on p "Multi-Region Deployment:" at bounding box center [784, 262] width 774 height 34
click at [663, 276] on p "Multi-Region Deployment:" at bounding box center [784, 262] width 774 height 34
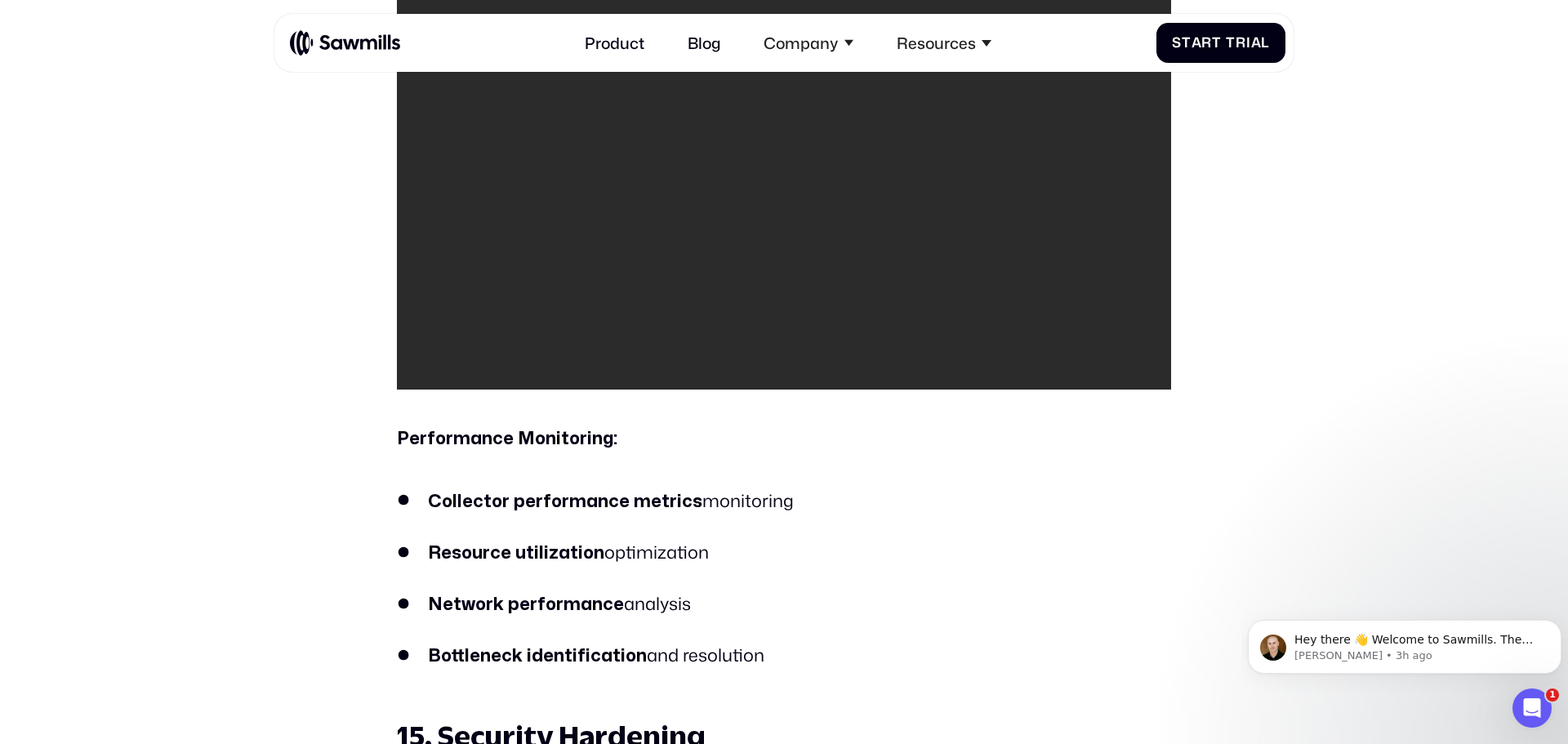
scroll to position [15546, 0]
